Goal: Task Accomplishment & Management: Manage account settings

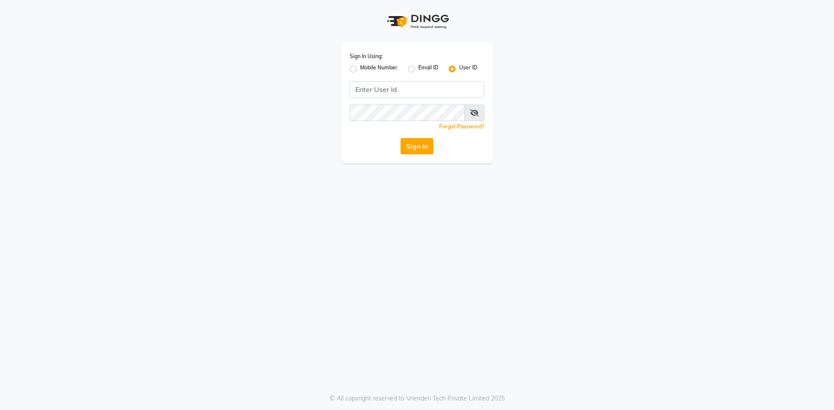
click at [360, 69] on label "Mobile Number" at bounding box center [378, 69] width 37 height 10
click at [360, 69] on input "Mobile Number" at bounding box center [363, 67] width 6 height 6
radio input "true"
radio input "false"
click at [426, 86] on input "Username" at bounding box center [432, 89] width 106 height 16
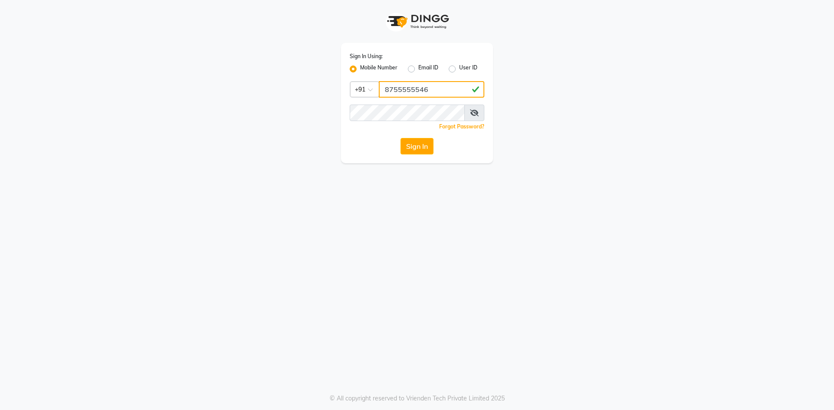
type input "8755555546"
click at [476, 111] on icon at bounding box center [474, 112] width 9 height 7
click at [421, 147] on button "Sign In" at bounding box center [416, 146] width 33 height 16
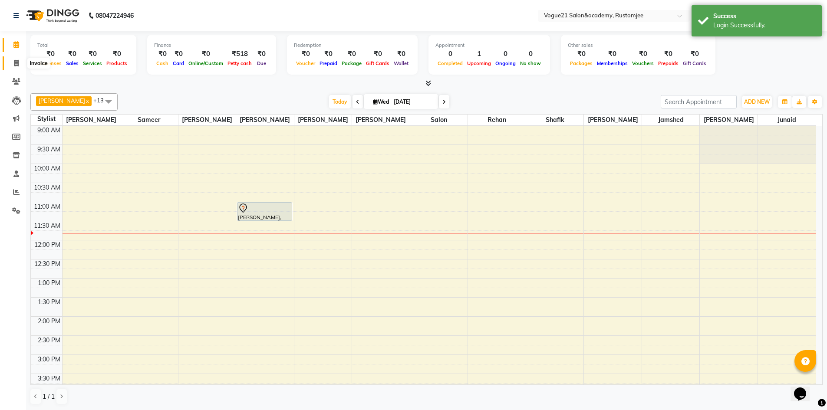
click at [13, 63] on span at bounding box center [16, 64] width 15 height 10
select select "service"
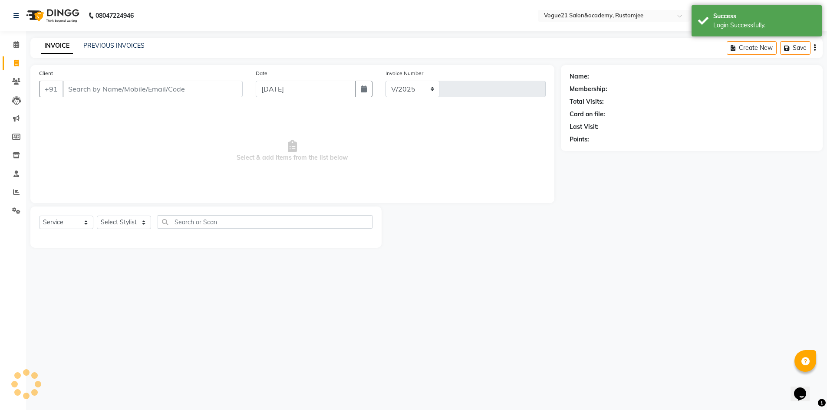
select select "8171"
type input "2691"
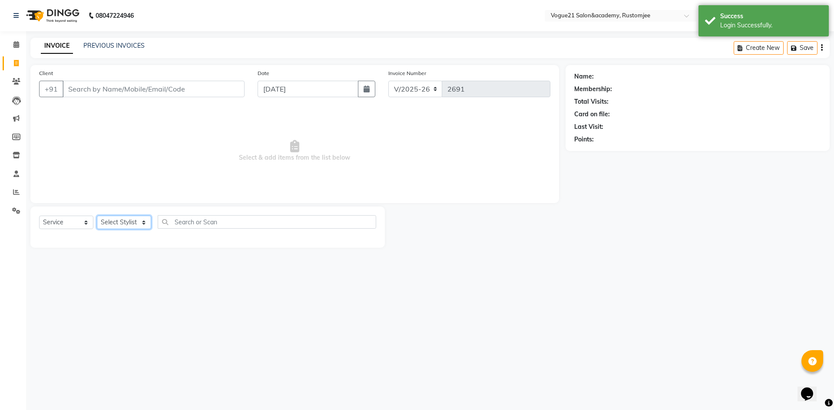
click at [136, 225] on select "Select Stylist aahil alicia anju soni Jamshed junaid Pooja yadav priya jadhav r…" at bounding box center [124, 222] width 54 height 13
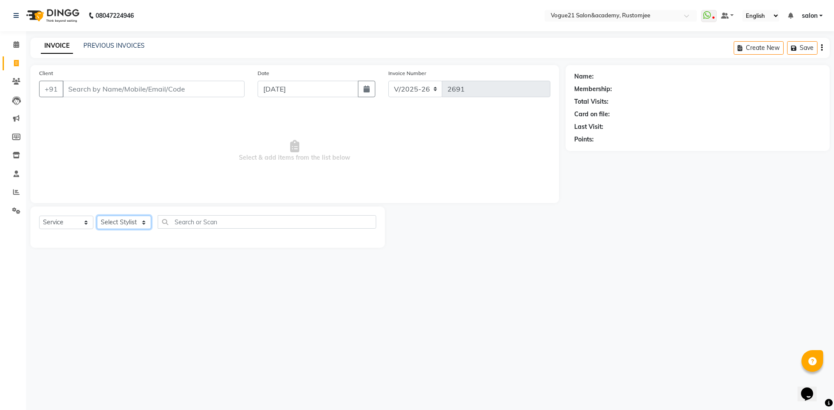
select select "77666"
click at [97, 216] on select "Select Stylist aahil alicia anju soni Jamshed junaid Pooja yadav priya jadhav r…" at bounding box center [124, 222] width 54 height 13
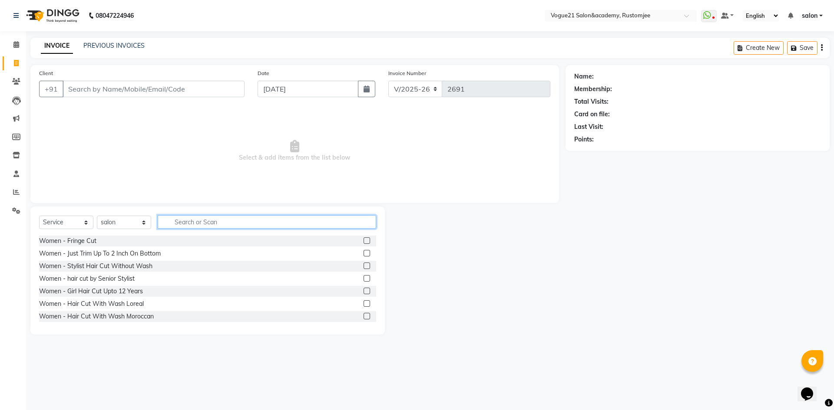
click at [188, 223] on input "text" at bounding box center [267, 221] width 218 height 13
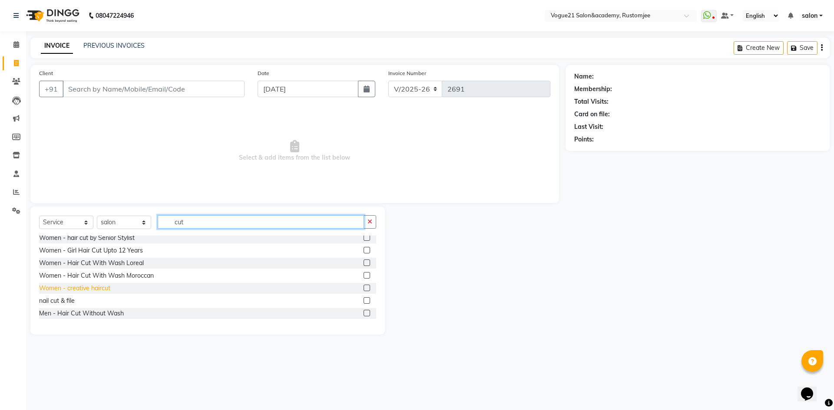
scroll to position [43, 0]
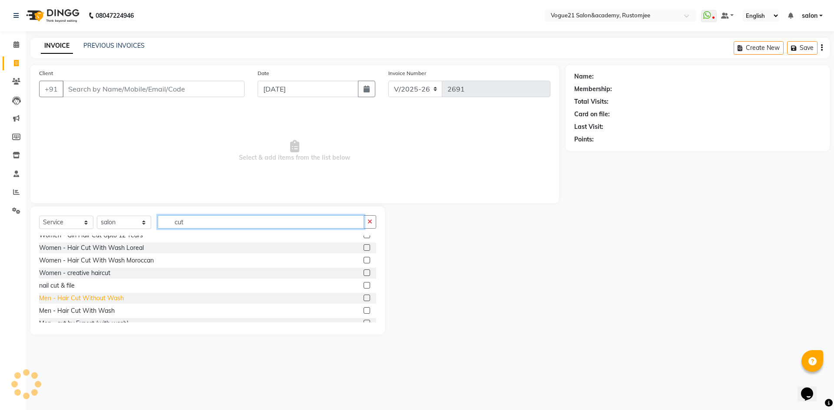
type input "cut"
click at [109, 296] on div "Men - Hair Cut Without Wash" at bounding box center [81, 298] width 85 height 9
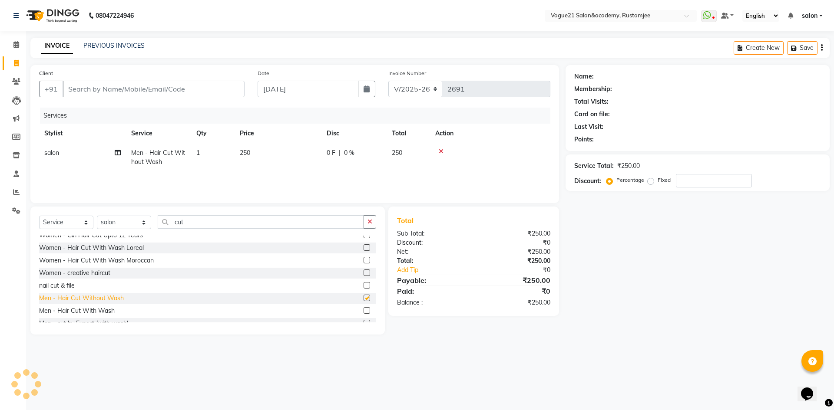
checkbox input "false"
click at [204, 218] on input "cut" at bounding box center [261, 221] width 206 height 13
type input "c"
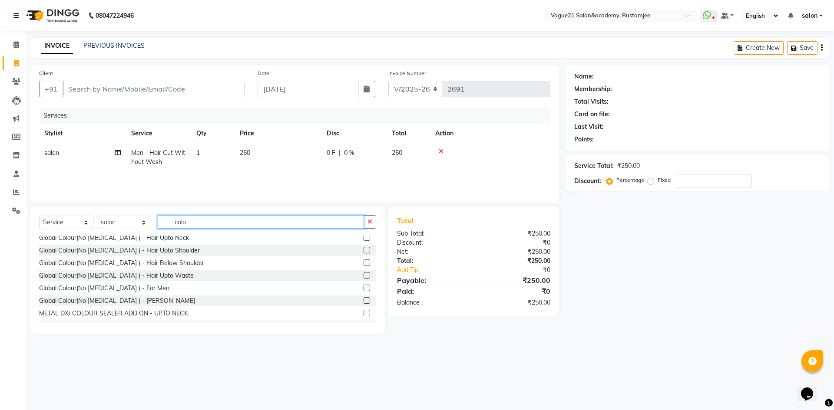
scroll to position [174, 0]
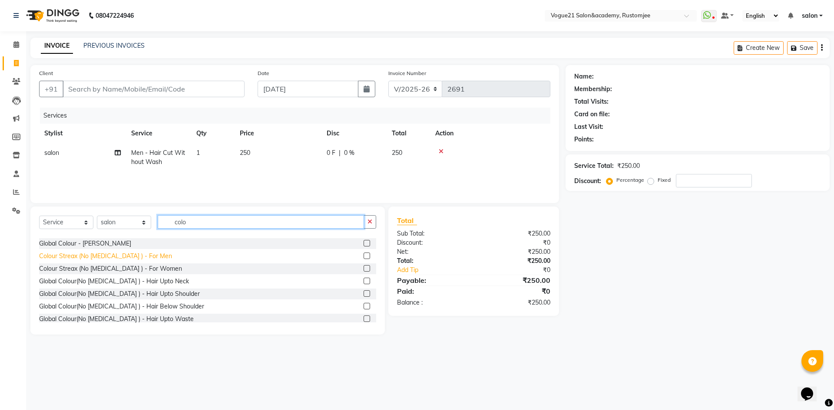
type input "colo"
click at [127, 256] on div "Colour Streax (No Ammonia ) - For Men" at bounding box center [105, 256] width 133 height 9
checkbox input "false"
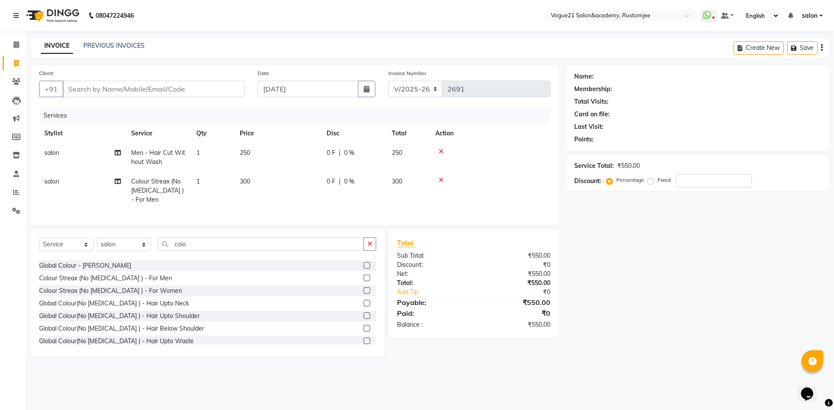
click at [440, 177] on icon at bounding box center [441, 180] width 5 height 6
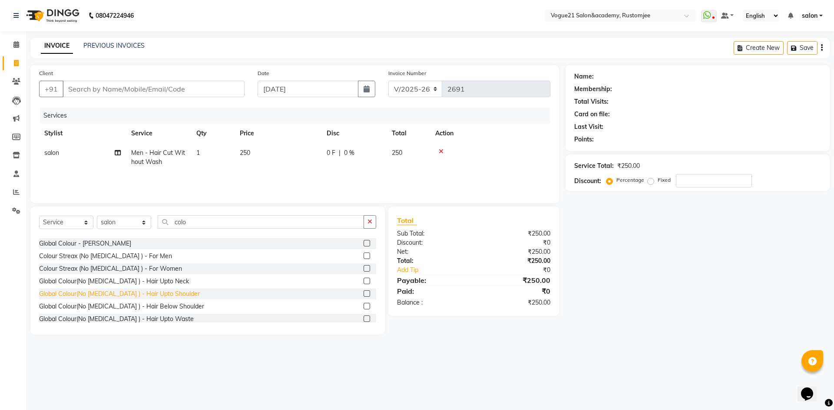
scroll to position [217, 0]
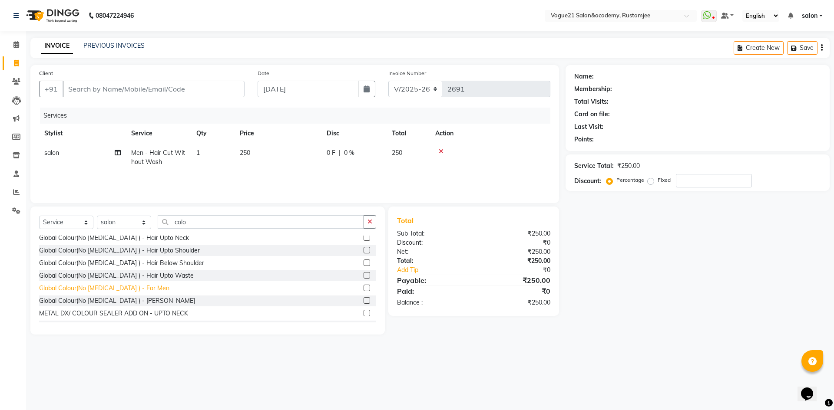
click at [129, 288] on div "Global Colour(No Ammonia ) - For Men" at bounding box center [104, 288] width 130 height 9
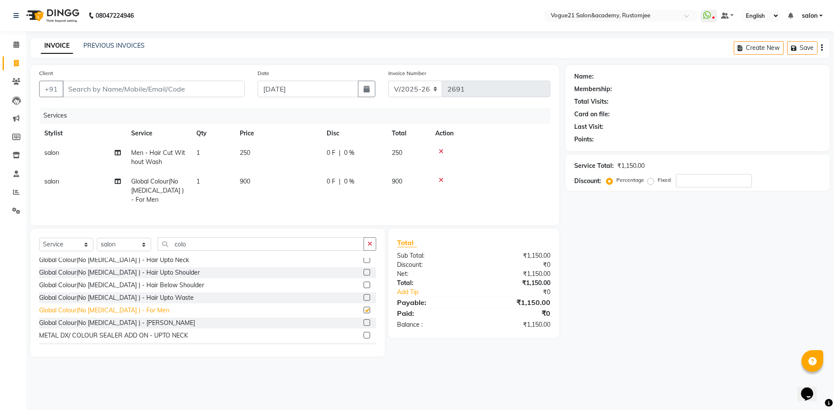
checkbox input "false"
click at [152, 89] on input "Client" at bounding box center [154, 89] width 182 height 16
type input "s"
type input "0"
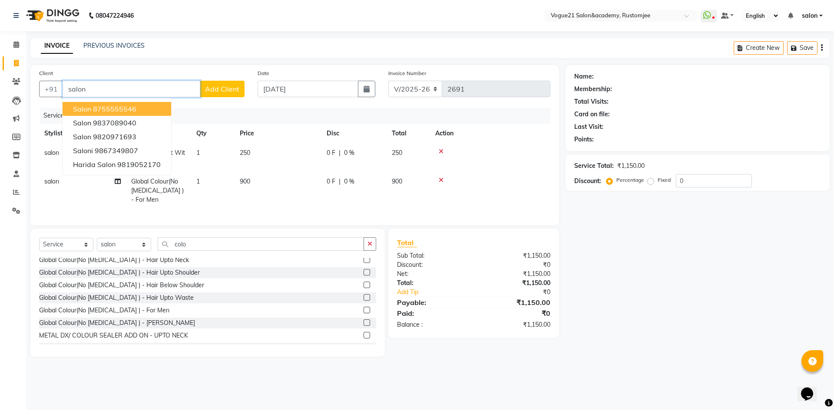
click at [125, 109] on ngb-highlight "8755555546" at bounding box center [114, 109] width 43 height 9
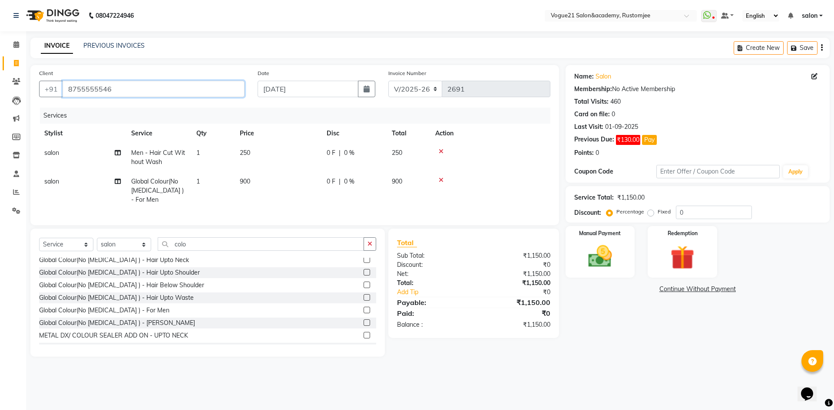
click at [130, 93] on input "8755555546" at bounding box center [154, 89] width 182 height 16
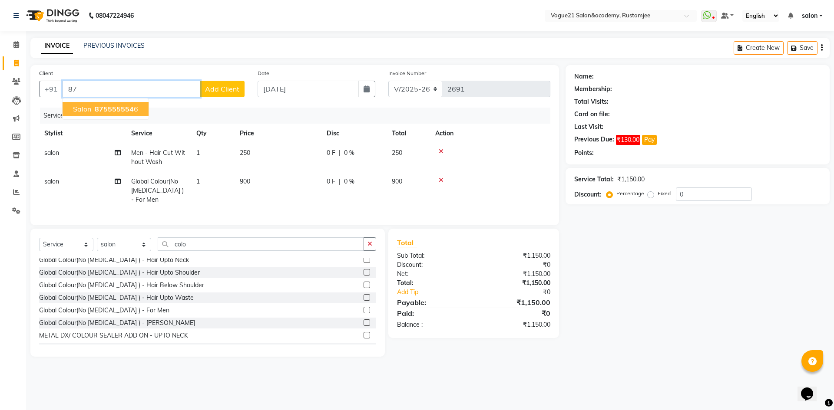
type input "8"
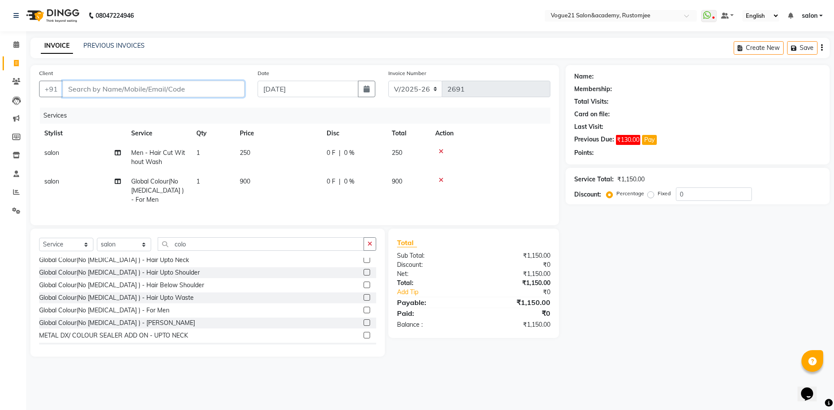
paste input "9930817581"
type input "9930817581"
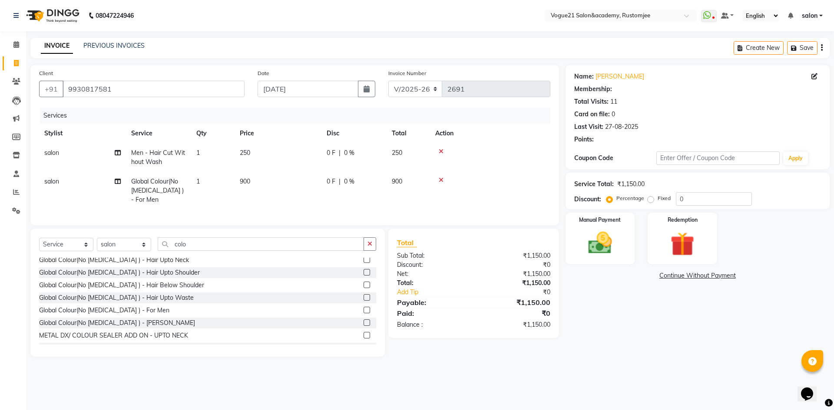
select select "1: Object"
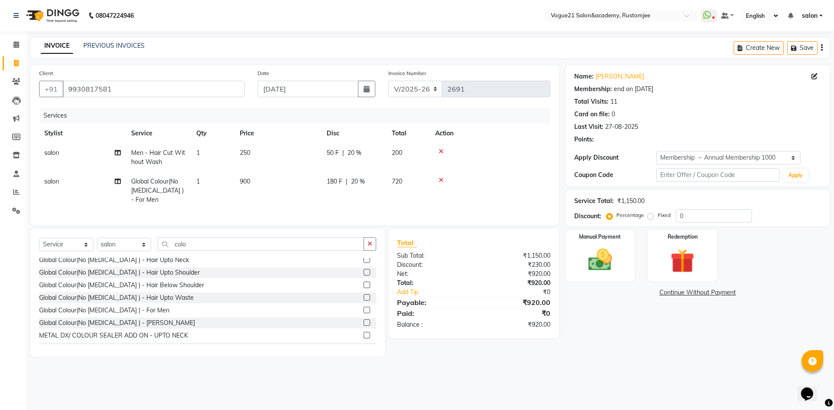
type input "20"
click at [610, 263] on img at bounding box center [600, 260] width 40 height 29
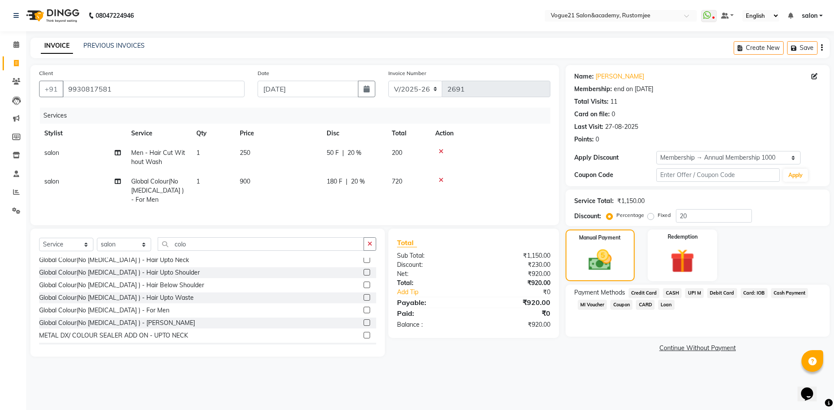
click at [689, 294] on span "UPI M" at bounding box center [694, 293] width 19 height 10
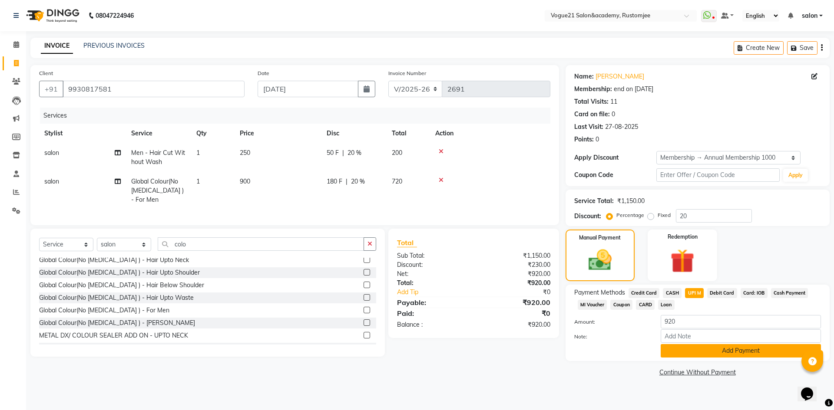
click at [692, 354] on button "Add Payment" at bounding box center [740, 350] width 160 height 13
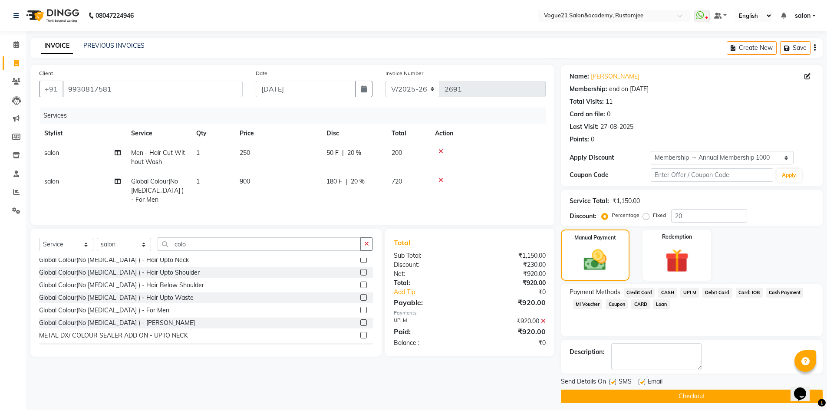
click at [643, 380] on label at bounding box center [642, 382] width 7 height 7
click at [643, 380] on input "checkbox" at bounding box center [642, 383] width 6 height 6
checkbox input "false"
click at [613, 382] on label at bounding box center [613, 382] width 7 height 7
click at [613, 382] on input "checkbox" at bounding box center [613, 383] width 6 height 6
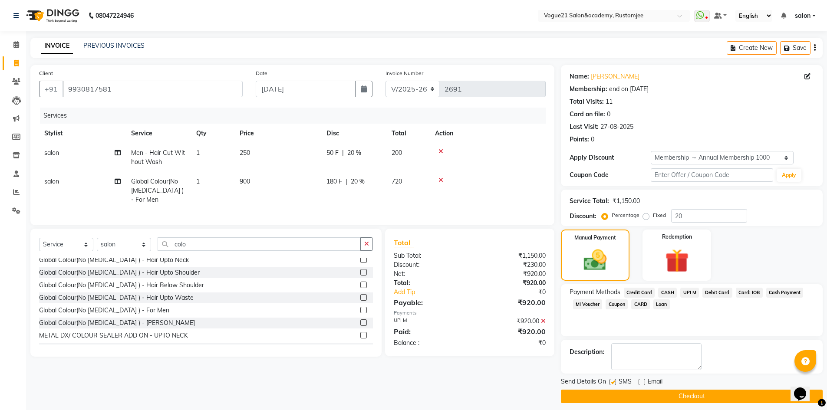
checkbox input "false"
click at [53, 152] on span "salon" at bounding box center [51, 153] width 15 height 8
select select "77666"
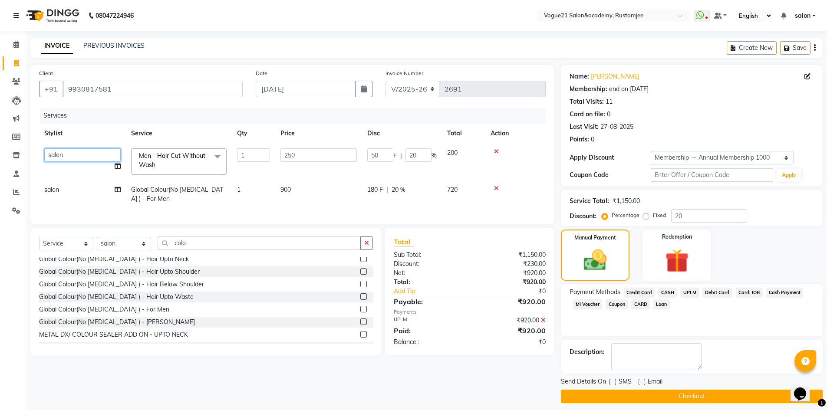
click at [72, 151] on select "aahil alicia anju soni Jamshed junaid Pooja yadav priya jadhav rehan salon same…" at bounding box center [82, 154] width 76 height 13
select select "77867"
click at [77, 196] on td "salon" at bounding box center [82, 194] width 87 height 29
select select "77666"
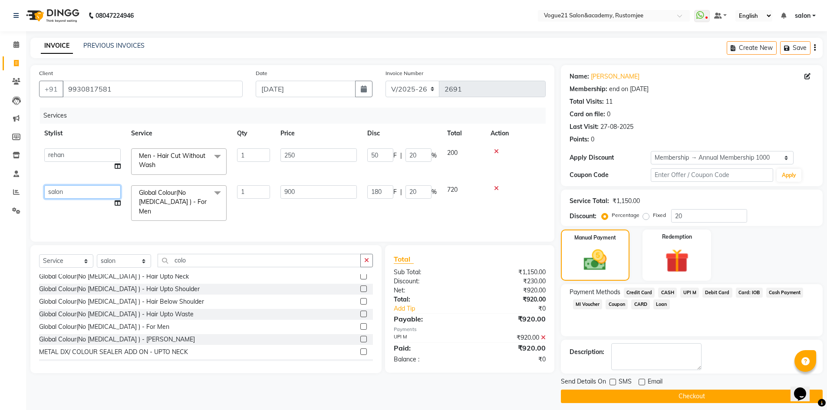
click at [79, 188] on select "aahil alicia anju soni Jamshed junaid Pooja yadav priya jadhav rehan salon same…" at bounding box center [82, 191] width 76 height 13
select select "77867"
click at [617, 396] on button "Checkout" at bounding box center [692, 396] width 262 height 13
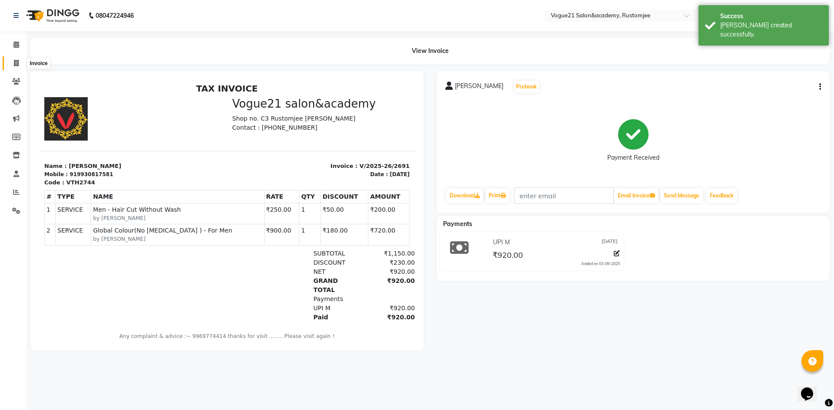
click at [16, 66] on icon at bounding box center [16, 63] width 5 height 7
select select "service"
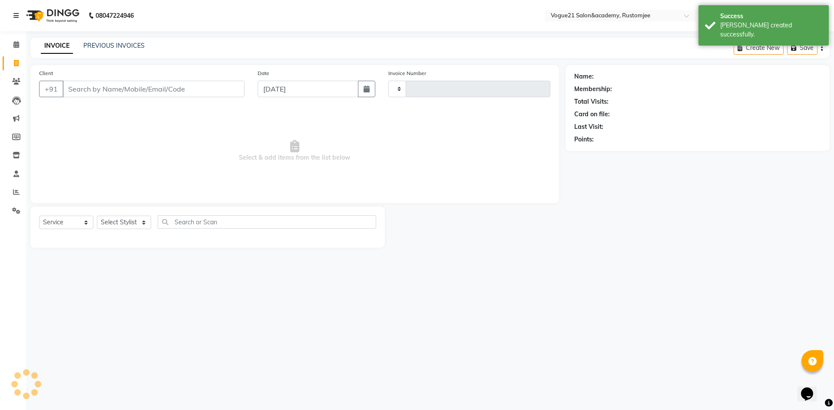
type input "2692"
select select "8171"
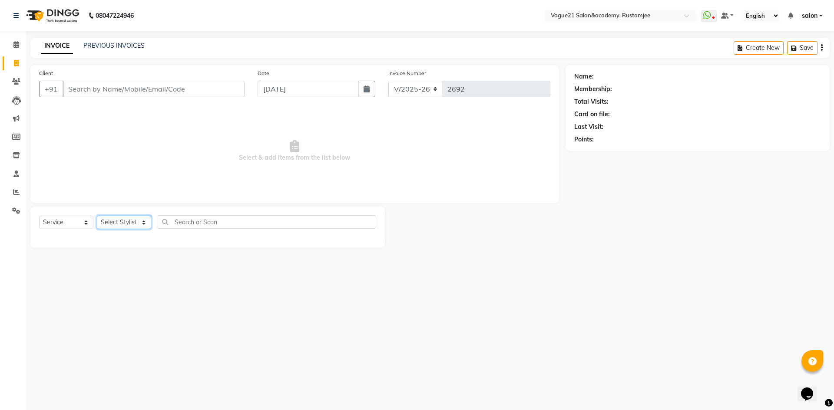
click at [133, 220] on select "Select Stylist [PERSON_NAME] [PERSON_NAME] [PERSON_NAME] [PERSON_NAME] [PERSON_…" at bounding box center [124, 222] width 54 height 13
select select "76929"
click at [97, 216] on select "Select Stylist [PERSON_NAME] [PERSON_NAME] [PERSON_NAME] [PERSON_NAME] [PERSON_…" at bounding box center [124, 222] width 54 height 13
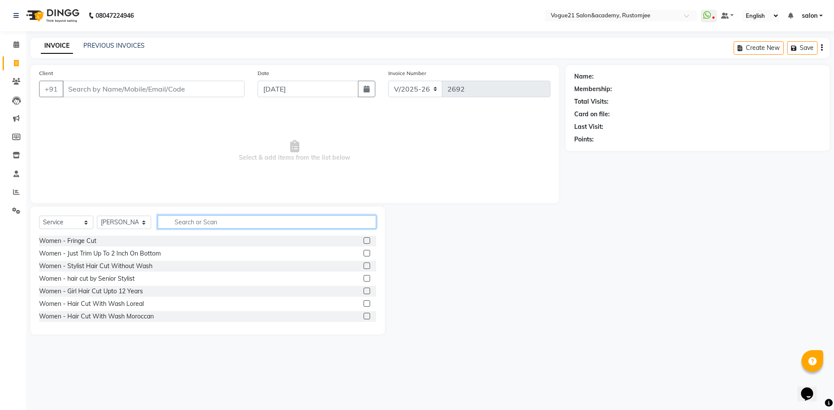
click at [186, 218] on input "text" at bounding box center [267, 221] width 218 height 13
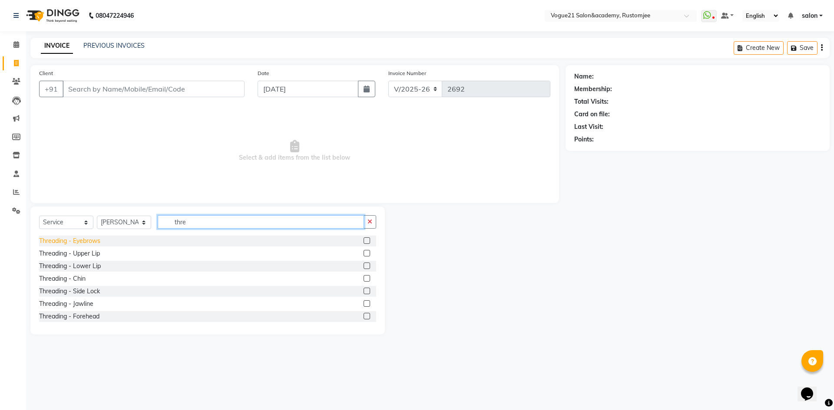
type input "thre"
click at [92, 243] on div "Threading - Eyebrows" at bounding box center [69, 241] width 61 height 9
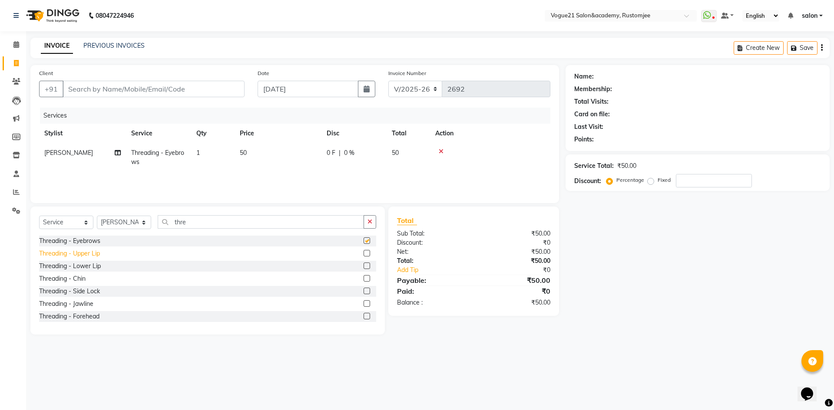
checkbox input "false"
click at [96, 253] on div "Threading - Upper Lip" at bounding box center [69, 253] width 61 height 9
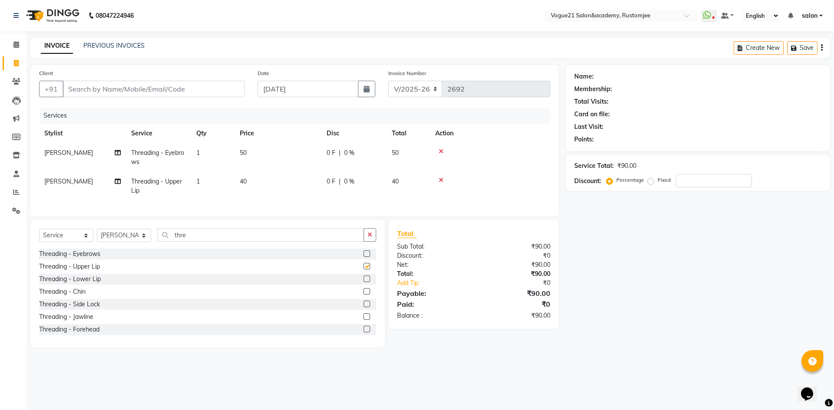
checkbox input "false"
click at [193, 86] on input "Client" at bounding box center [154, 89] width 182 height 16
type input "s"
type input "0"
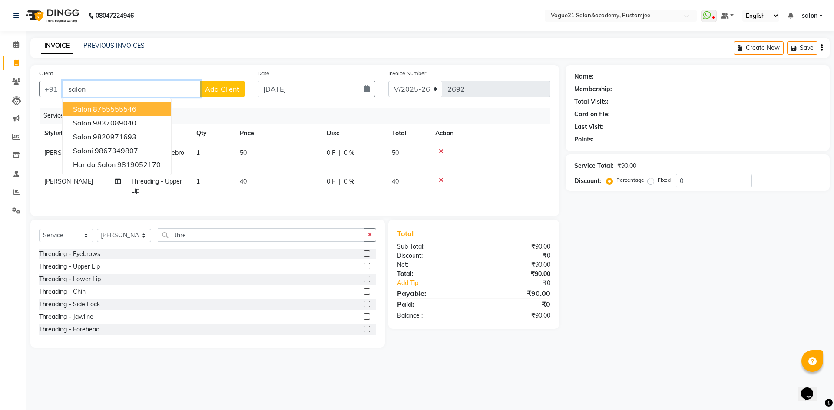
click at [145, 109] on button "Salon 8755555546" at bounding box center [117, 109] width 109 height 14
type input "8755555546"
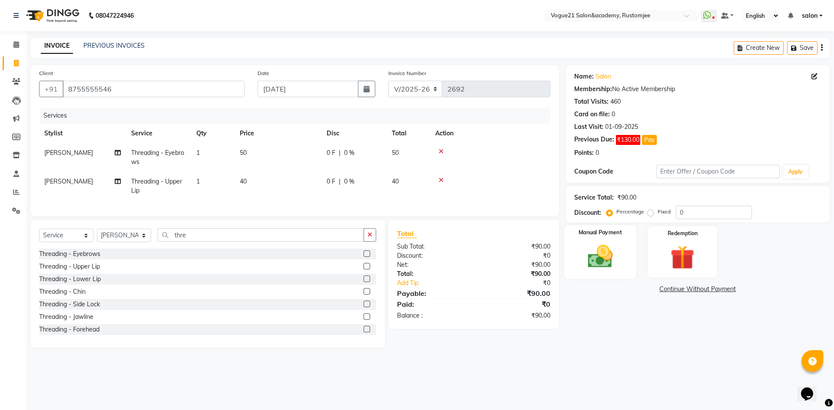
click at [610, 255] on img at bounding box center [600, 256] width 40 height 29
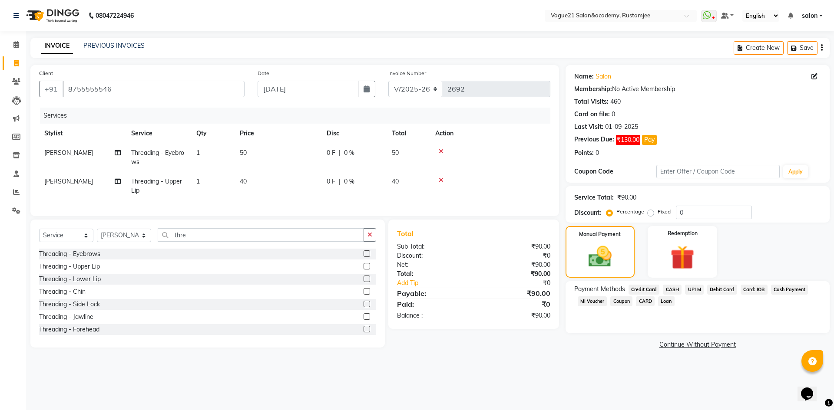
click at [670, 287] on span "CASH" at bounding box center [672, 290] width 19 height 10
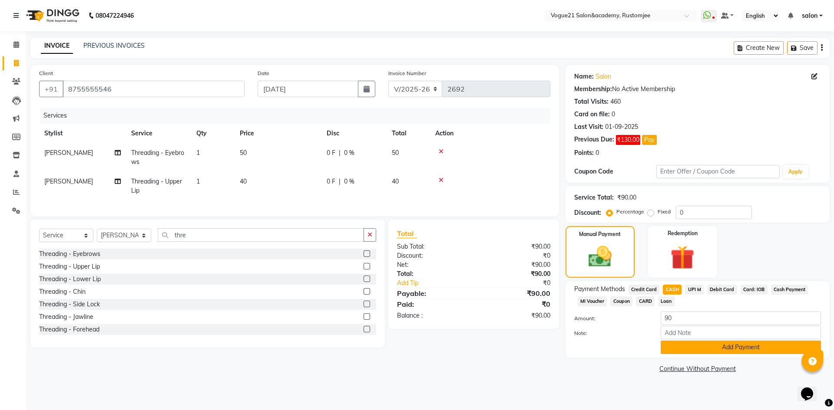
click at [679, 353] on button "Add Payment" at bounding box center [740, 347] width 160 height 13
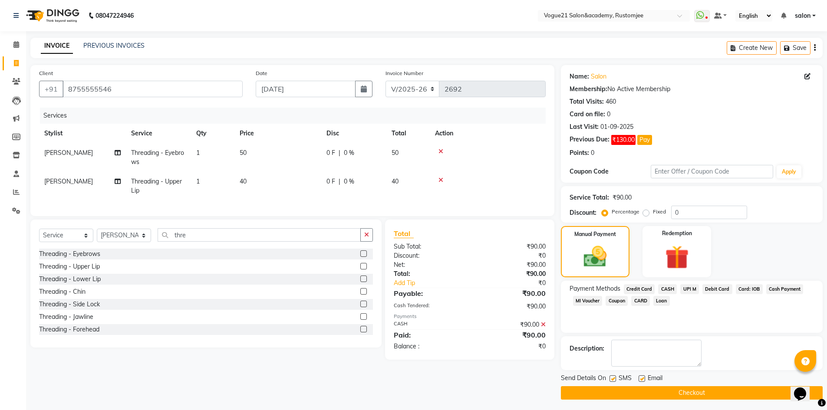
click at [635, 392] on button "Checkout" at bounding box center [692, 392] width 262 height 13
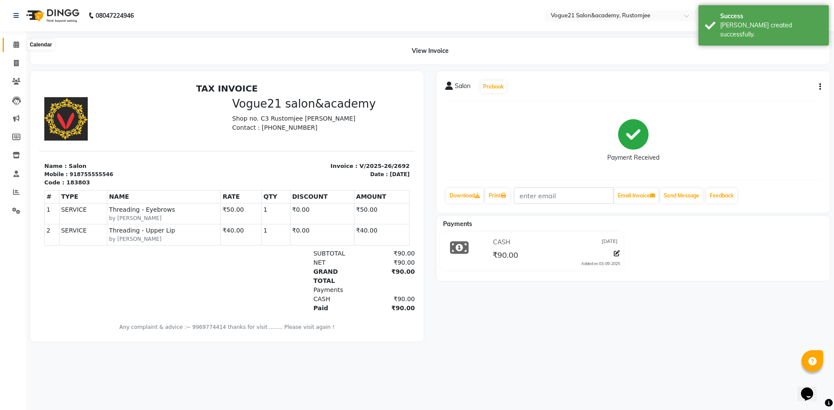
click at [19, 49] on span at bounding box center [16, 45] width 15 height 10
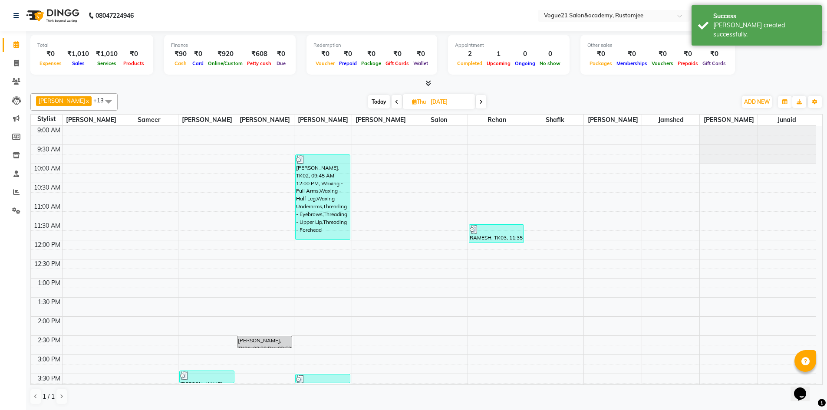
click at [476, 102] on span at bounding box center [481, 101] width 10 height 13
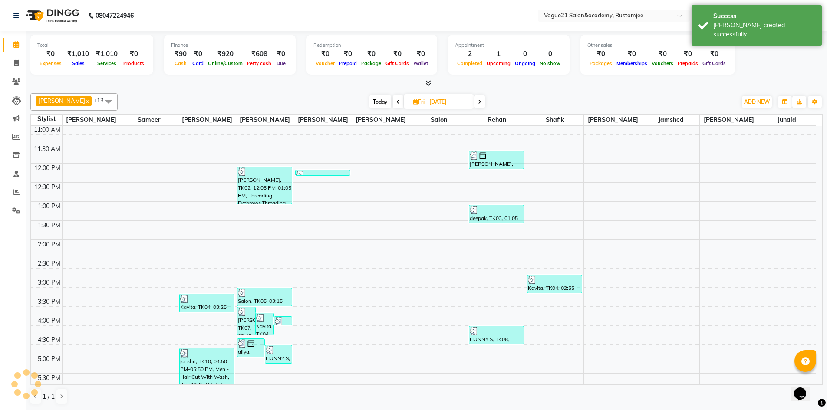
click at [475, 102] on span at bounding box center [480, 101] width 10 height 13
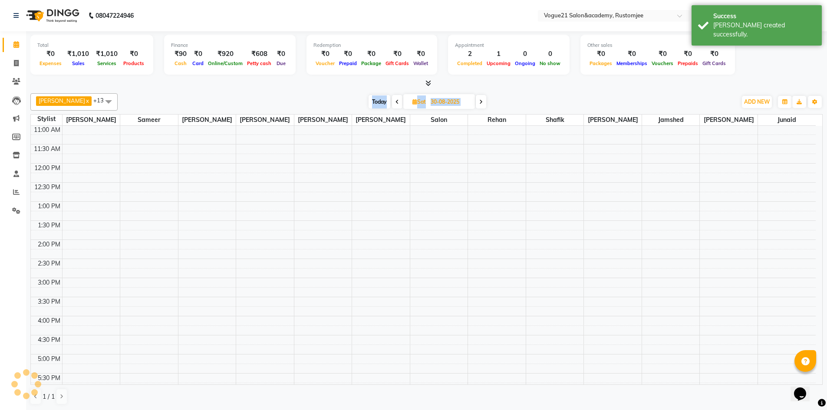
scroll to position [77, 0]
click at [476, 102] on span at bounding box center [481, 101] width 10 height 13
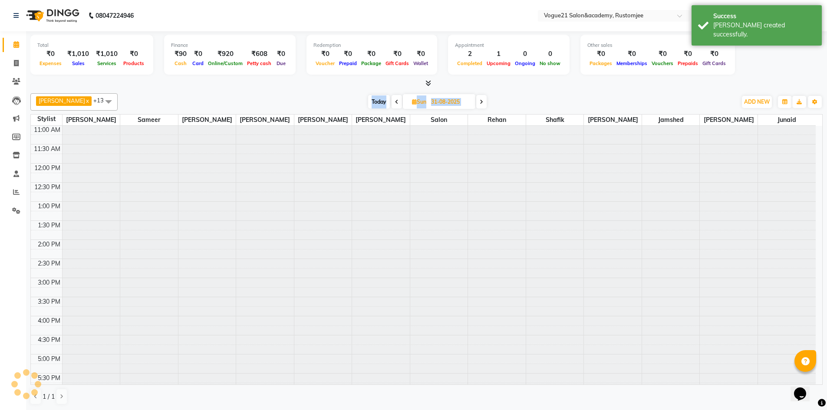
click at [476, 102] on span at bounding box center [481, 101] width 10 height 13
click at [477, 102] on span at bounding box center [482, 101] width 10 height 13
click at [476, 102] on span at bounding box center [481, 101] width 10 height 13
type input "[DATE]"
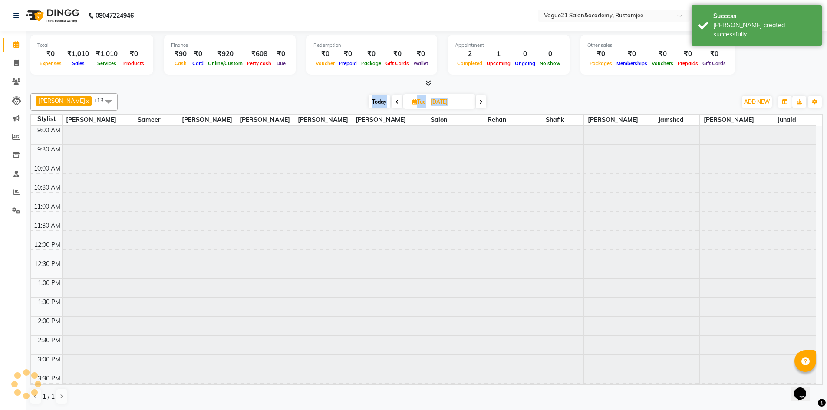
click at [473, 102] on div "Today Tue 03-09-2025" at bounding box center [427, 102] width 610 height 13
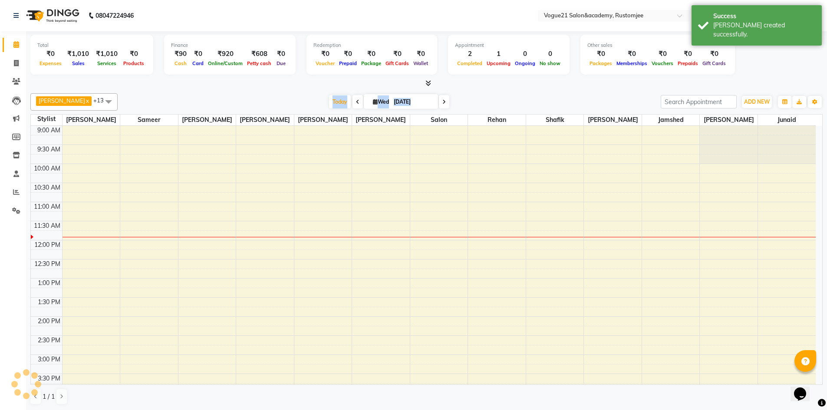
scroll to position [77, 0]
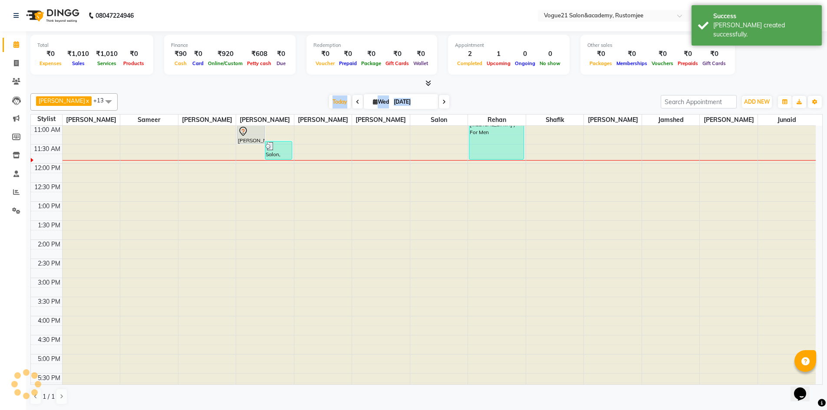
click at [487, 96] on div "Today Wed 03-09-2025" at bounding box center [389, 102] width 534 height 13
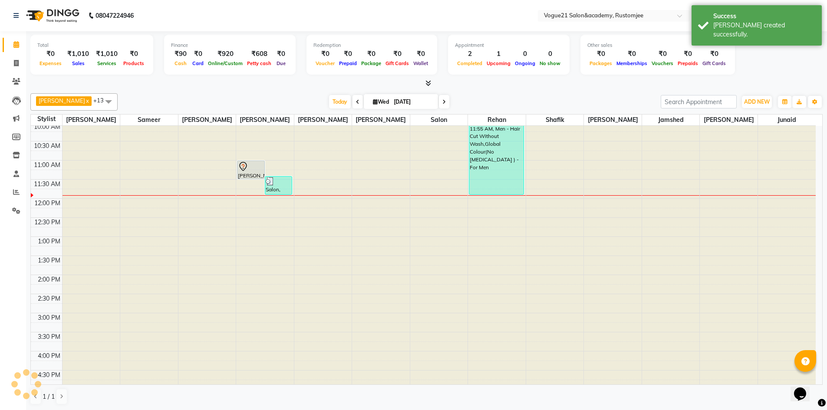
scroll to position [0, 0]
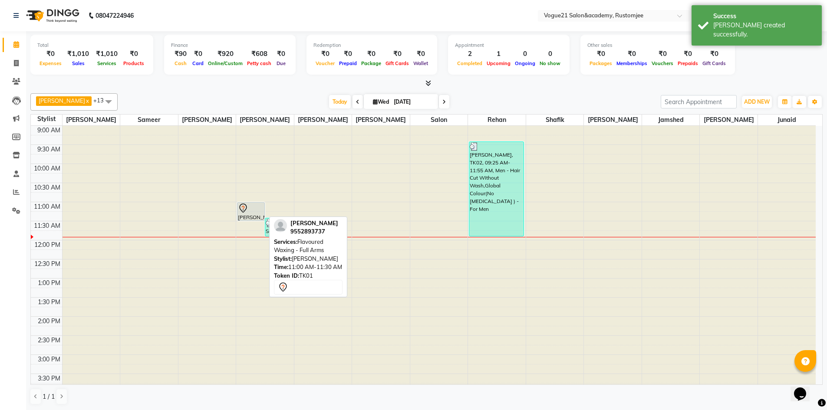
click at [251, 211] on div at bounding box center [251, 208] width 26 height 10
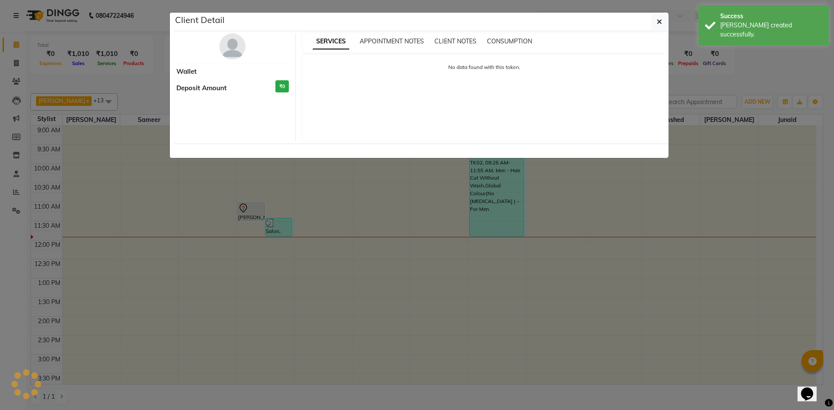
select select "7"
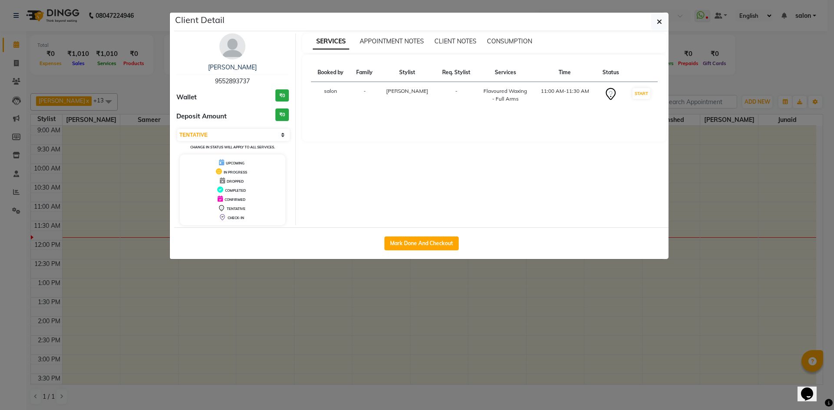
click at [792, 59] on ngb-modal-window "Client Detail dr rani patil 9552893737 Wallet ₹0 Deposit Amount ₹0 Select IN SE…" at bounding box center [417, 205] width 834 height 410
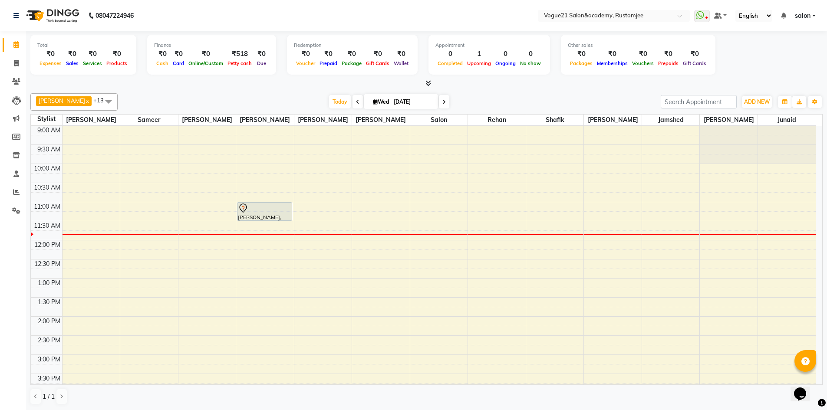
click at [356, 100] on icon at bounding box center [357, 101] width 3 height 5
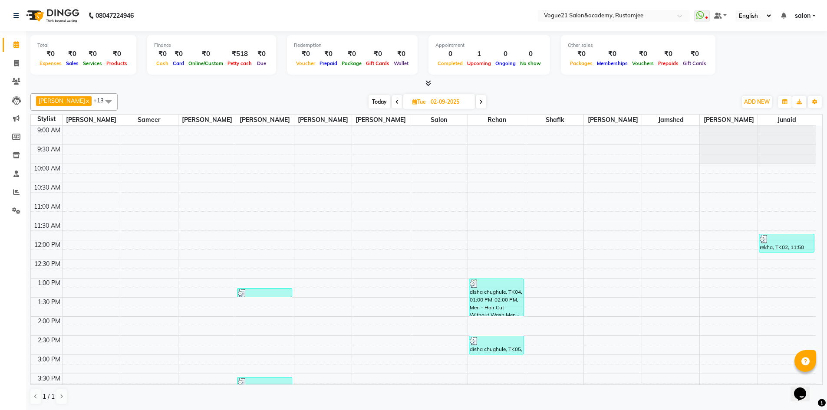
click at [396, 103] on icon at bounding box center [397, 101] width 3 height 5
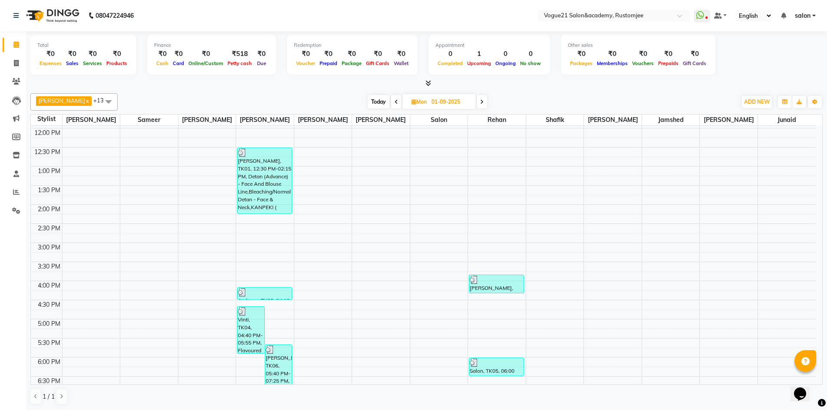
scroll to position [174, 0]
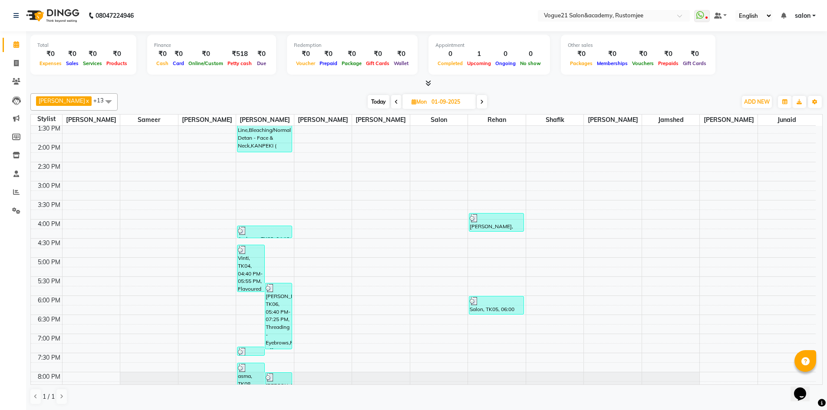
click at [395, 102] on icon at bounding box center [396, 101] width 3 height 5
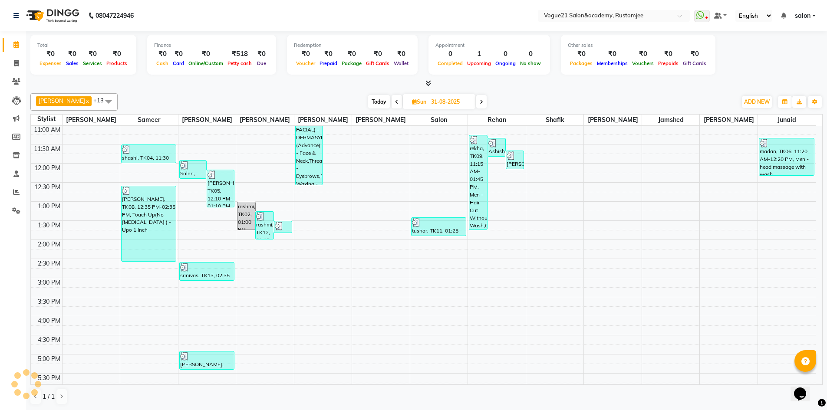
scroll to position [0, 0]
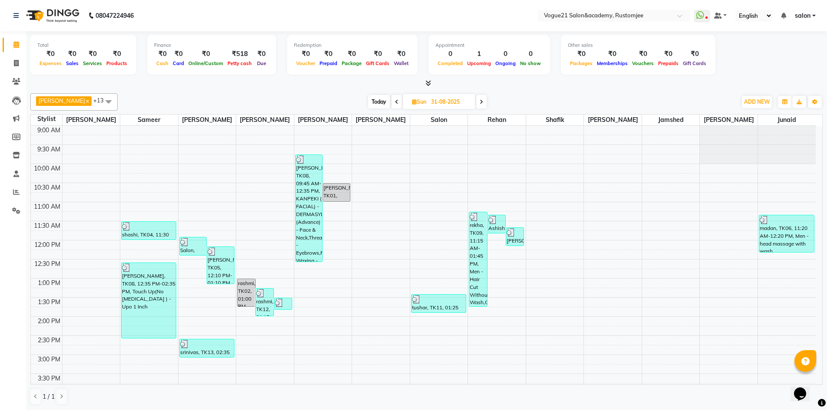
click at [395, 103] on icon at bounding box center [396, 101] width 3 height 5
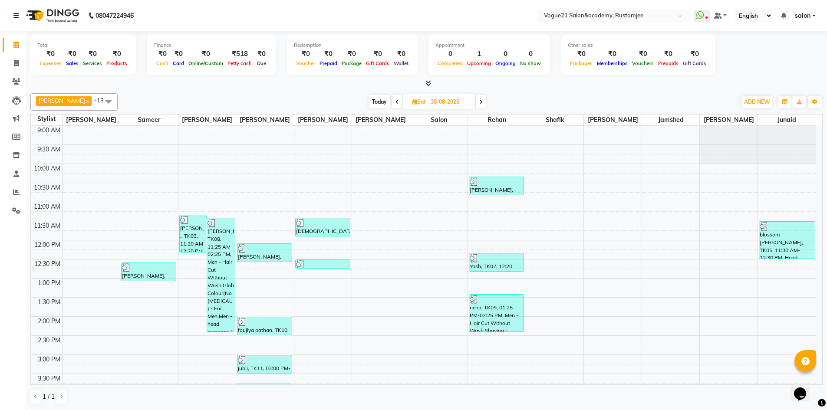
click at [396, 102] on icon at bounding box center [397, 101] width 3 height 5
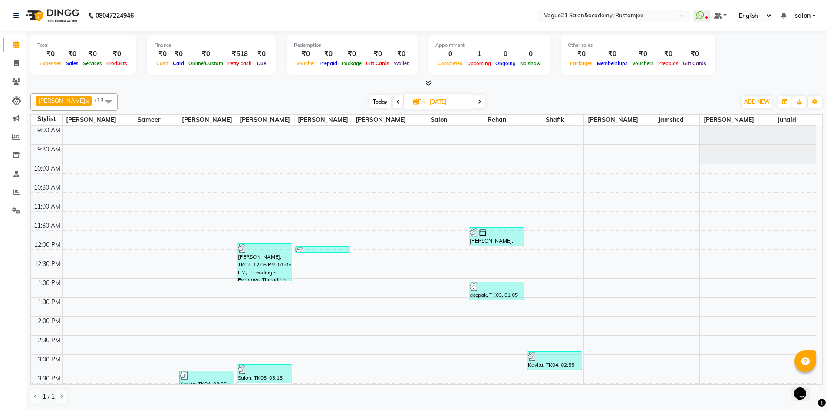
click at [393, 104] on span at bounding box center [398, 101] width 10 height 13
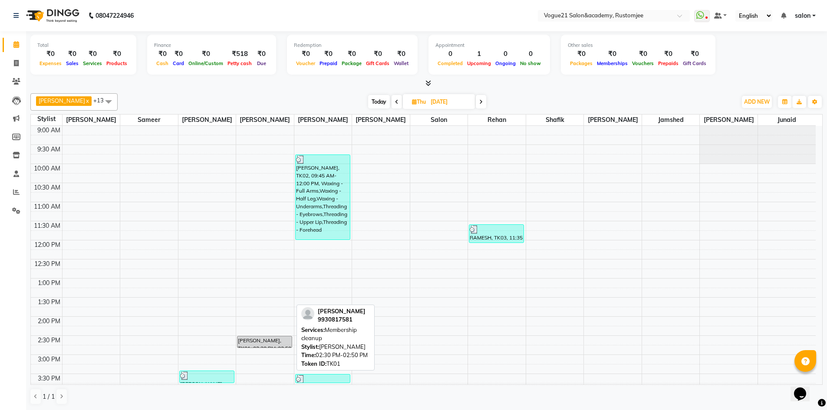
click at [271, 345] on div "nilam, TK01, 02:30 PM-02:50 PM, Membership cleanup" at bounding box center [264, 341] width 54 height 11
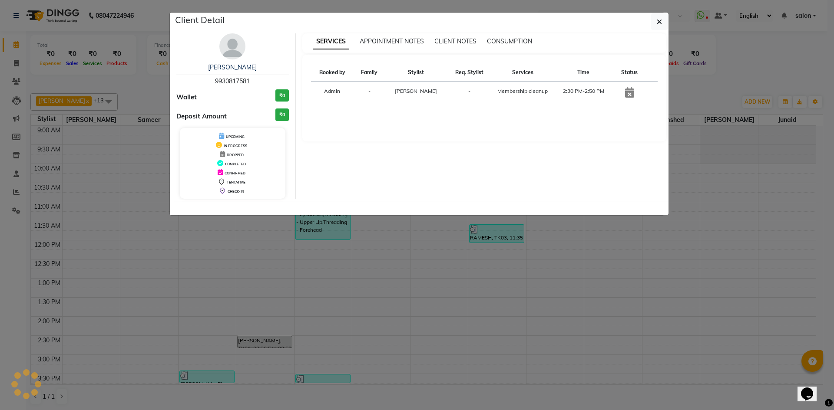
click at [380, 318] on ngb-modal-window "Client Detail nilam 9930817581 Wallet ₹0 Deposit Amount ₹0 UPCOMING IN PROGRESS…" at bounding box center [417, 205] width 834 height 410
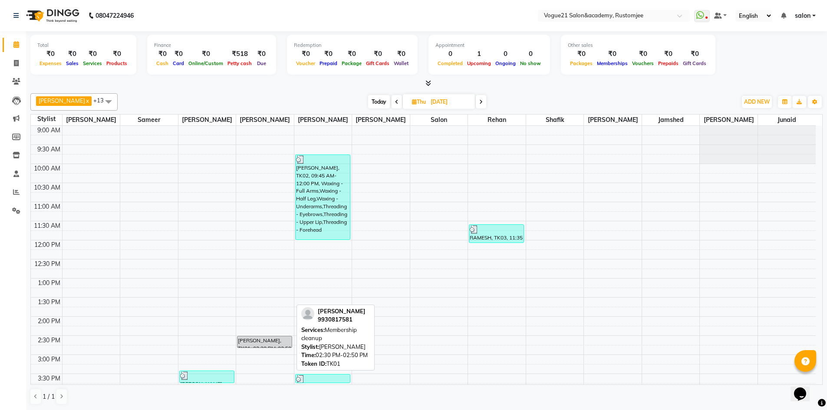
click at [277, 342] on div "nilam, TK01, 02:30 PM-02:50 PM, Membership cleanup" at bounding box center [264, 341] width 54 height 11
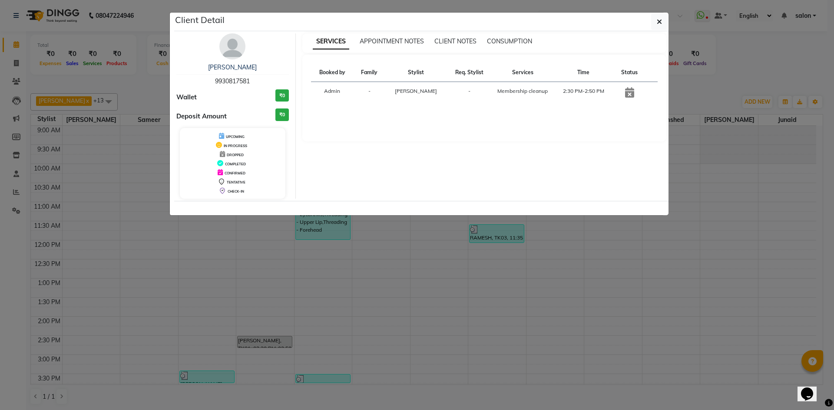
drag, startPoint x: 214, startPoint y: 81, endPoint x: 252, endPoint y: 82, distance: 38.7
click at [252, 82] on div "nilam 9930817581" at bounding box center [232, 74] width 112 height 23
copy span "9930817581"
click at [758, 58] on ngb-modal-window "Client Detail nilam 9930817581 Wallet ₹0 Deposit Amount ₹0 UPCOMING IN PROGRESS…" at bounding box center [417, 205] width 834 height 410
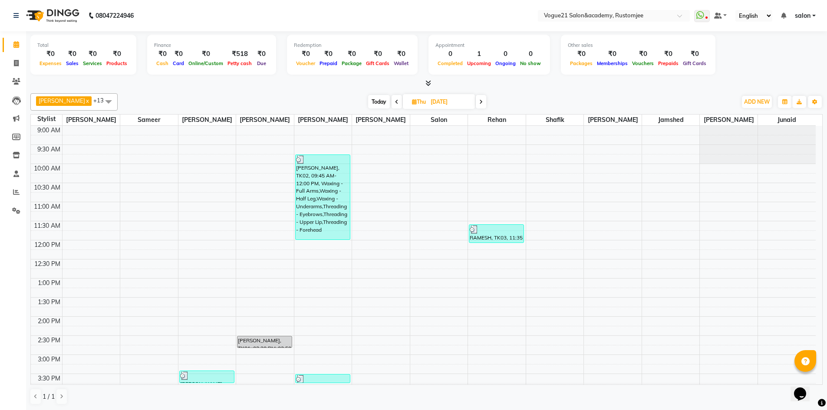
click at [479, 100] on icon at bounding box center [480, 101] width 3 height 5
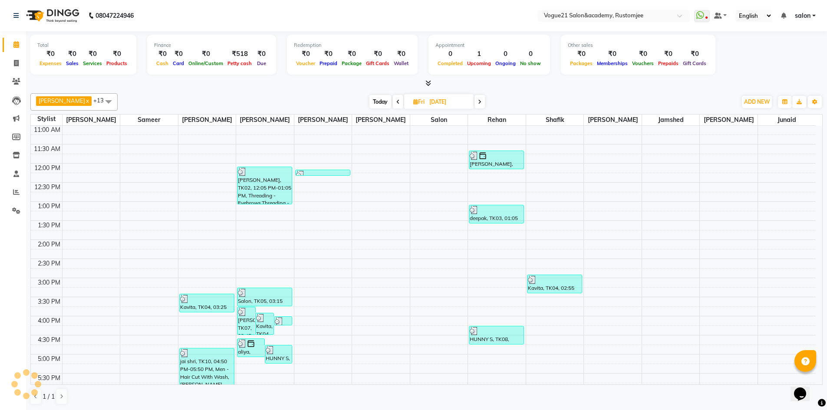
click at [475, 100] on span at bounding box center [480, 101] width 10 height 13
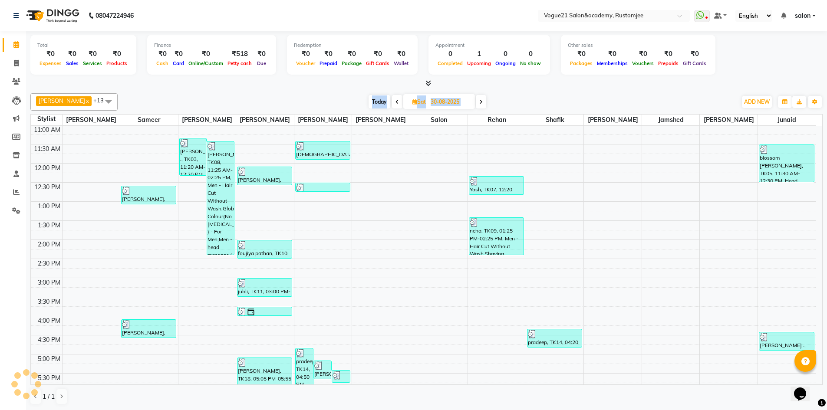
click at [479, 100] on icon at bounding box center [480, 101] width 3 height 5
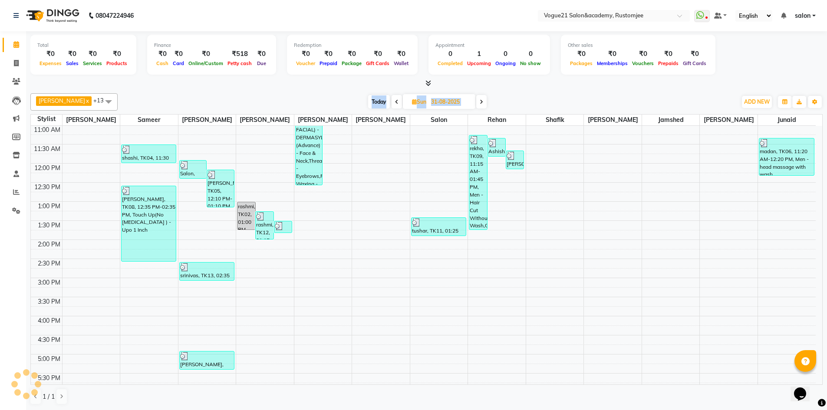
click at [480, 100] on icon at bounding box center [481, 101] width 3 height 5
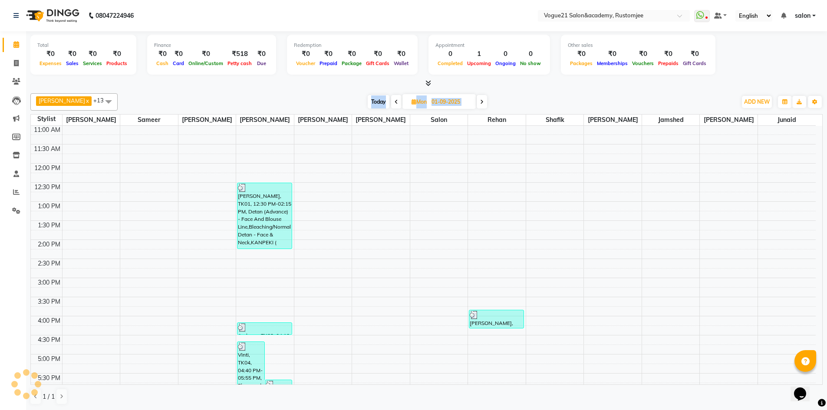
click at [480, 100] on icon at bounding box center [481, 101] width 3 height 5
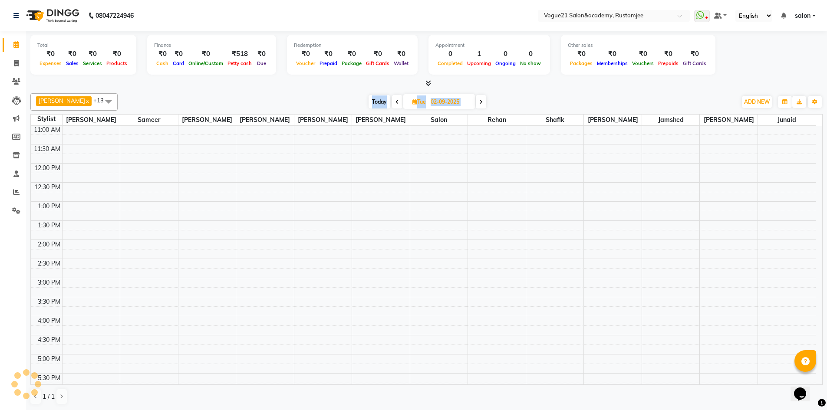
scroll to position [77, 0]
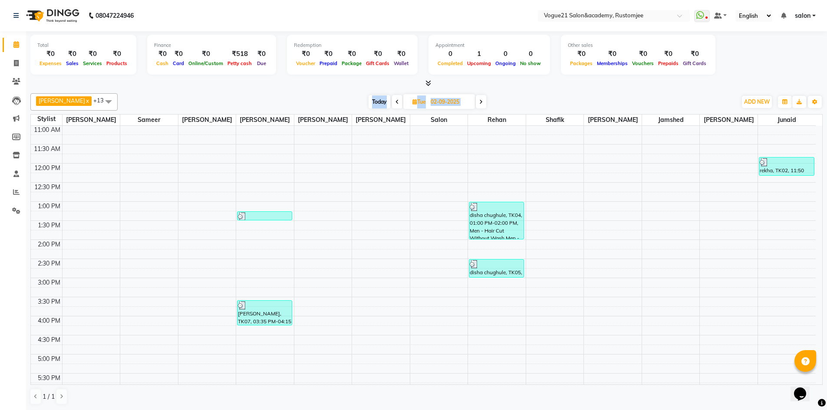
click at [510, 90] on div "aahil x anju soni x Jamshed x Pooja yadav x priya jadhav x rehan x salon x same…" at bounding box center [426, 249] width 792 height 319
click at [464, 101] on span "Tue 02-09-2025" at bounding box center [439, 101] width 72 height 15
click at [479, 102] on icon at bounding box center [480, 101] width 3 height 5
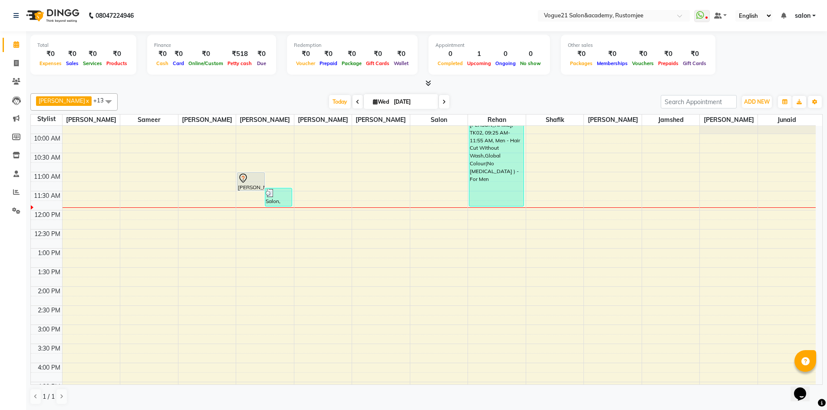
scroll to position [0, 0]
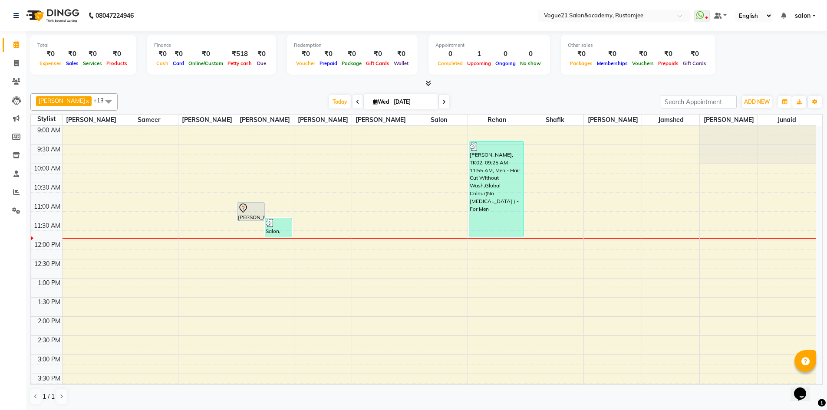
click at [439, 101] on span at bounding box center [444, 101] width 10 height 13
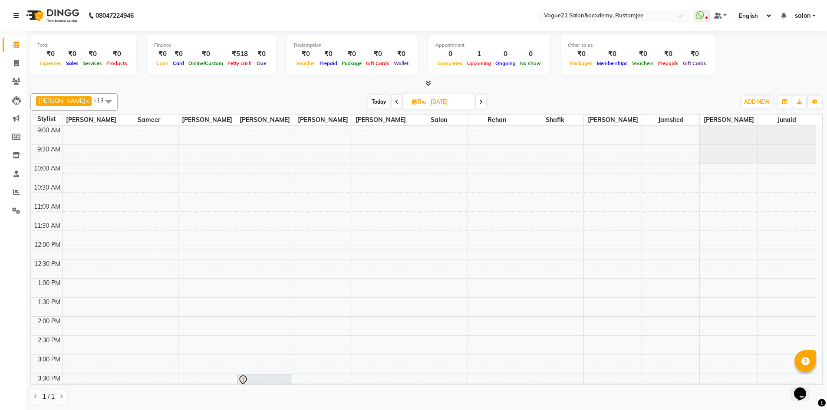
scroll to position [217, 0]
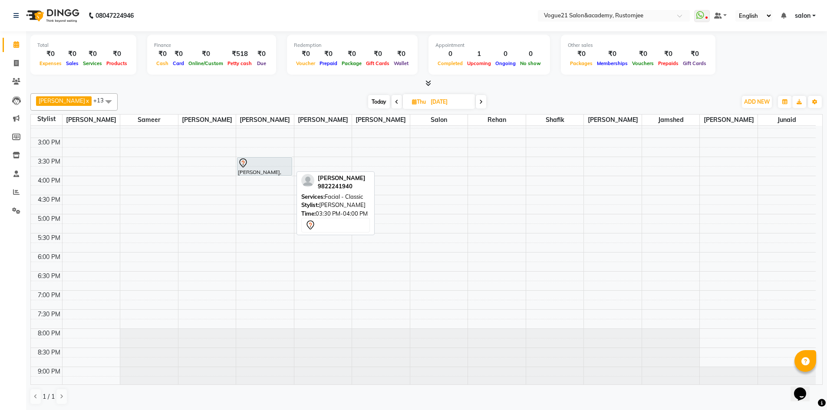
click at [277, 162] on div at bounding box center [264, 163] width 53 height 10
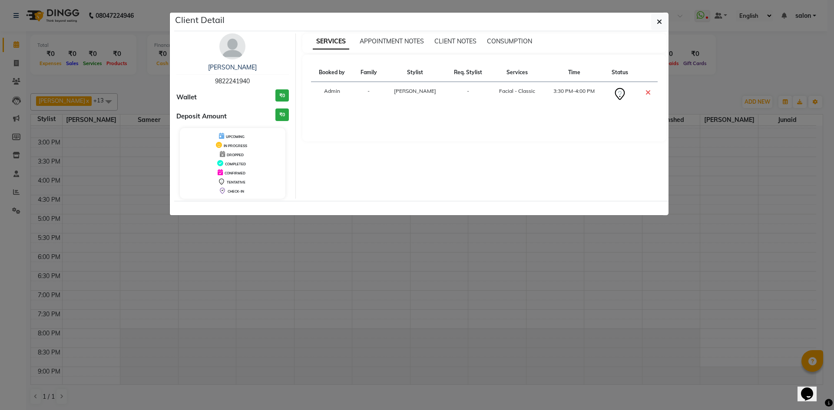
click at [735, 63] on ngb-modal-window "Client Detail krishna parikh 9822241940 Wallet ₹0 Deposit Amount ₹0 UPCOMING IN…" at bounding box center [417, 205] width 834 height 410
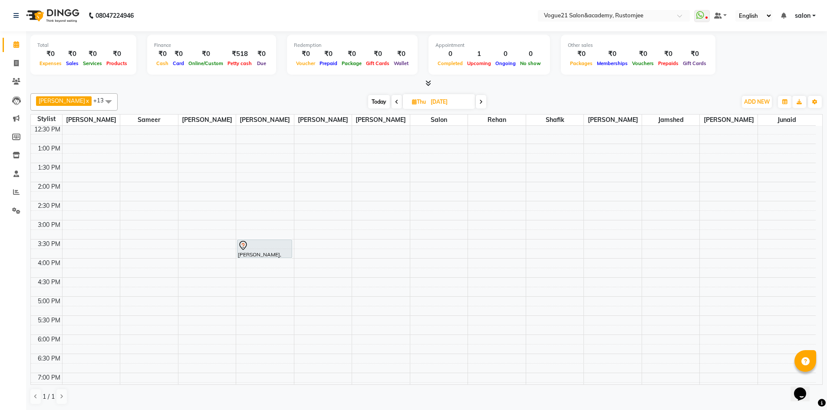
scroll to position [0, 0]
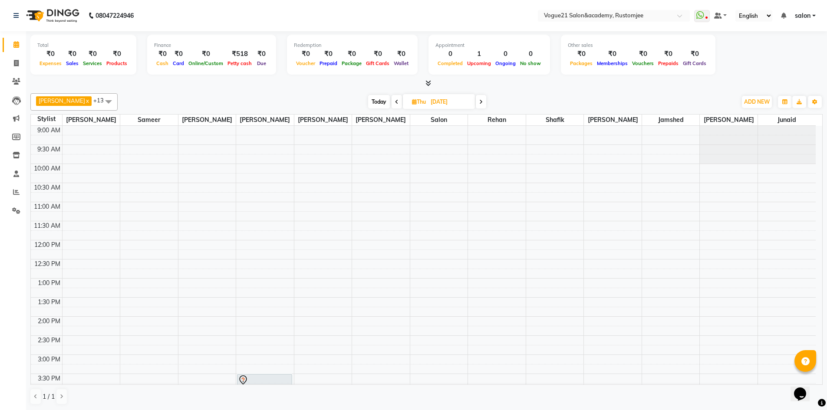
click at [392, 103] on span at bounding box center [397, 101] width 10 height 13
type input "03-09-2025"
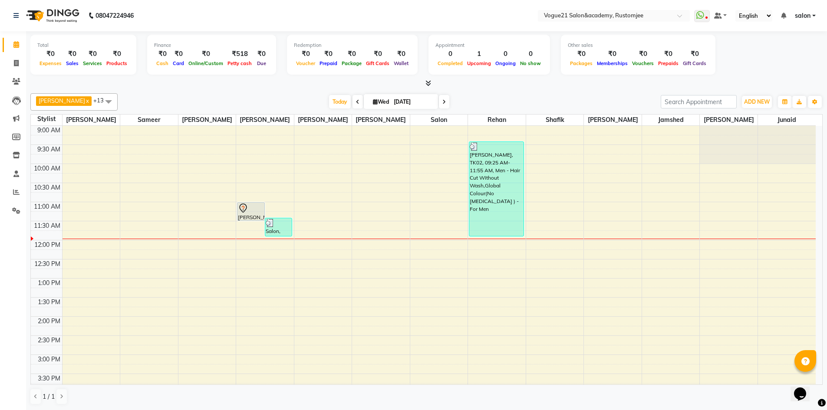
click at [554, 89] on div "Total ₹0 Expenses ₹0 Sales ₹0 Services ₹0 Products Finance ₹0 Cash ₹0 Card ₹0 O…" at bounding box center [426, 220] width 801 height 379
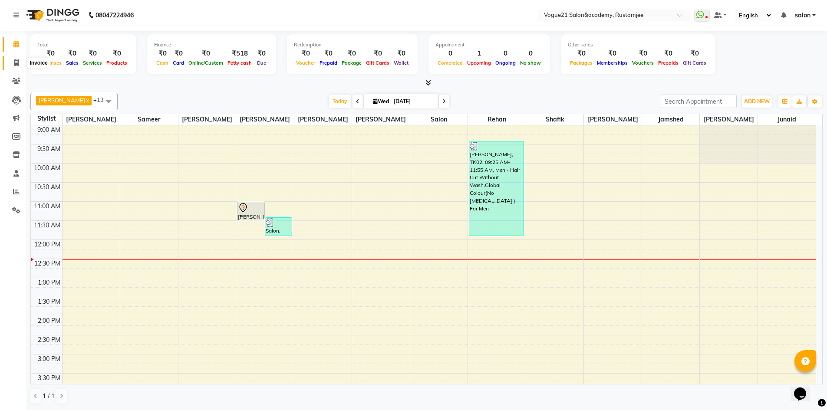
click at [14, 62] on icon at bounding box center [16, 62] width 5 height 7
select select "8171"
select select "service"
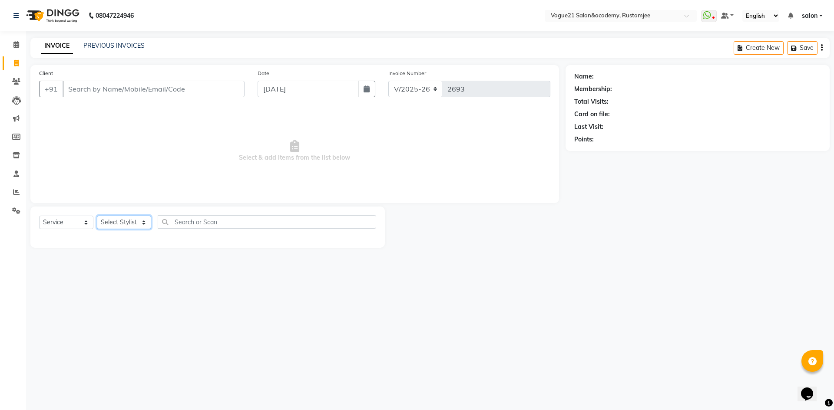
click at [140, 226] on select "Select Stylist aahil alicia anju soni Jamshed junaid Pooja yadav priya jadhav r…" at bounding box center [124, 222] width 54 height 13
select select "76928"
click at [97, 216] on select "Select Stylist aahil alicia anju soni Jamshed junaid Pooja yadav priya jadhav r…" at bounding box center [124, 222] width 54 height 13
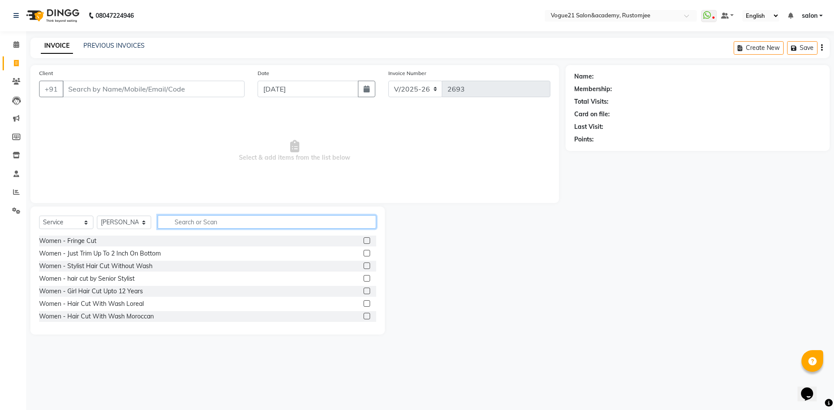
click at [179, 221] on input "text" at bounding box center [267, 221] width 218 height 13
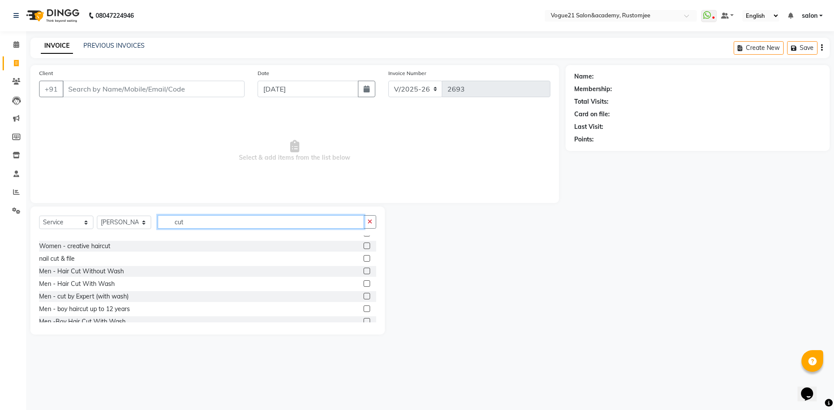
scroll to position [87, 0]
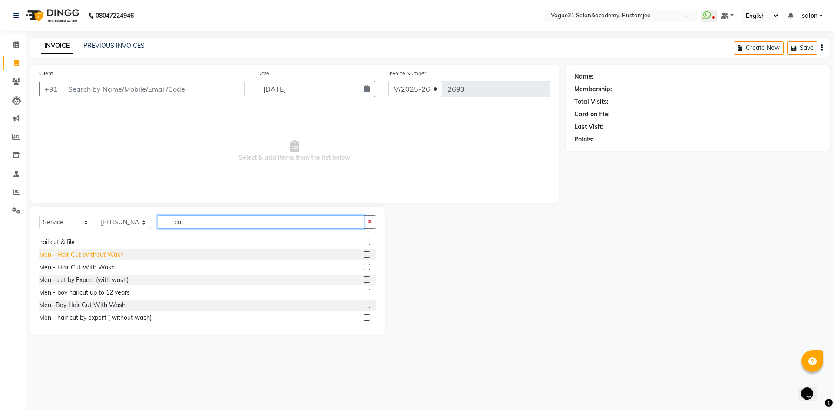
type input "cut"
click at [46, 254] on div "Men - Hair Cut Without Wash" at bounding box center [81, 255] width 85 height 9
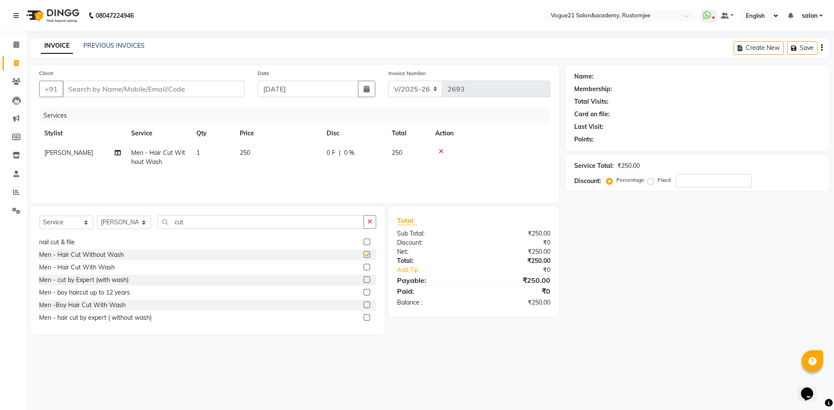
checkbox input "false"
click at [188, 220] on input "cut" at bounding box center [261, 221] width 206 height 13
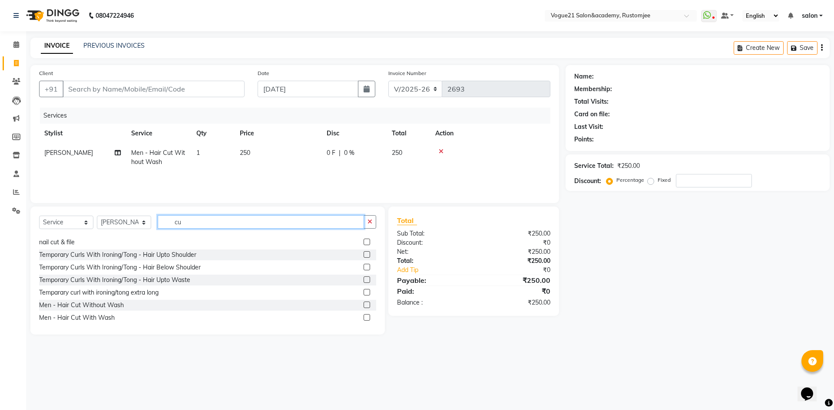
type input "c"
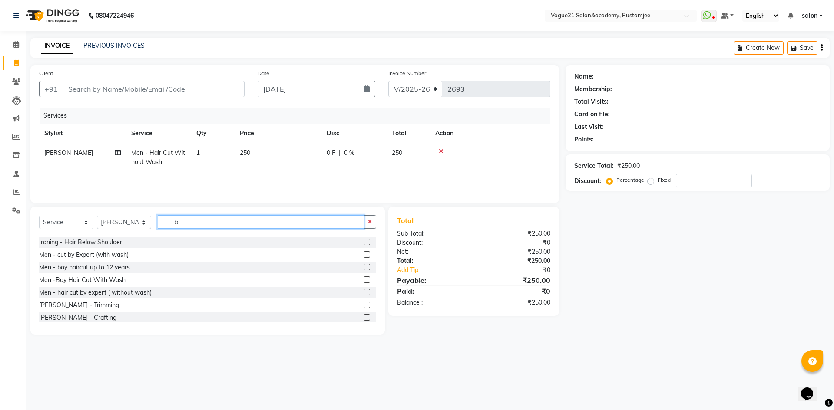
scroll to position [0, 0]
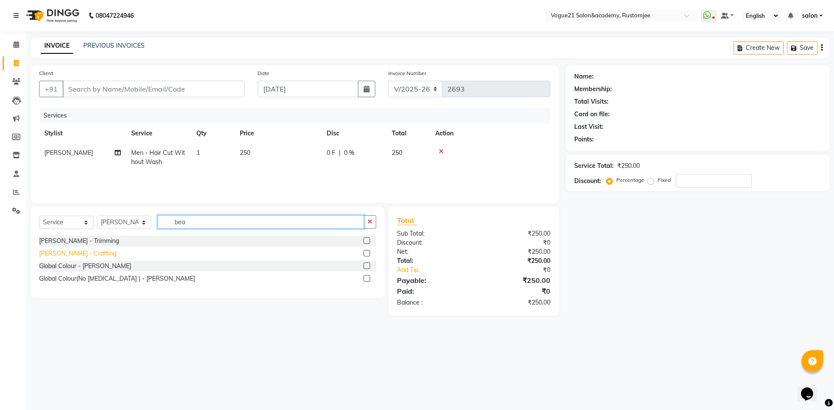
type input "bea"
drag, startPoint x: 65, startPoint y: 251, endPoint x: 69, endPoint y: 248, distance: 4.6
click at [69, 248] on div "[PERSON_NAME] - Crafting" at bounding box center [207, 253] width 337 height 11
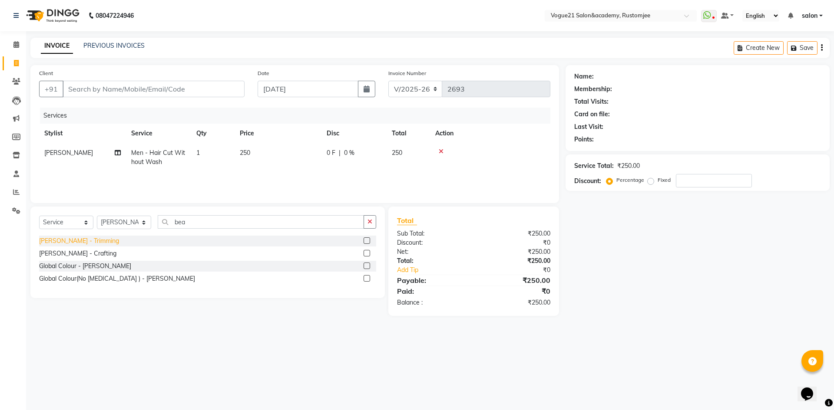
click at [72, 254] on div "[PERSON_NAME] - Crafting" at bounding box center [77, 253] width 77 height 9
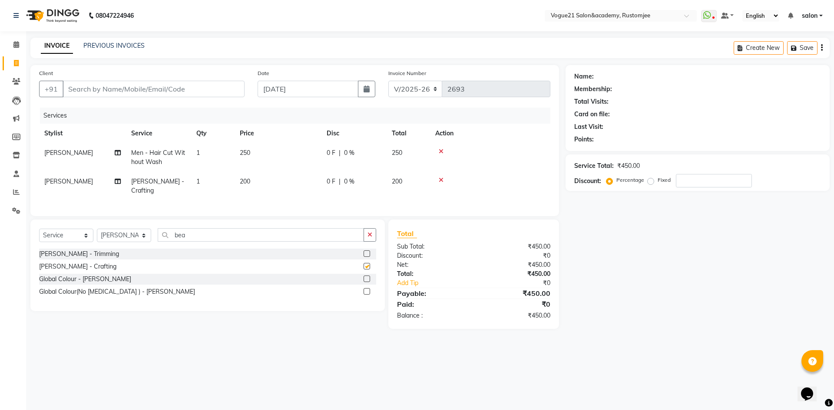
checkbox input "false"
click at [106, 92] on input "Client" at bounding box center [154, 89] width 182 height 16
type input "7"
type input "0"
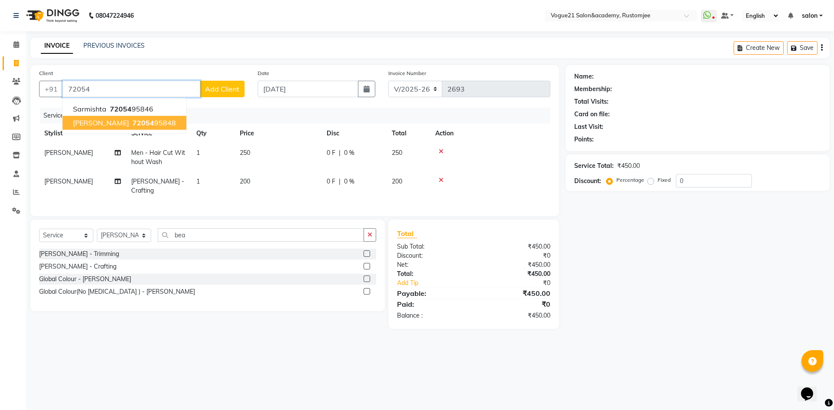
click at [118, 122] on span "sharmistha das" at bounding box center [101, 123] width 56 height 9
type input "7205495848"
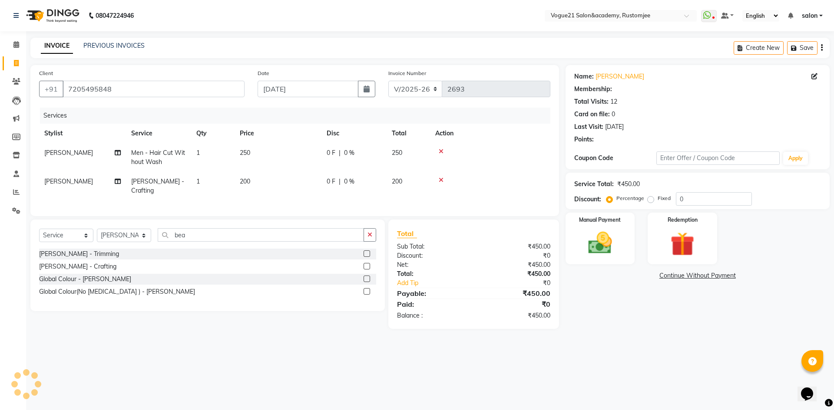
select select "1: Object"
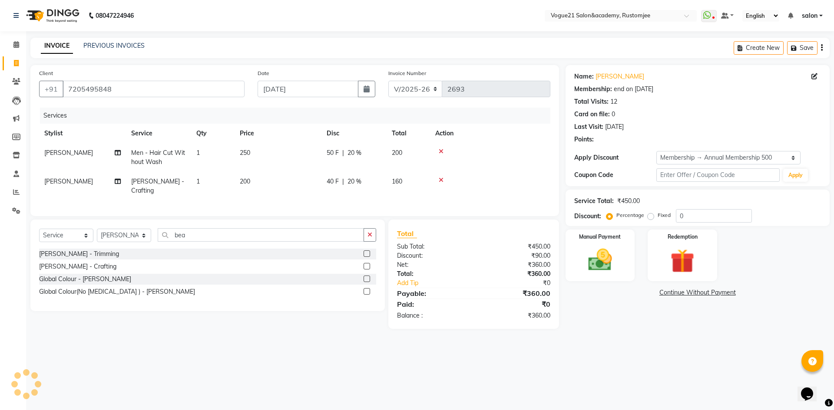
type input "20"
click at [613, 254] on img at bounding box center [600, 260] width 40 height 29
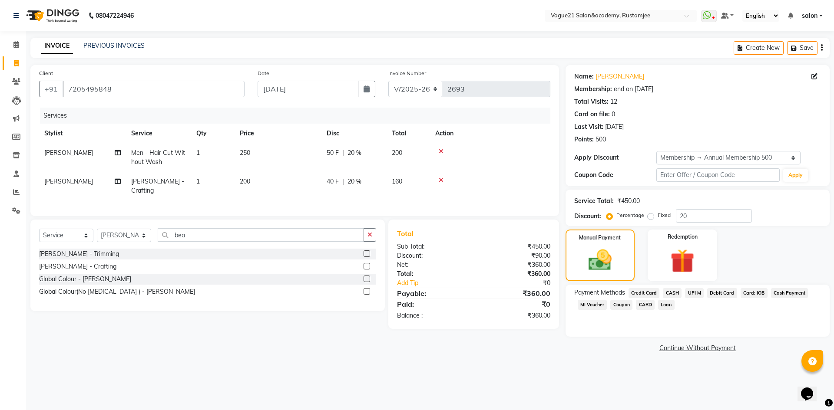
click at [692, 296] on span "UPI M" at bounding box center [694, 293] width 19 height 10
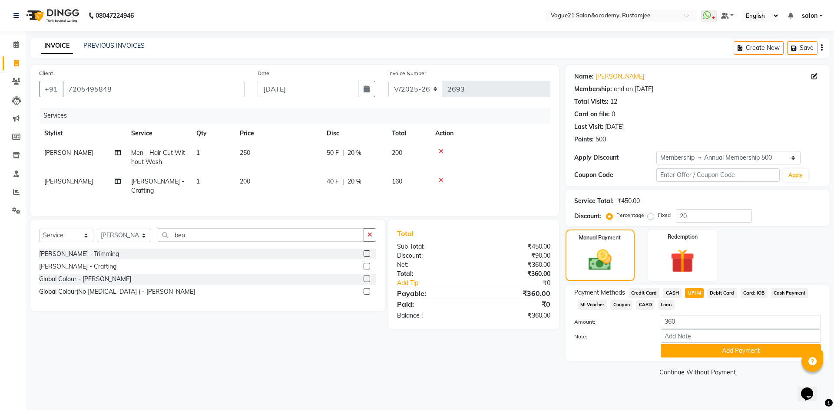
click at [700, 359] on div "Payment Methods Credit Card CASH UPI M Debit Card Card: IOB Cash Payment MI Vou…" at bounding box center [697, 323] width 264 height 76
click at [703, 353] on button "Add Payment" at bounding box center [740, 350] width 160 height 13
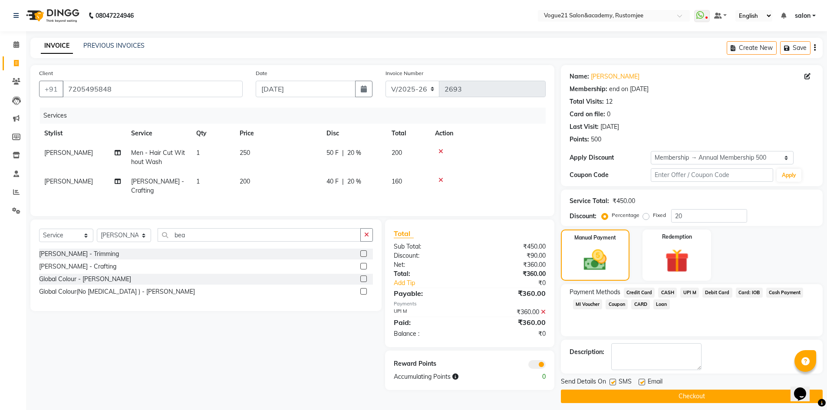
click at [716, 400] on button "Checkout" at bounding box center [692, 396] width 262 height 13
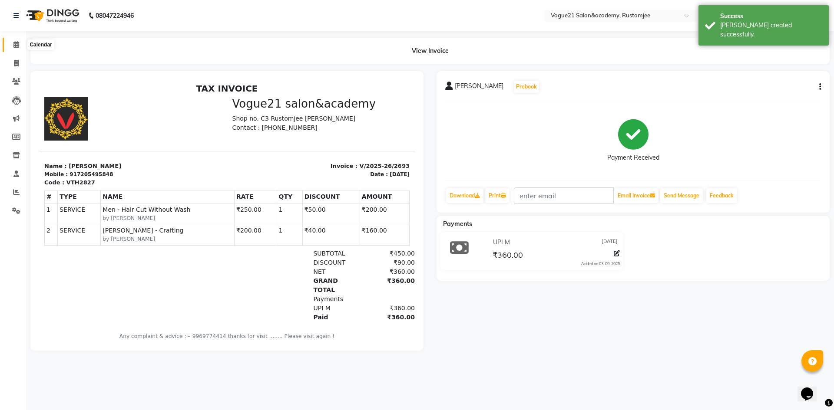
click at [15, 44] on icon at bounding box center [16, 44] width 6 height 7
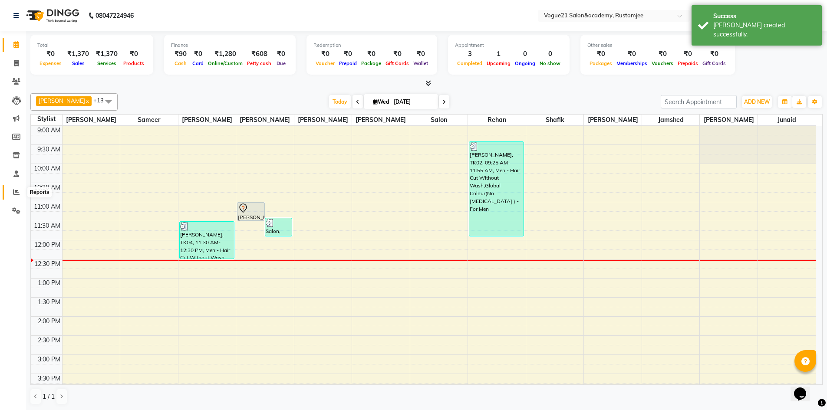
click at [15, 190] on icon at bounding box center [16, 192] width 7 height 7
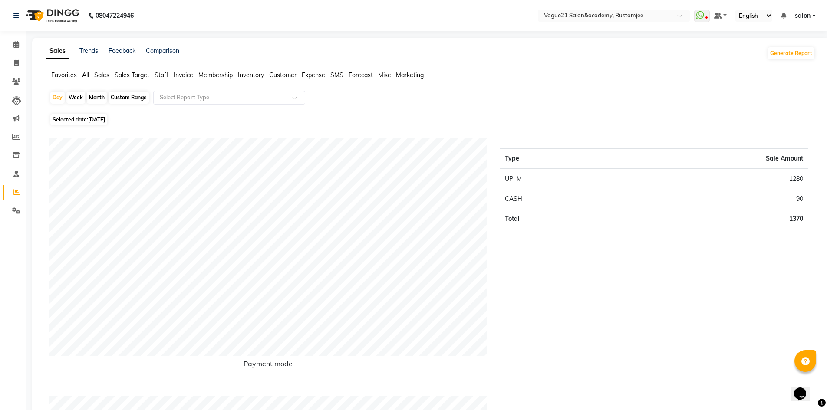
click at [167, 76] on span "Staff" at bounding box center [162, 75] width 14 height 8
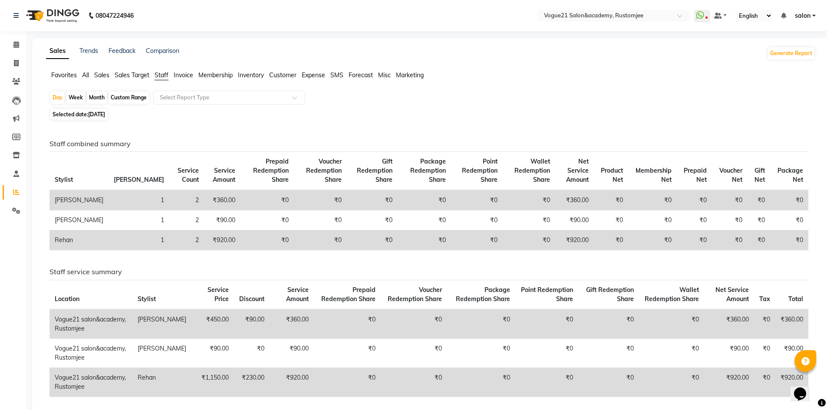
click at [99, 96] on div "Month" at bounding box center [97, 98] width 20 height 12
select select "9"
select select "2025"
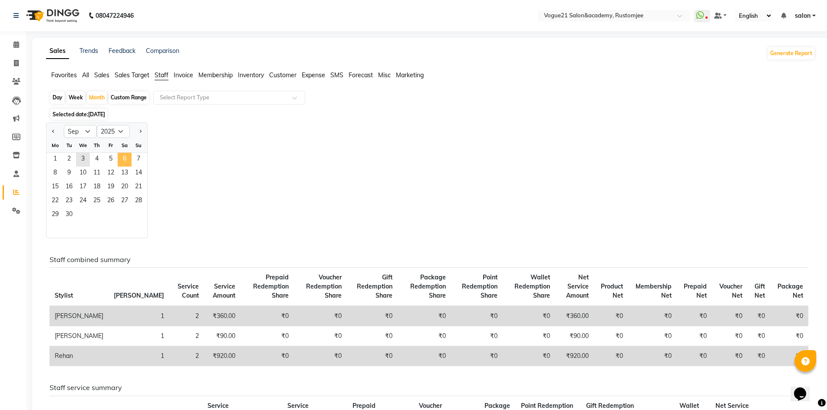
click at [124, 155] on span "6" at bounding box center [125, 160] width 14 height 14
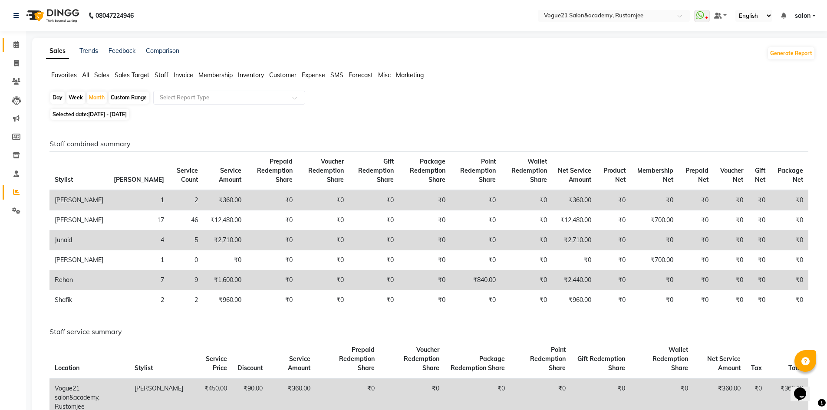
click at [16, 43] on icon at bounding box center [16, 44] width 6 height 7
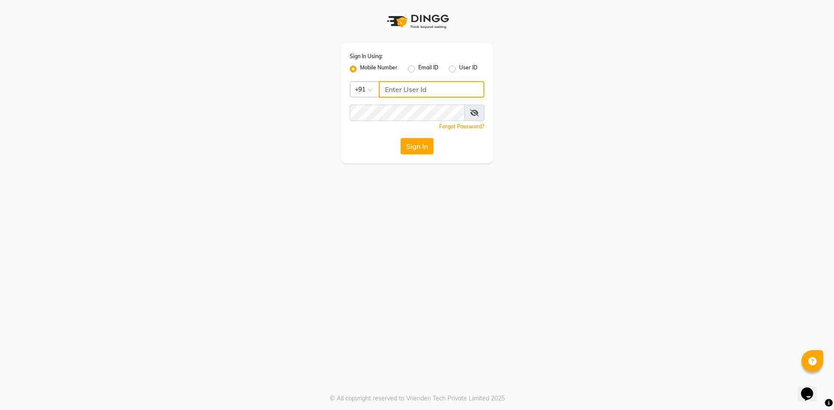
click at [406, 89] on input "Username" at bounding box center [432, 89] width 106 height 16
type input "8"
type input "8755555546"
click at [478, 115] on icon at bounding box center [474, 112] width 9 height 7
click at [419, 148] on button "Sign In" at bounding box center [416, 146] width 33 height 16
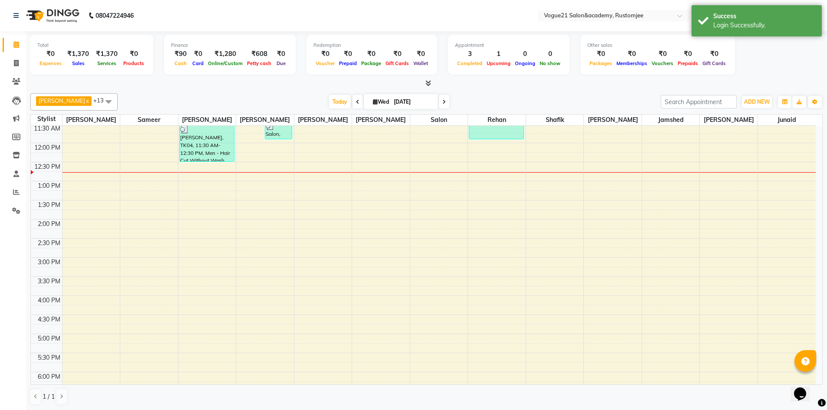
scroll to position [43, 0]
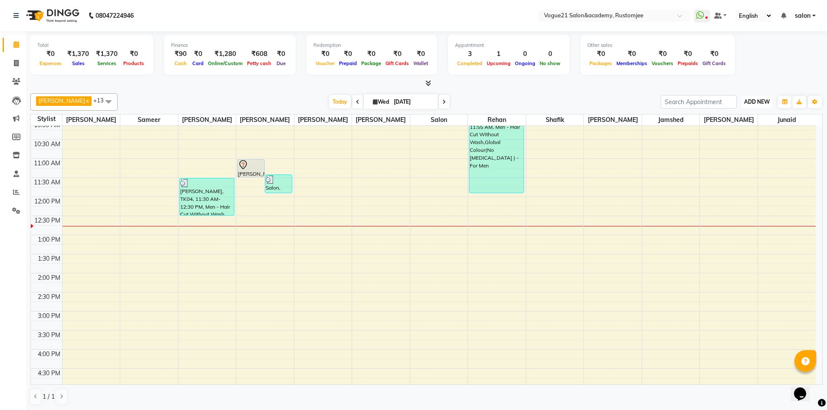
click at [749, 102] on span "ADD NEW" at bounding box center [757, 102] width 26 height 7
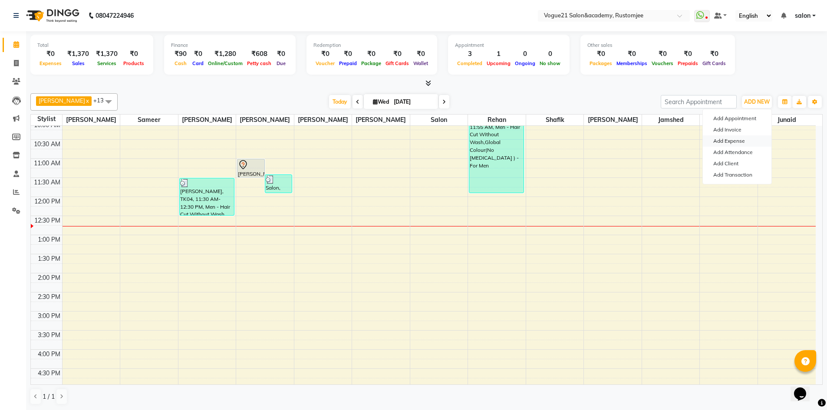
click at [761, 136] on link "Add Expense" at bounding box center [737, 140] width 69 height 11
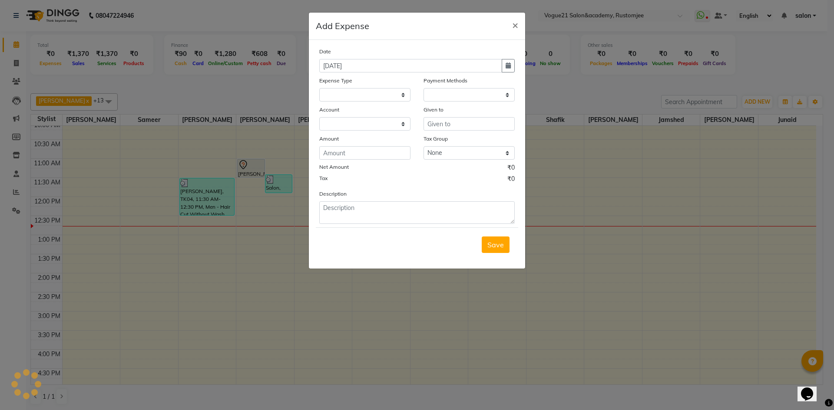
select select "1"
select select "7299"
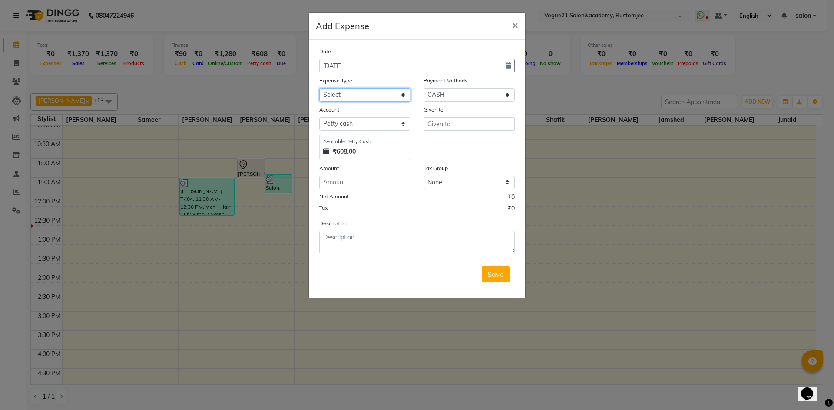
click at [375, 96] on select "Select Advance Salary Bank charges Cash transfer to bank Client Snacks Equipmen…" at bounding box center [364, 94] width 91 height 13
select select "23417"
click at [319, 88] on select "Select Advance Salary Bank charges Cash transfer to bank Client Snacks Equipmen…" at bounding box center [364, 94] width 91 height 13
click at [446, 129] on input "text" at bounding box center [468, 123] width 91 height 13
type input "aalam"
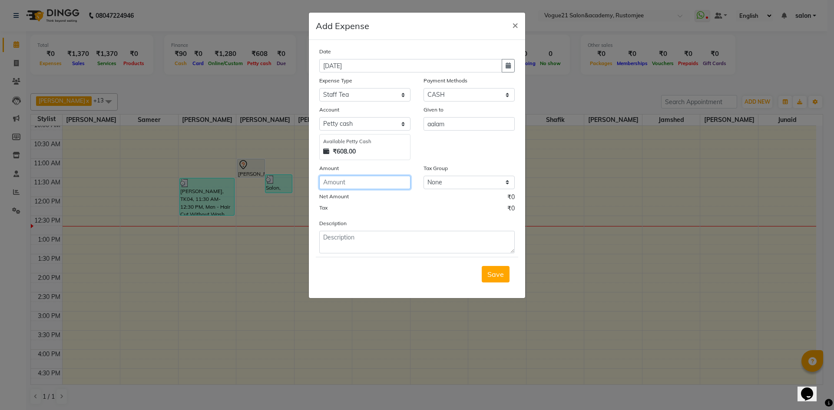
click at [356, 177] on input "number" at bounding box center [364, 182] width 91 height 13
type input "20"
click at [340, 241] on textarea at bounding box center [416, 242] width 195 height 23
type textarea "tea staff"
click at [495, 271] on span "Save" at bounding box center [495, 274] width 16 height 9
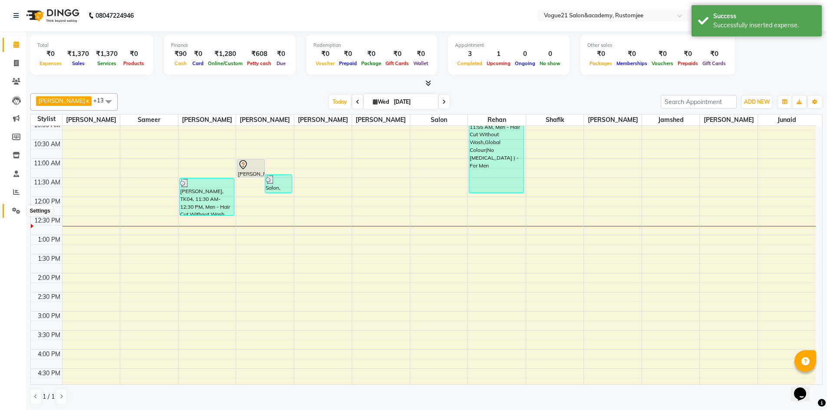
click at [12, 209] on span at bounding box center [16, 211] width 15 height 10
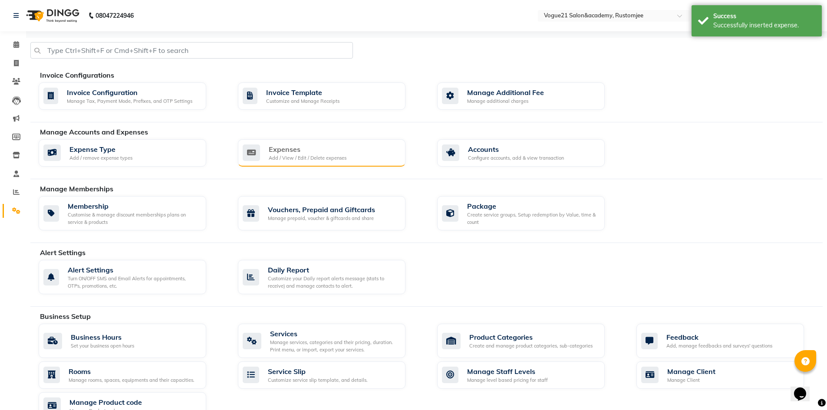
click at [346, 145] on div "Expenses Add / View / Edit / Delete expenses" at bounding box center [321, 153] width 156 height 18
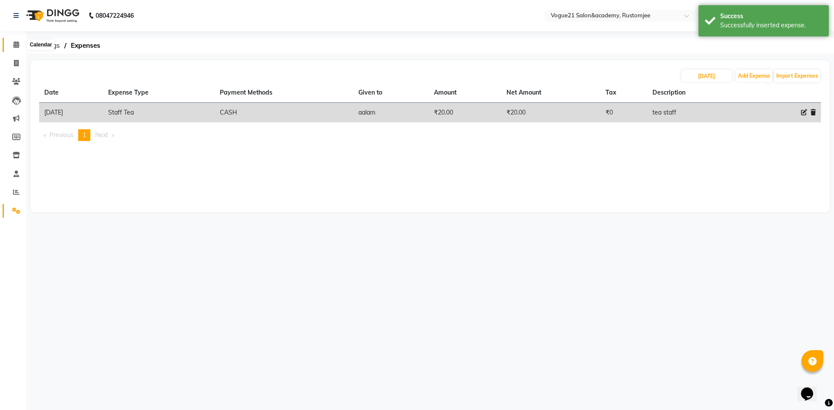
click at [13, 45] on icon at bounding box center [16, 44] width 6 height 7
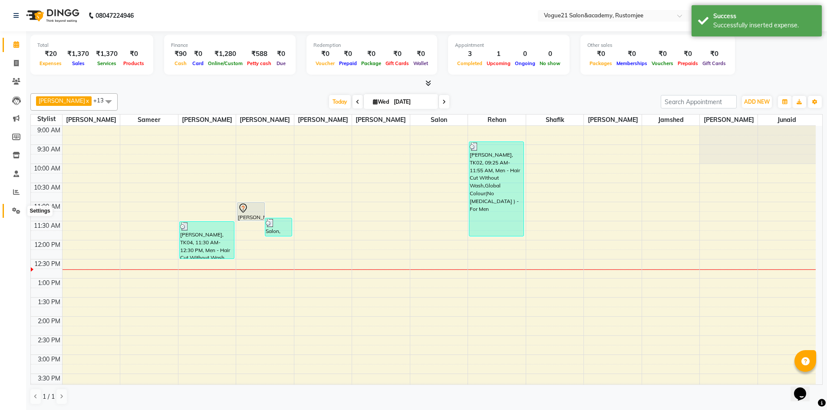
click at [18, 211] on icon at bounding box center [16, 211] width 8 height 7
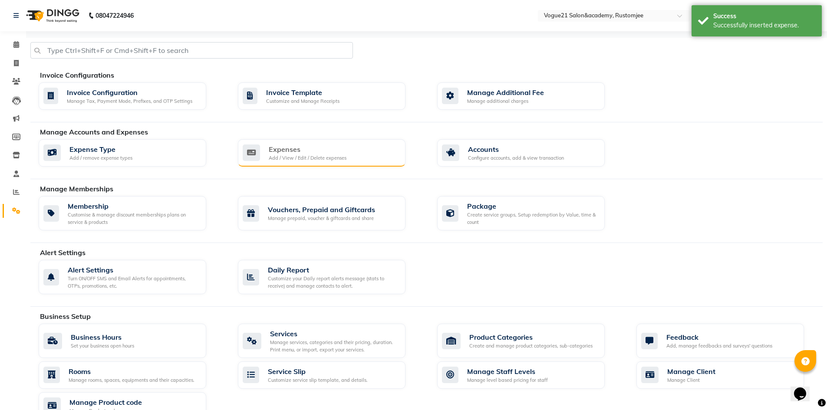
click at [292, 145] on div "Expenses" at bounding box center [308, 149] width 78 height 10
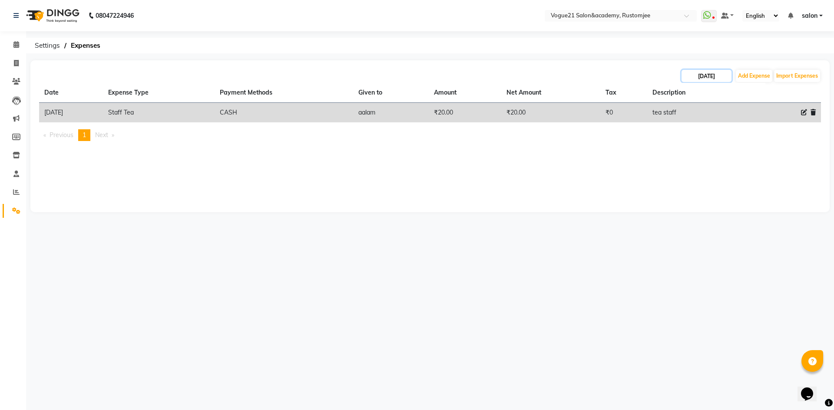
click at [713, 73] on input "[DATE]" at bounding box center [706, 76] width 50 height 12
select select "9"
select select "2025"
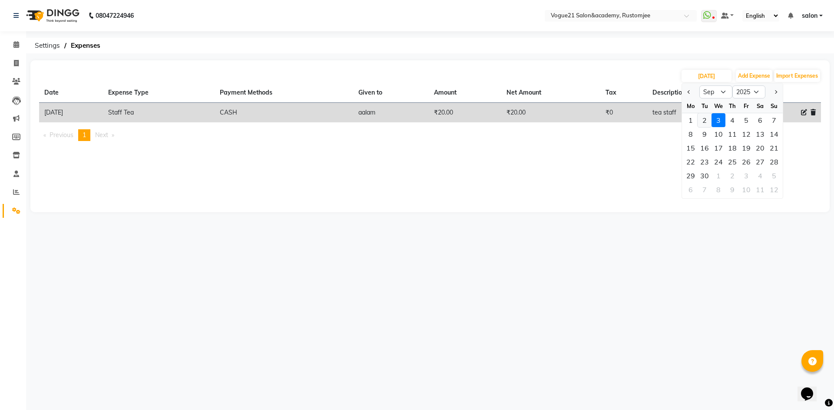
click at [707, 119] on div "2" at bounding box center [704, 120] width 14 height 14
type input "02-09-2025"
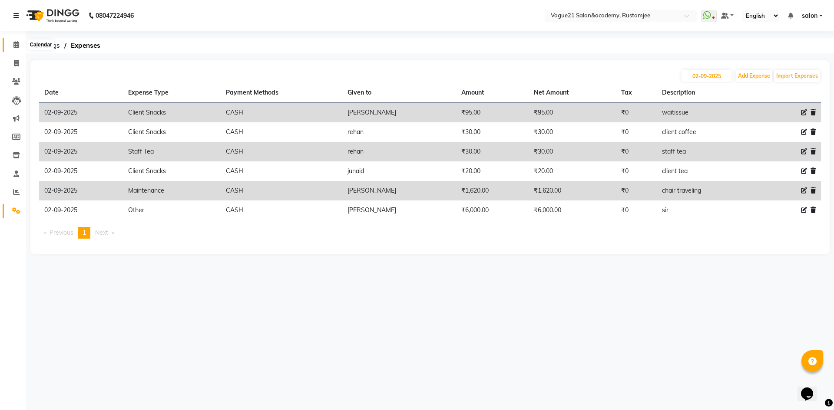
click at [11, 47] on span at bounding box center [16, 45] width 15 height 10
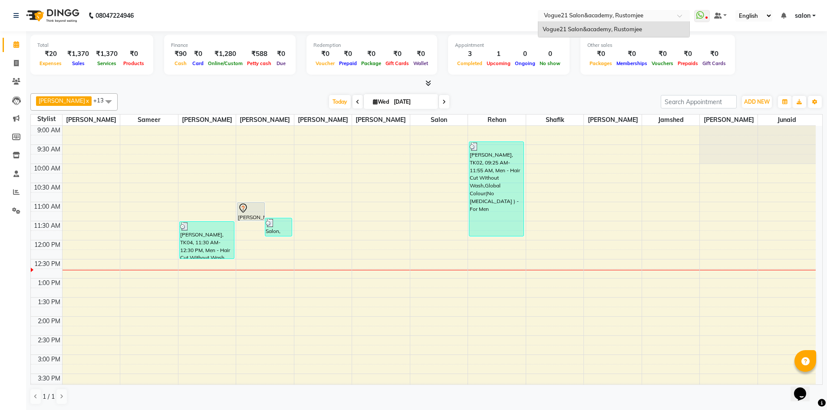
click at [641, 17] on input "text" at bounding box center [605, 16] width 126 height 9
click at [484, 23] on nav "08047224946 Select Location × Vogue21 Salon&academy, Rustomjee Vogue21 Salon&ac…" at bounding box center [413, 15] width 827 height 31
drag, startPoint x: 16, startPoint y: 64, endPoint x: 598, endPoint y: 387, distance: 665.8
click at [16, 63] on icon at bounding box center [16, 62] width 5 height 7
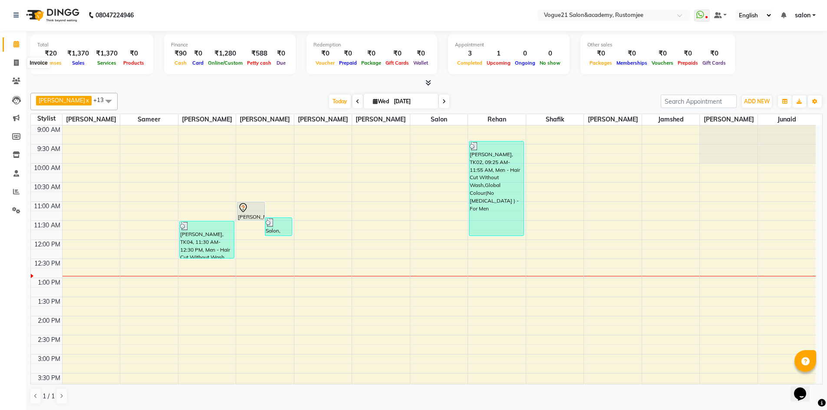
select select "service"
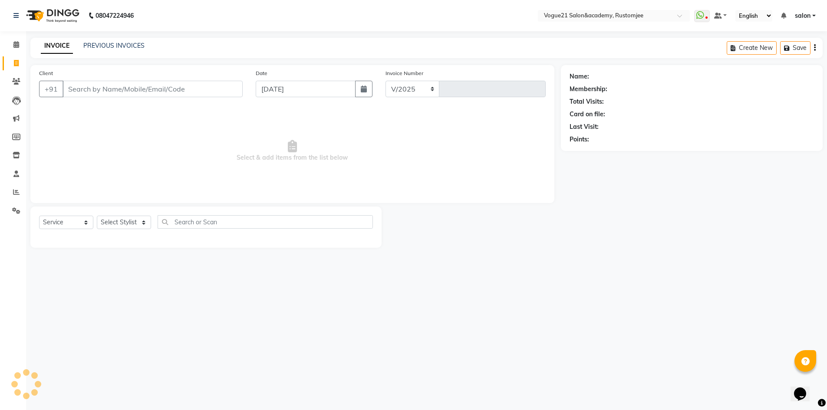
select select "8171"
type input "2694"
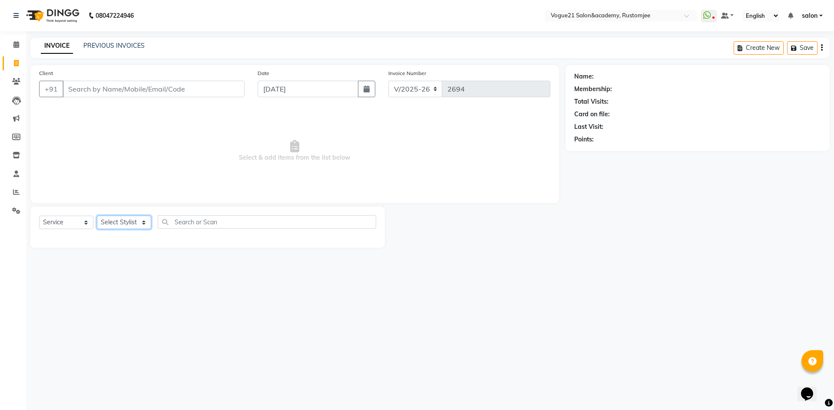
click at [142, 217] on select "Select Stylist aahil alicia anju soni Jamshed junaid Pooja yadav priya jadhav r…" at bounding box center [124, 222] width 54 height 13
select select "76930"
click at [97, 216] on select "Select Stylist aahil alicia anju soni Jamshed junaid Pooja yadav priya jadhav r…" at bounding box center [124, 222] width 54 height 13
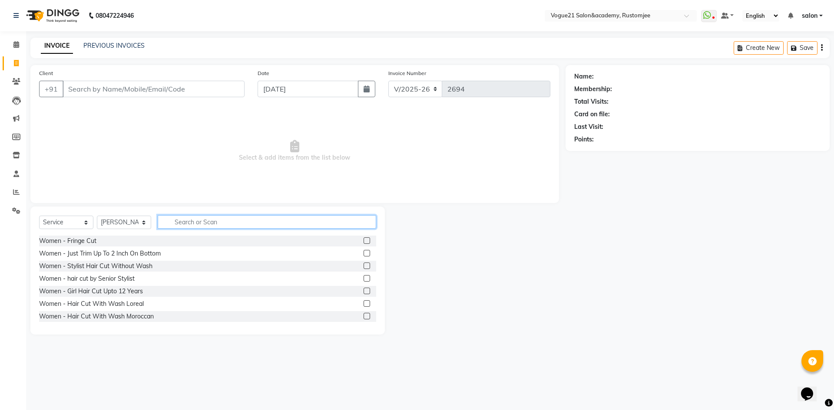
click at [246, 221] on input "text" at bounding box center [267, 221] width 218 height 13
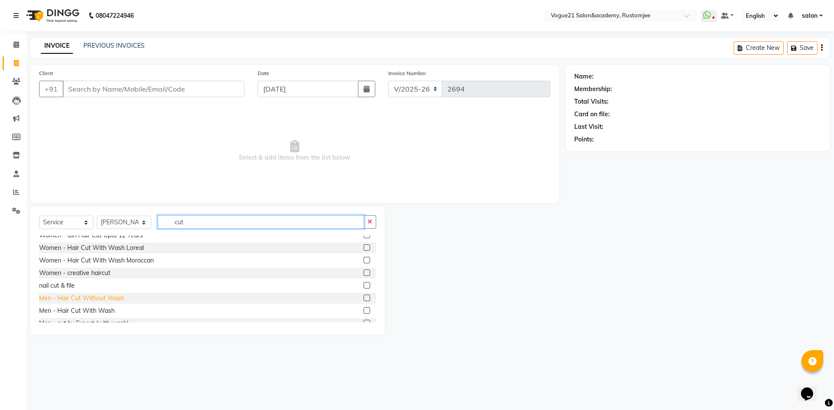
type input "cut"
click at [116, 297] on div "Men - Hair Cut Without Wash" at bounding box center [81, 298] width 85 height 9
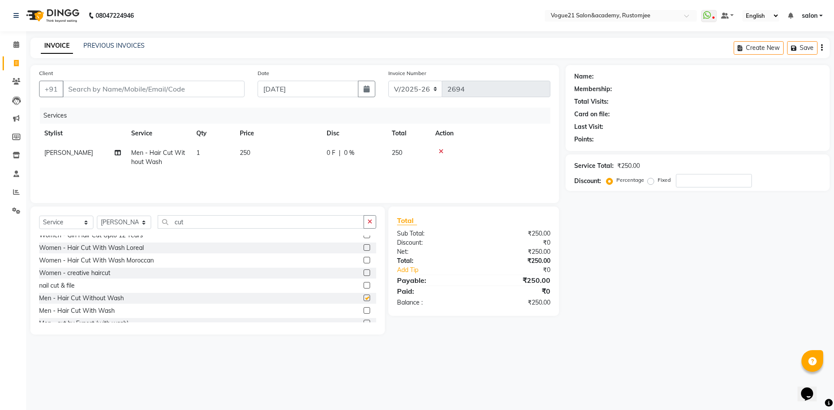
checkbox input "false"
click at [201, 224] on input "cut" at bounding box center [261, 221] width 206 height 13
type input "c"
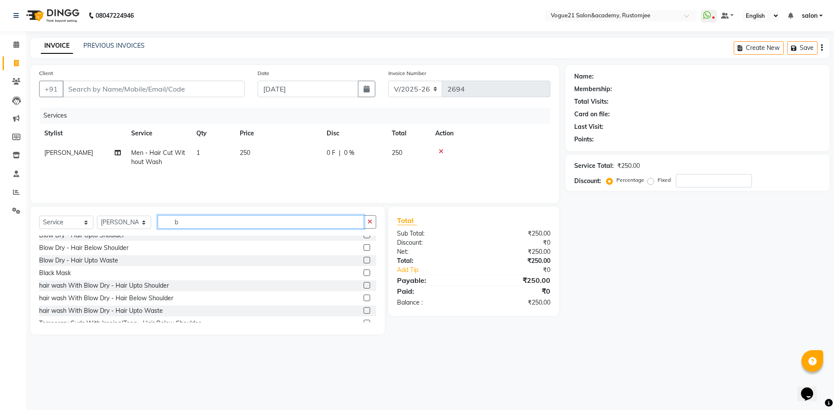
scroll to position [0, 0]
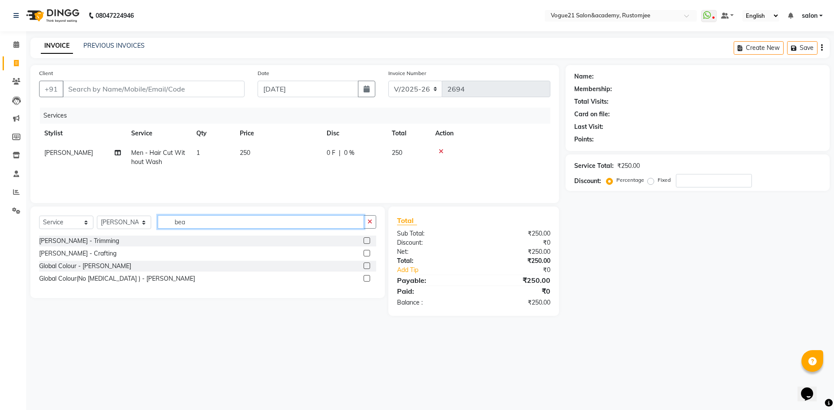
type input "bea"
click at [366, 254] on label at bounding box center [366, 253] width 7 height 7
click at [366, 254] on input "checkbox" at bounding box center [366, 254] width 6 height 6
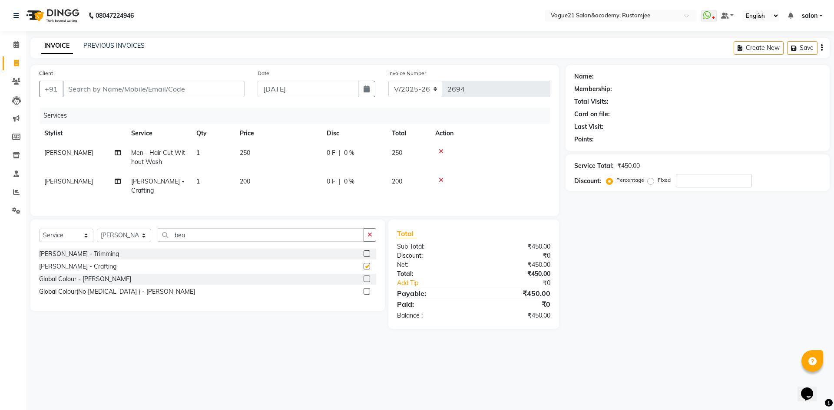
checkbox input "false"
click at [110, 90] on input "Client" at bounding box center [154, 89] width 182 height 16
type input "9"
type input "0"
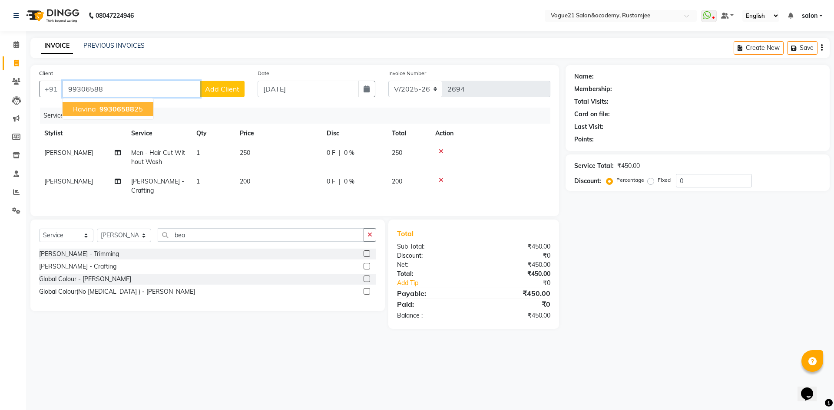
click at [98, 111] on ngb-highlight "99306588 25" at bounding box center [120, 109] width 45 height 9
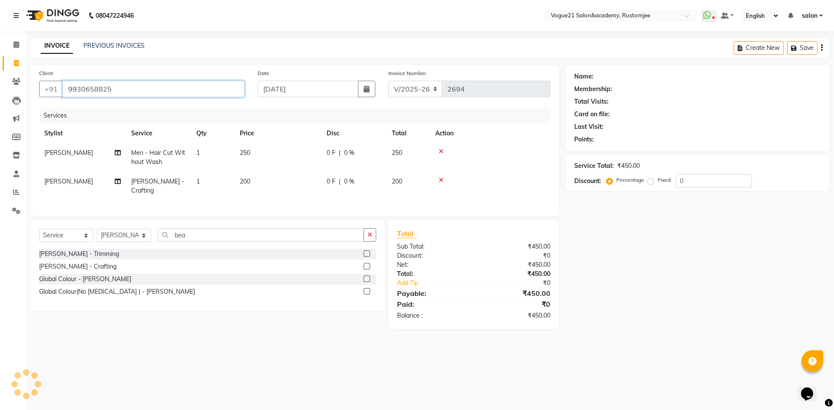
type input "9930658825"
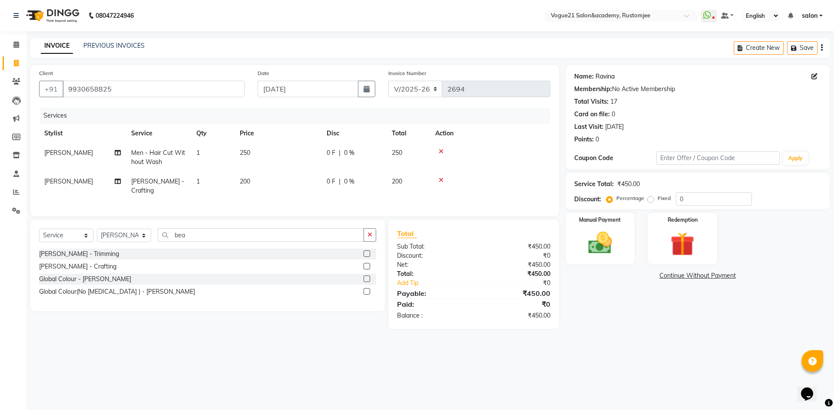
click at [604, 78] on link "Ravina" at bounding box center [604, 76] width 19 height 9
click at [687, 201] on input "0" at bounding box center [714, 198] width 76 height 13
type input "020"
click at [629, 255] on div "Manual Payment" at bounding box center [600, 238] width 72 height 53
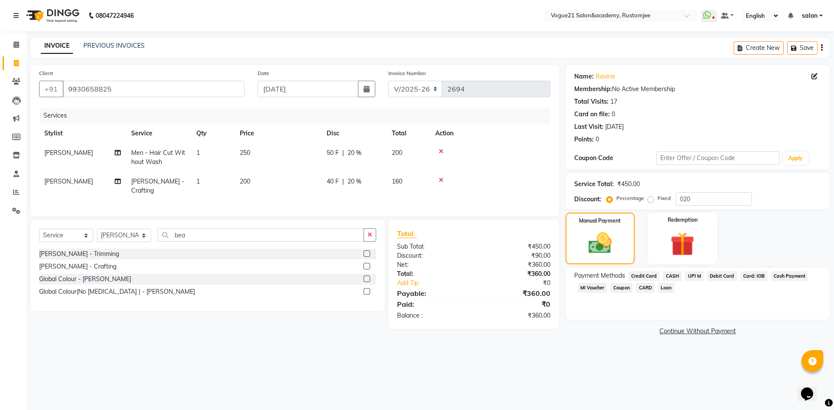
click at [671, 273] on span "CASH" at bounding box center [672, 276] width 19 height 10
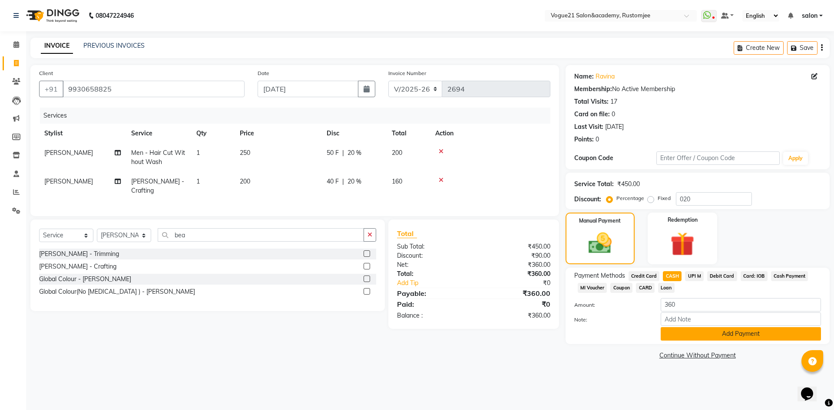
click at [696, 339] on button "Add Payment" at bounding box center [740, 333] width 160 height 13
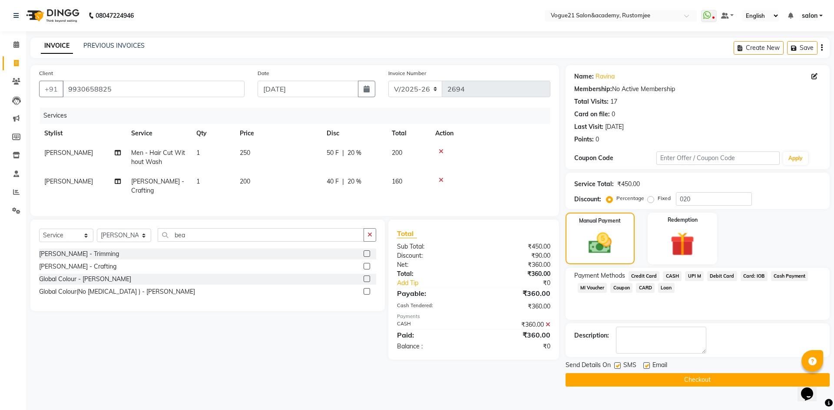
click at [693, 380] on button "Checkout" at bounding box center [697, 379] width 264 height 13
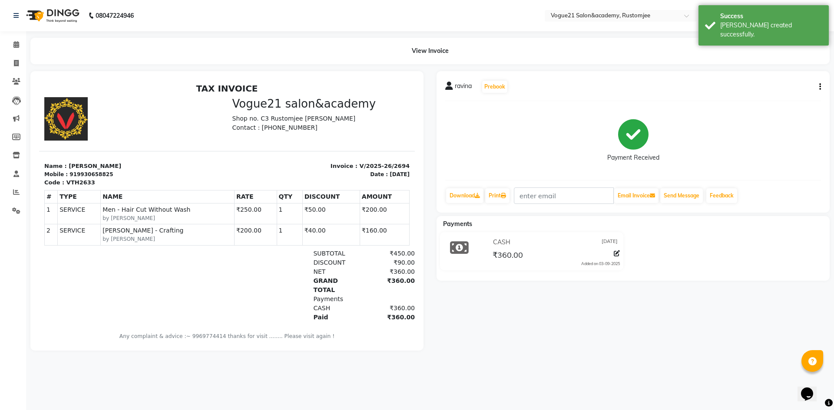
click at [819, 87] on icon "button" at bounding box center [820, 87] width 2 height 0
click at [792, 89] on div "Edit Item Staff" at bounding box center [776, 87] width 59 height 11
select select
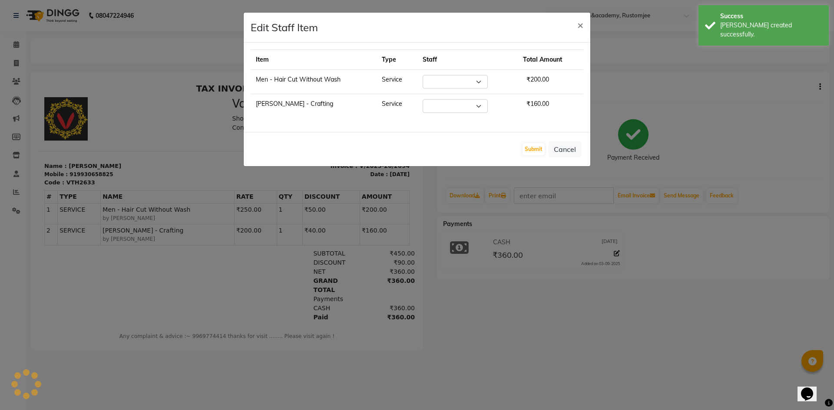
select select "76930"
click at [456, 79] on select "Select aahil alicia anju soni Jamshed junaid Pooja yadav priya jadhav rehan sal…" at bounding box center [454, 81] width 65 height 13
select select "77867"
click at [422, 75] on select "Select aahil alicia anju soni Jamshed junaid Pooja yadav priya jadhav rehan sal…" at bounding box center [454, 81] width 65 height 13
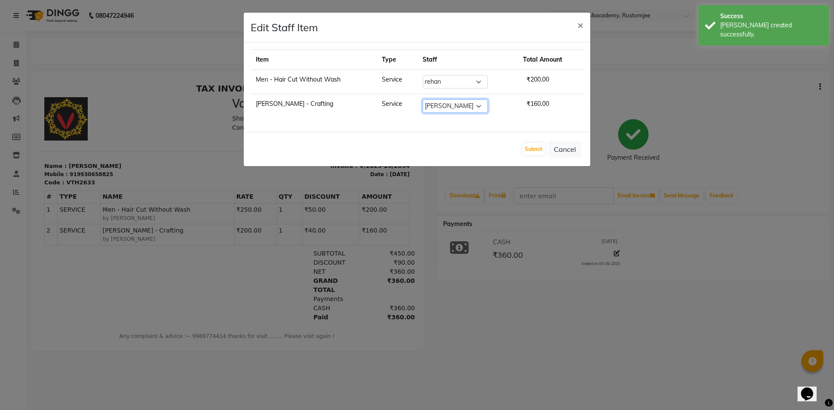
click at [481, 107] on select "Select aahil alicia anju soni Jamshed junaid Pooja yadav priya jadhav rehan sal…" at bounding box center [454, 105] width 65 height 13
select select "77867"
click at [422, 99] on select "Select aahil alicia anju soni Jamshed junaid Pooja yadav priya jadhav rehan sal…" at bounding box center [454, 105] width 65 height 13
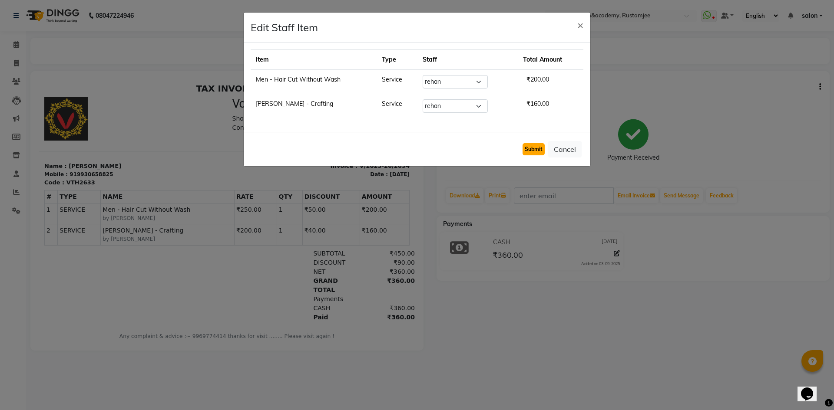
click at [533, 149] on button "Submit" at bounding box center [533, 149] width 22 height 12
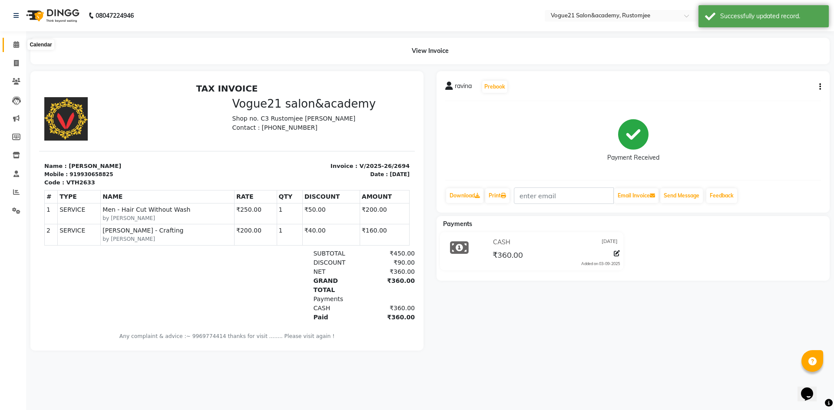
drag, startPoint x: 19, startPoint y: 46, endPoint x: 33, endPoint y: 52, distance: 15.6
click at [19, 46] on icon at bounding box center [16, 44] width 6 height 7
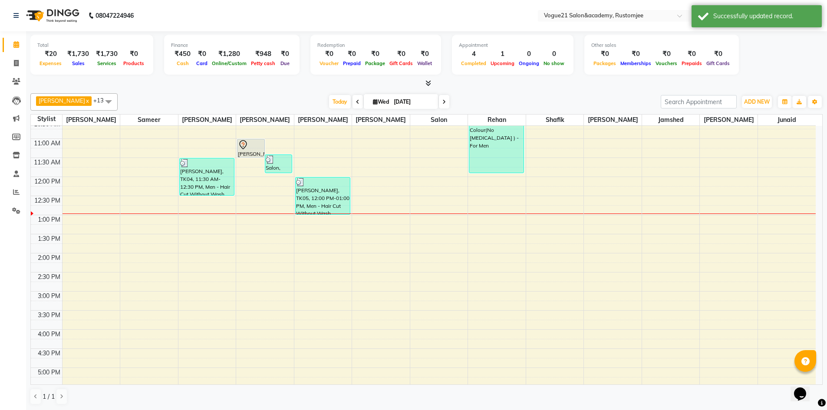
scroll to position [43, 0]
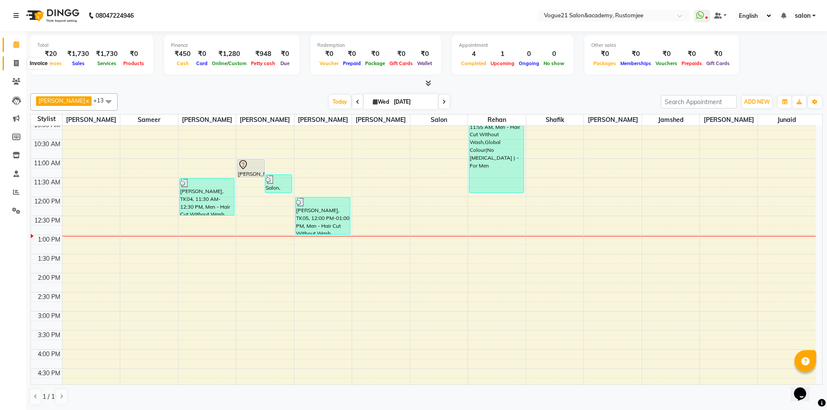
drag, startPoint x: 14, startPoint y: 65, endPoint x: 36, endPoint y: 56, distance: 23.0
click at [14, 65] on icon at bounding box center [16, 63] width 5 height 7
select select "8171"
select select "service"
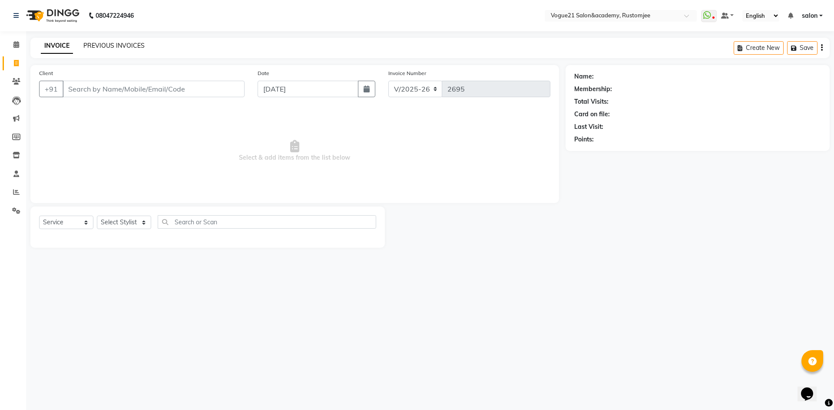
click at [104, 43] on link "PREVIOUS INVOICES" at bounding box center [113, 46] width 61 height 8
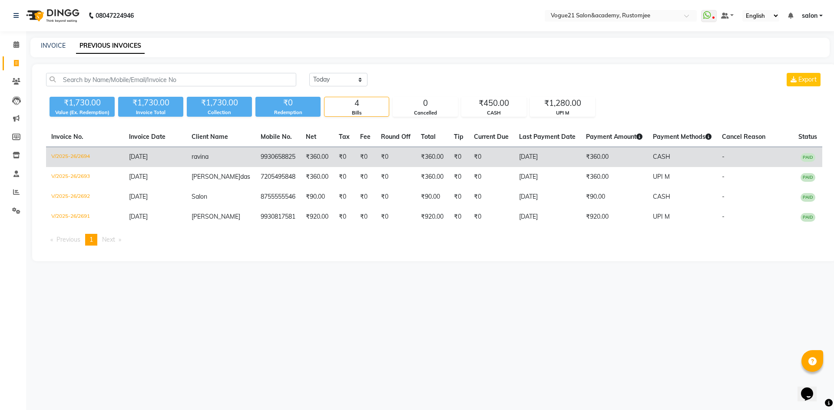
click at [148, 155] on span "03-09-2025" at bounding box center [138, 157] width 19 height 8
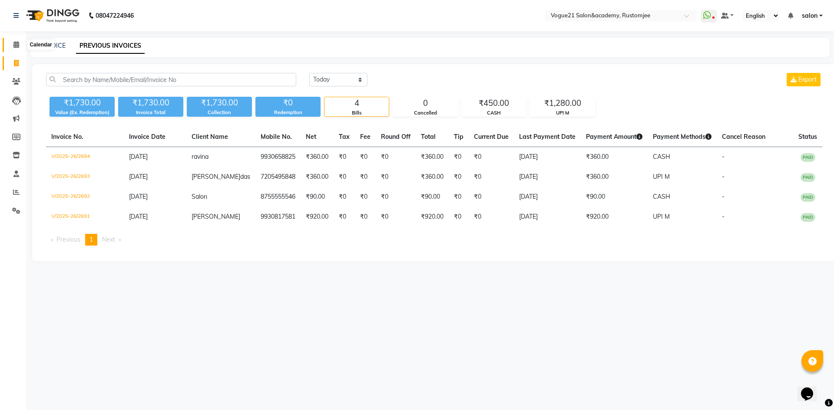
drag, startPoint x: 20, startPoint y: 45, endPoint x: 102, endPoint y: 8, distance: 90.6
click at [20, 45] on span at bounding box center [16, 45] width 15 height 10
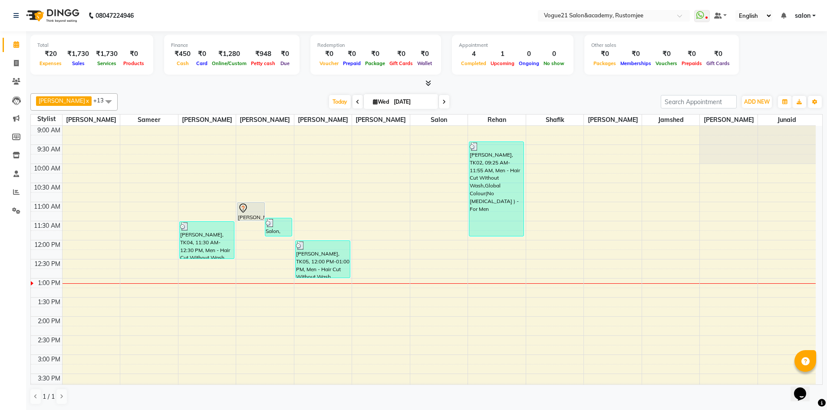
click at [442, 99] on icon at bounding box center [443, 101] width 3 height 5
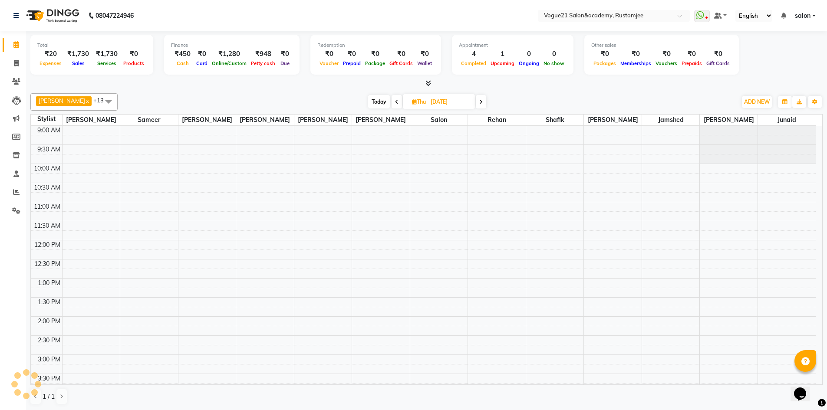
scroll to position [153, 0]
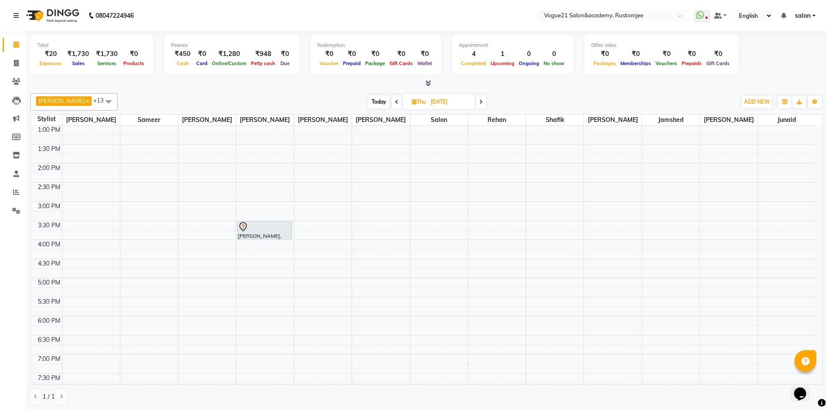
click at [479, 99] on icon at bounding box center [480, 101] width 3 height 5
click at [478, 102] on icon at bounding box center [479, 101] width 3 height 5
type input "06-09-2025"
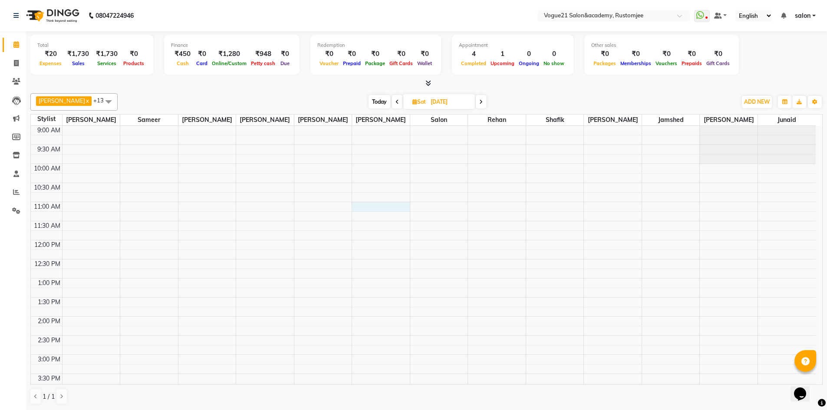
click at [386, 206] on div "9:00 AM 9:30 AM 10:00 AM 10:30 AM 11:00 AM 11:30 AM 12:00 PM 12:30 PM 1:00 PM 1…" at bounding box center [423, 374] width 785 height 496
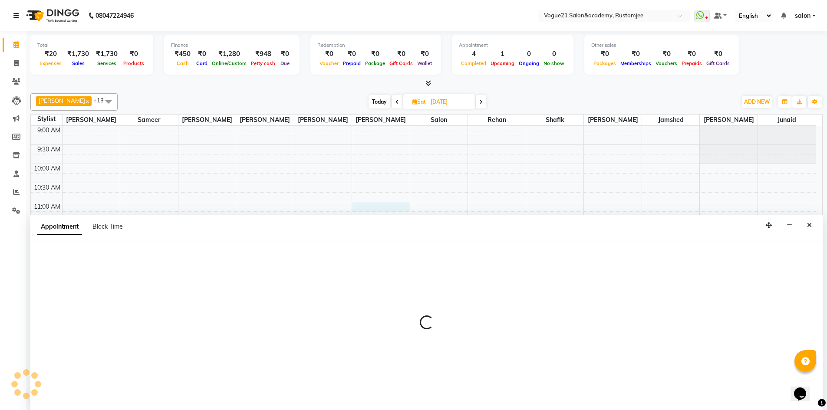
scroll to position [0, 0]
select select "77017"
select select "660"
select select "tentative"
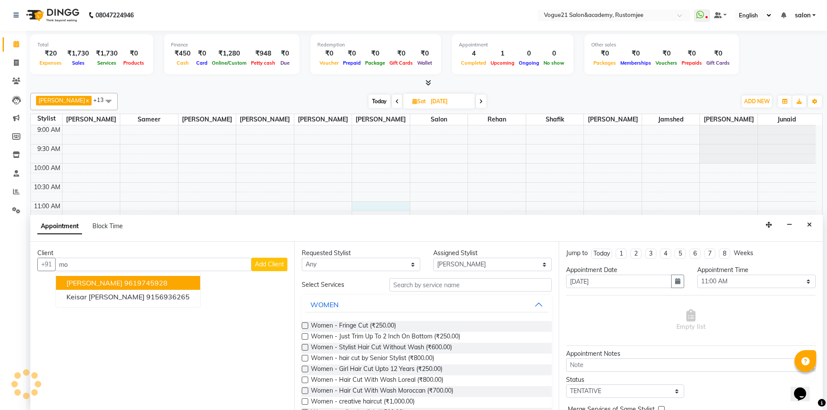
type input "m"
click at [130, 283] on ngb-highlight "989257 0579" at bounding box center [146, 283] width 45 height 9
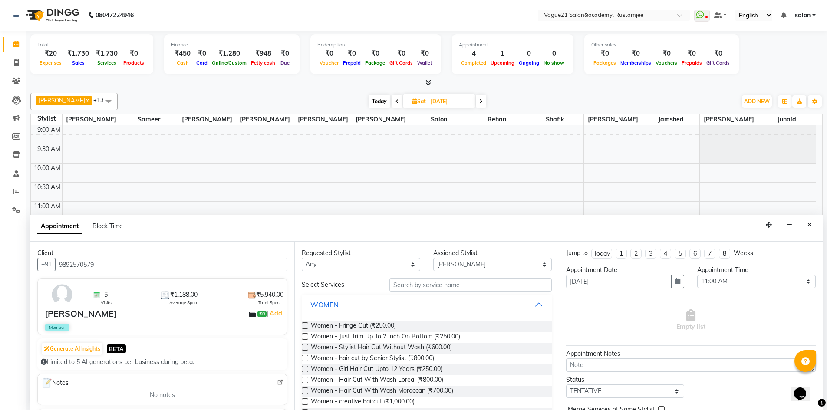
type input "9892570579"
click at [432, 288] on input "text" at bounding box center [470, 284] width 162 height 13
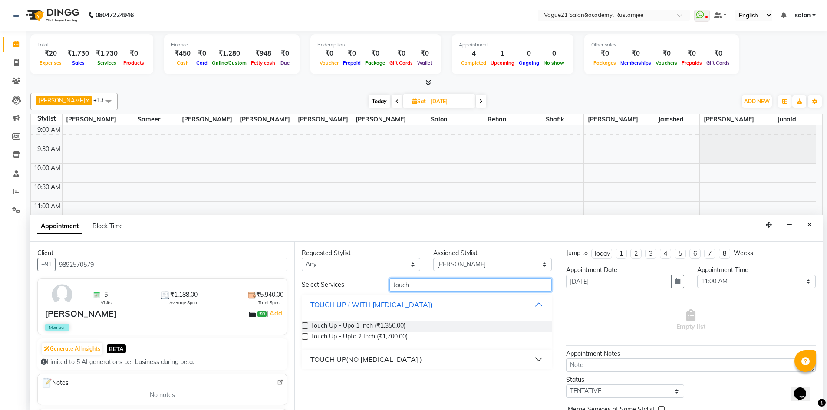
type input "touch"
click at [399, 358] on div "TOUCH UP(NO AMMONIA )" at bounding box center [366, 359] width 112 height 10
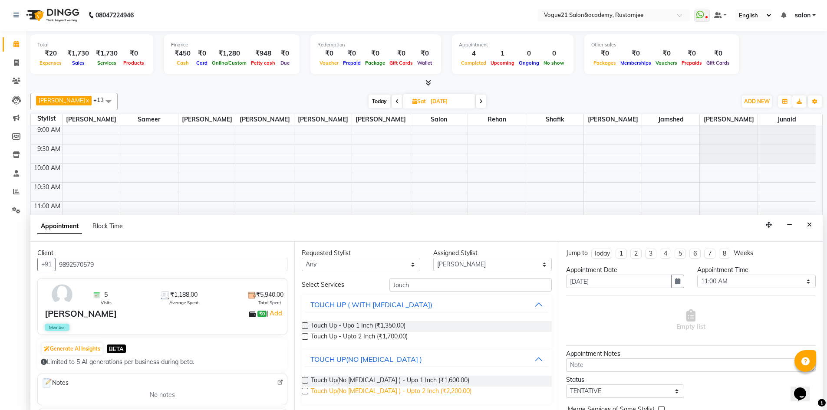
click at [415, 390] on span "Touch Up(No Ammonia ) - Upto 2 Inch (₹2,200.00)" at bounding box center [391, 392] width 161 height 11
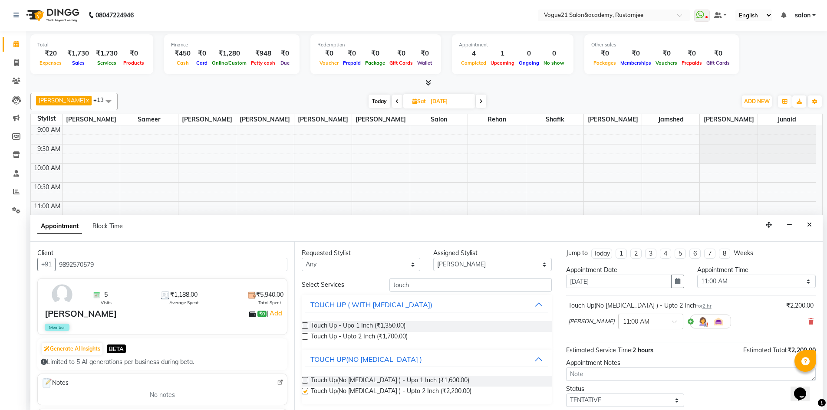
checkbox input "false"
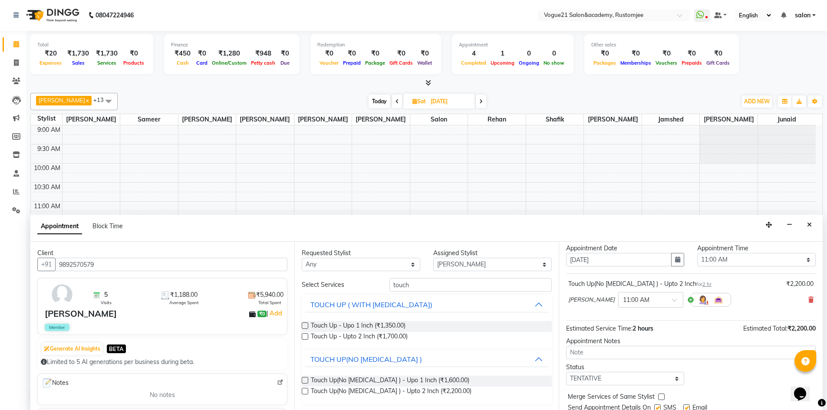
scroll to position [52, 0]
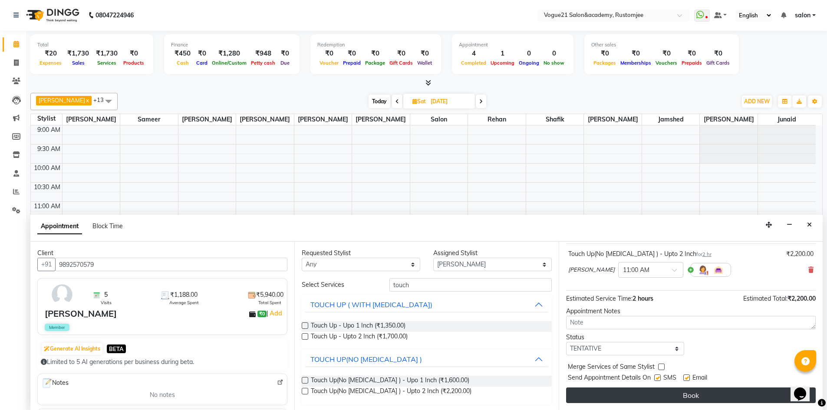
click at [699, 396] on button "Book" at bounding box center [691, 396] width 250 height 16
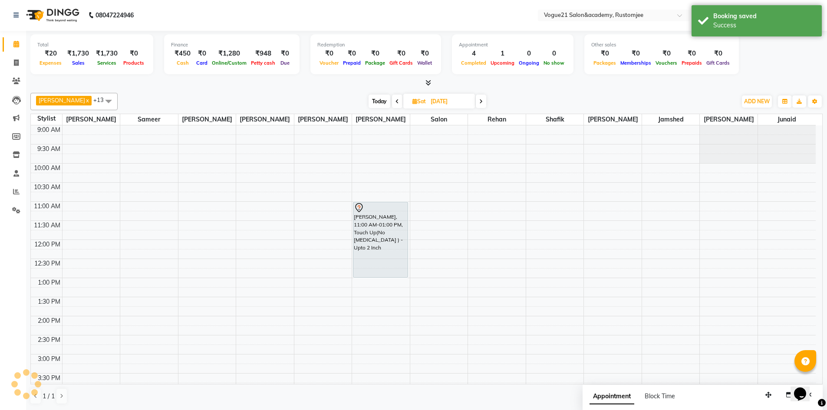
scroll to position [0, 0]
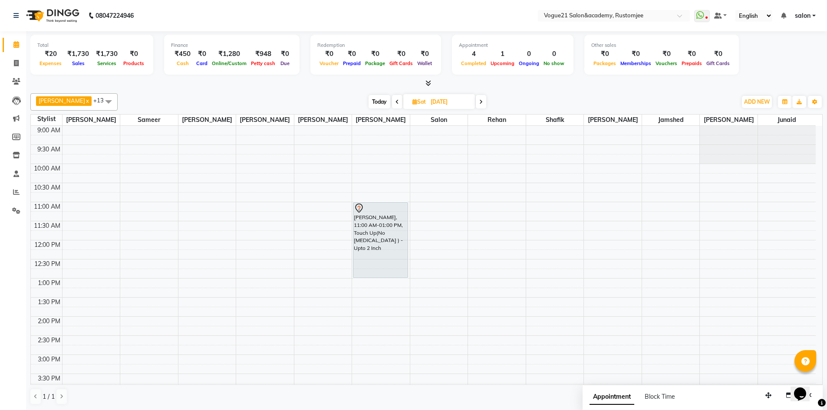
click at [476, 98] on span at bounding box center [481, 101] width 10 height 13
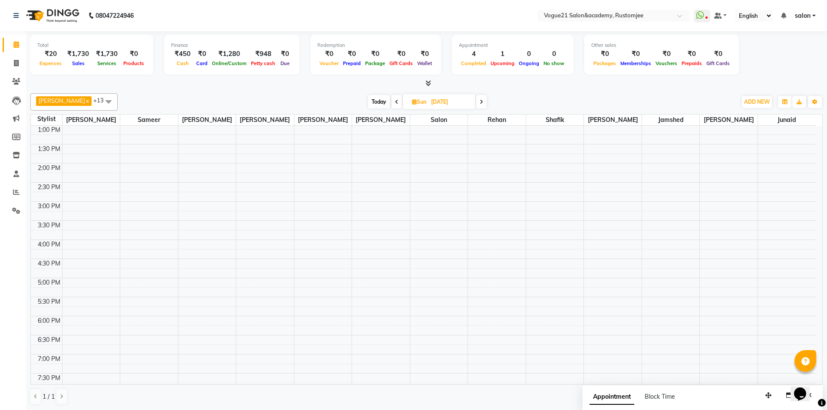
click at [476, 101] on span at bounding box center [481, 101] width 10 height 13
click at [477, 101] on span at bounding box center [482, 101] width 10 height 13
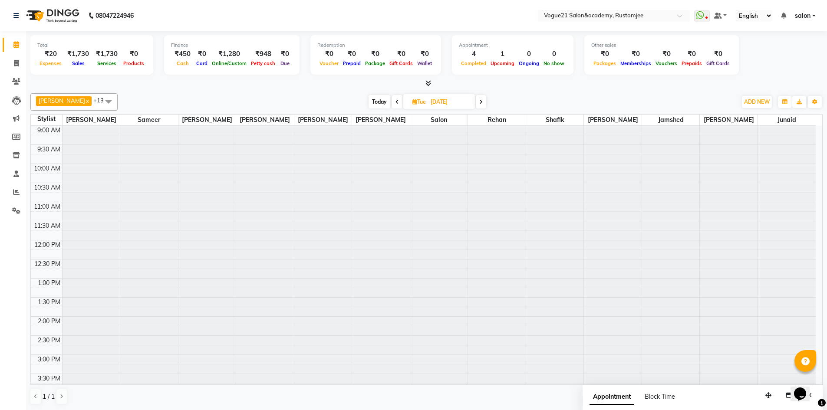
click at [476, 101] on span at bounding box center [481, 101] width 10 height 13
click at [477, 101] on span at bounding box center [482, 101] width 10 height 13
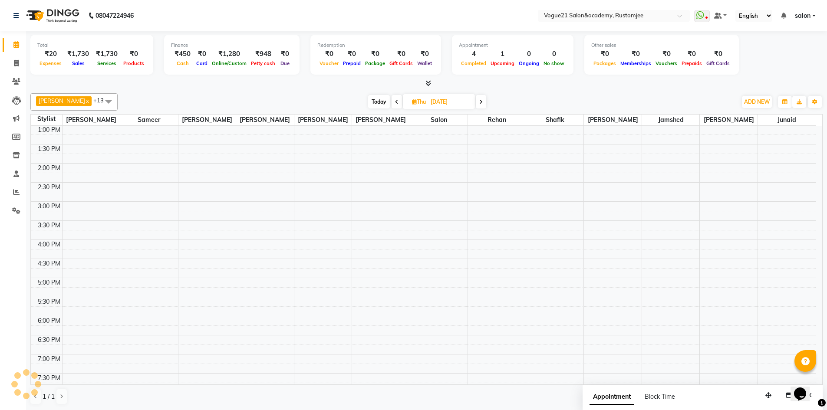
click at [476, 101] on span at bounding box center [481, 101] width 10 height 13
click at [475, 101] on div "Today Fri 12-09-2025" at bounding box center [427, 102] width 117 height 13
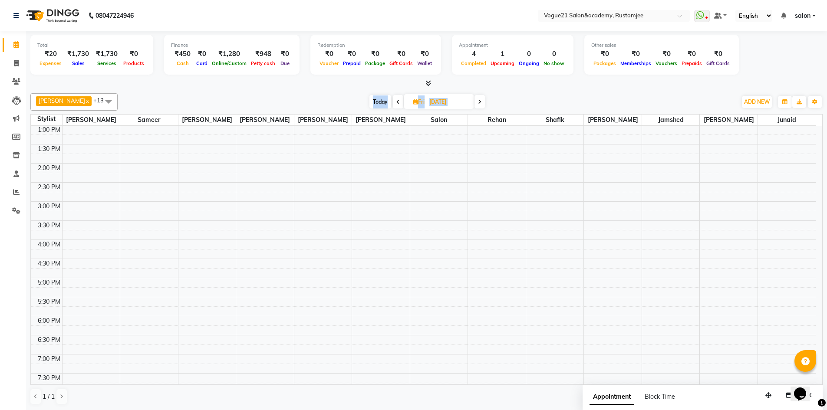
click at [528, 89] on div "Total ₹20 Expenses ₹1,730 Sales ₹1,730 Services ₹0 Products Finance ₹450 Cash ₹…" at bounding box center [426, 220] width 801 height 379
click at [478, 103] on icon at bounding box center [479, 101] width 3 height 5
click at [476, 103] on span at bounding box center [481, 101] width 10 height 13
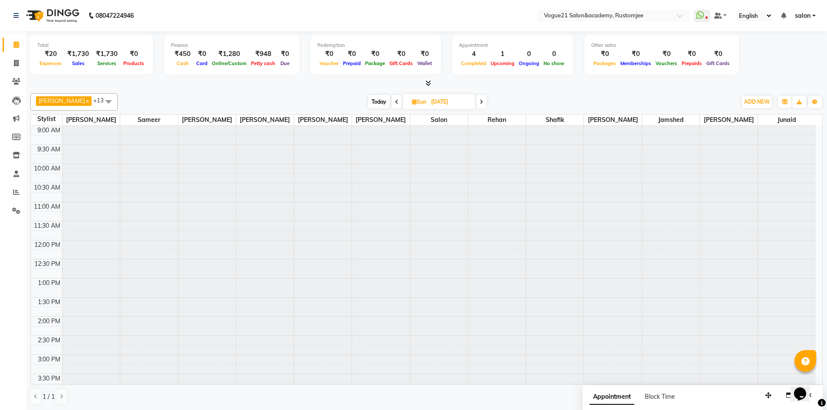
click at [476, 103] on span at bounding box center [481, 101] width 10 height 13
click at [477, 103] on span at bounding box center [482, 101] width 10 height 13
click at [476, 103] on span at bounding box center [481, 101] width 10 height 13
click at [477, 103] on span at bounding box center [482, 101] width 10 height 13
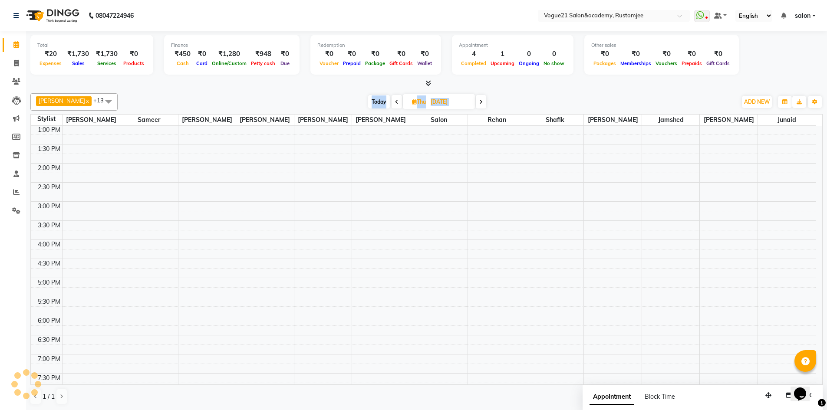
click at [476, 103] on span at bounding box center [481, 101] width 10 height 13
click at [478, 103] on icon at bounding box center [479, 101] width 3 height 5
click at [476, 103] on span at bounding box center [481, 101] width 10 height 13
click at [477, 103] on span at bounding box center [482, 101] width 10 height 13
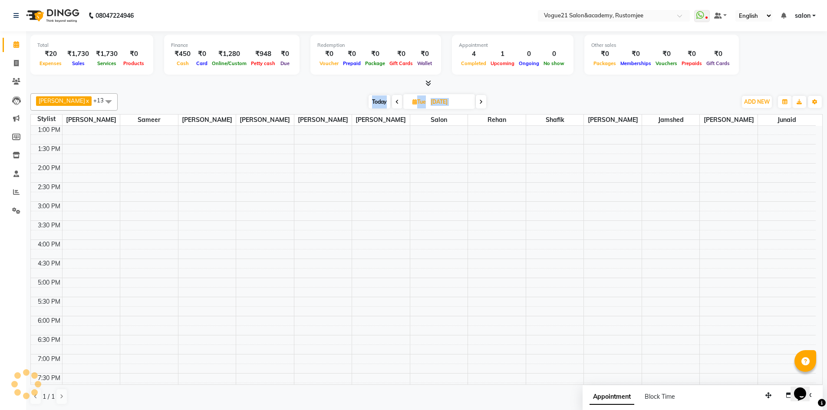
click at [476, 103] on span at bounding box center [481, 101] width 10 height 13
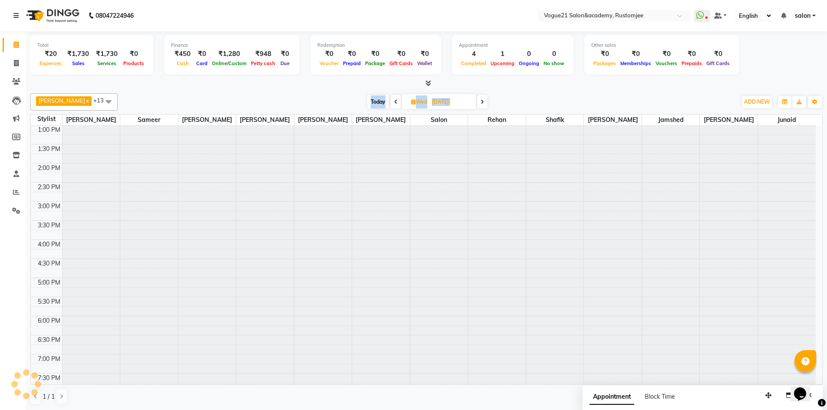
scroll to position [153, 0]
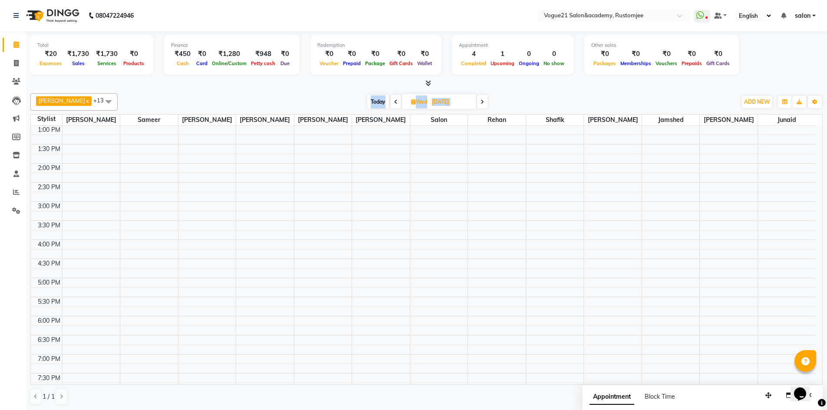
click at [477, 104] on span at bounding box center [482, 101] width 10 height 13
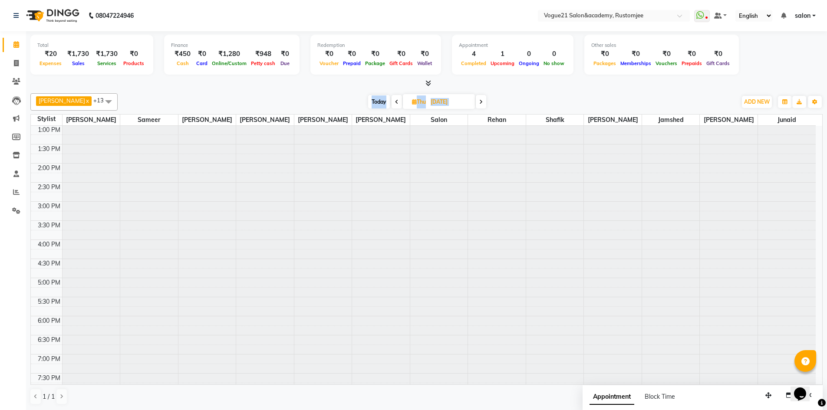
scroll to position [0, 0]
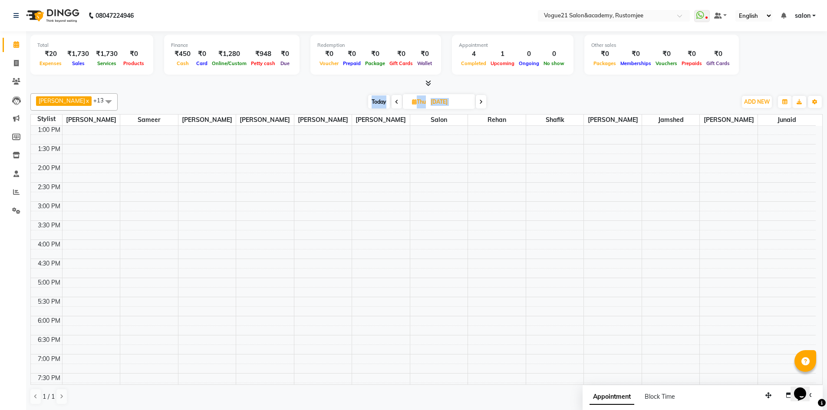
click at [479, 104] on icon at bounding box center [480, 101] width 3 height 5
type input "26-09-2025"
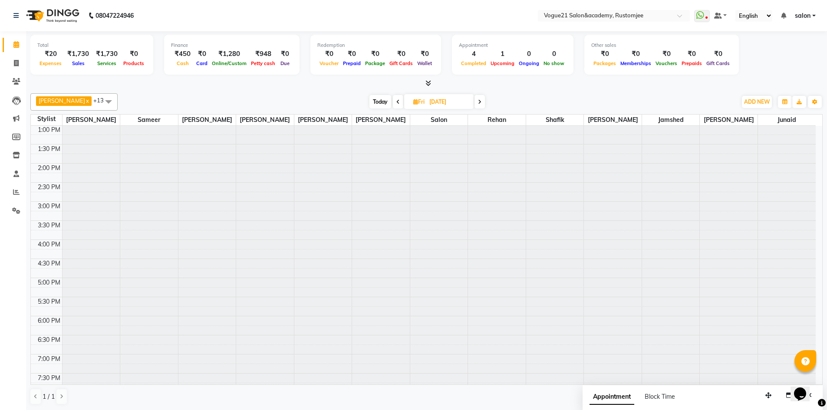
scroll to position [153, 0]
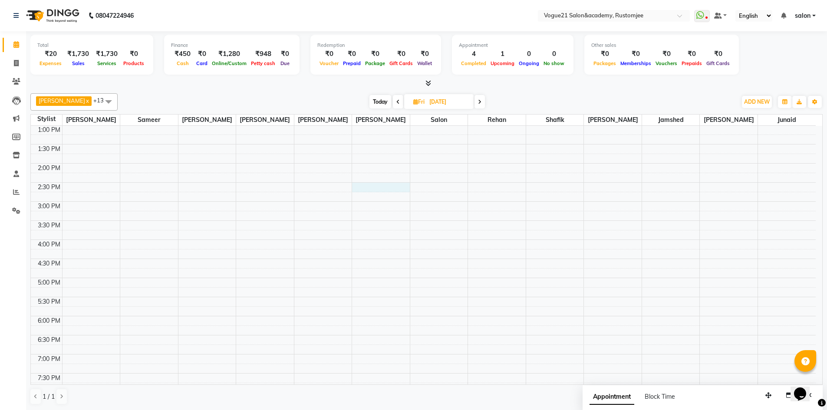
click at [376, 184] on div "9:00 AM 9:30 AM 10:00 AM 10:30 AM 11:00 AM 11:30 AM 12:00 PM 12:30 PM 1:00 PM 1…" at bounding box center [423, 221] width 785 height 496
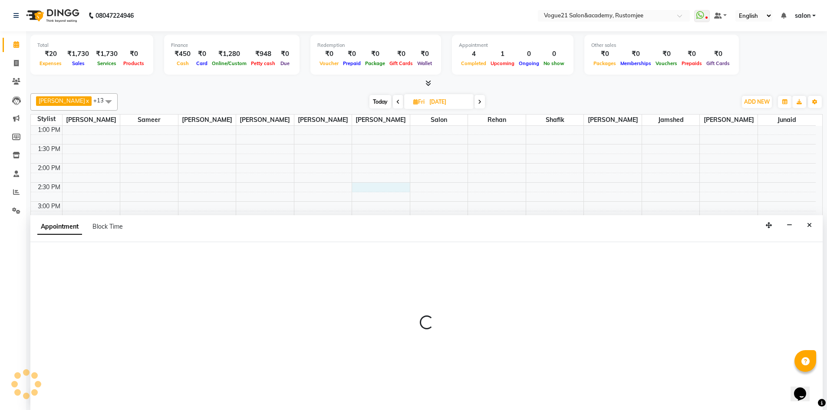
scroll to position [0, 0]
select select "77017"
select select "tentative"
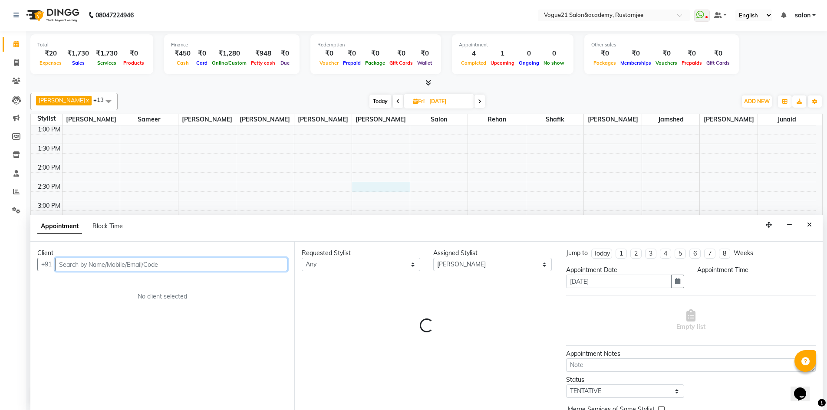
select select "870"
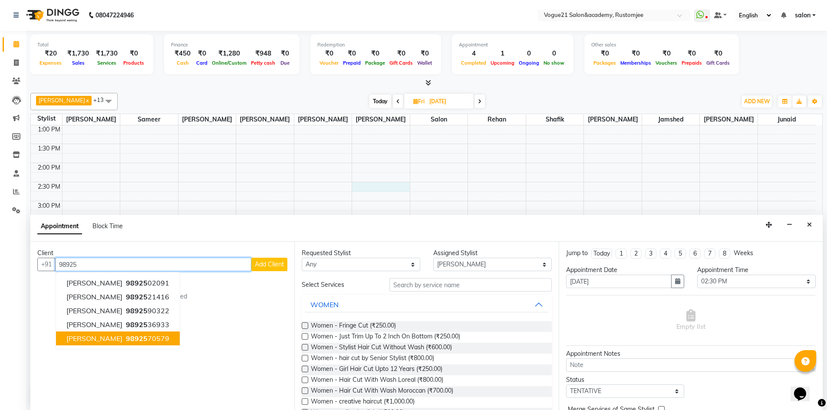
click at [126, 342] on span "98925" at bounding box center [137, 338] width 22 height 9
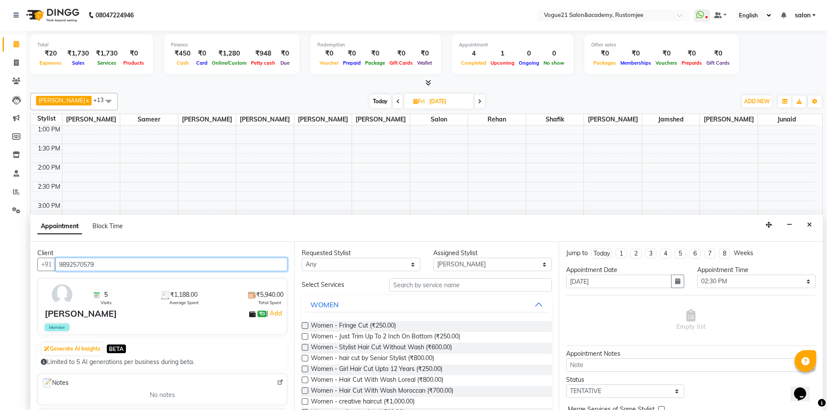
type input "9892570579"
click at [424, 288] on input "text" at bounding box center [470, 284] width 162 height 13
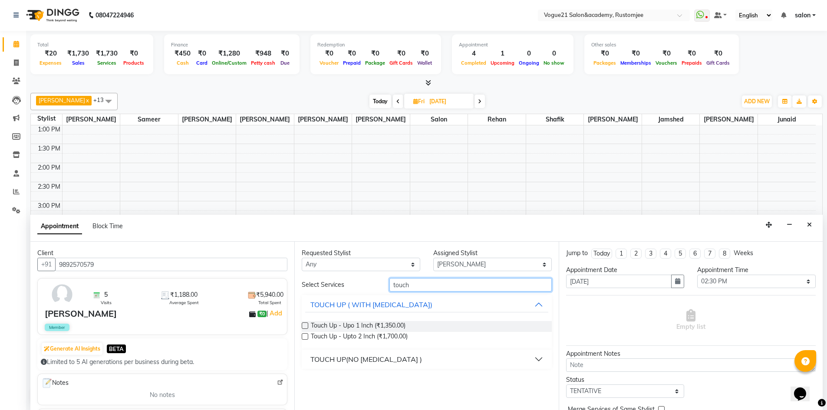
type input "touch"
click at [404, 363] on button "TOUCH UP(NO AMMONIA )" at bounding box center [426, 360] width 243 height 16
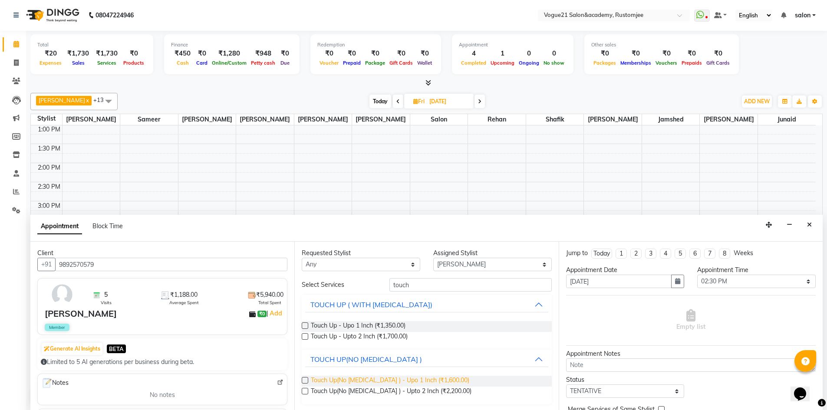
click at [406, 377] on span "Touch Up(No Ammonia ) - Upo 1 Inch (₹1,600.00)" at bounding box center [390, 381] width 158 height 11
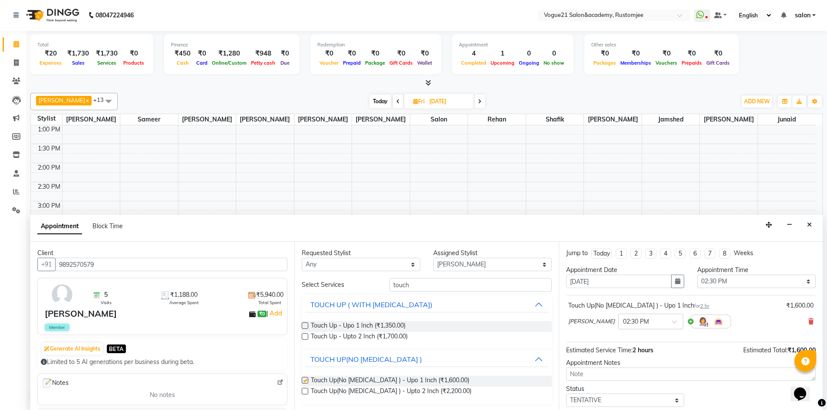
checkbox input "false"
click at [418, 288] on input "touch" at bounding box center [470, 284] width 162 height 13
type input "t"
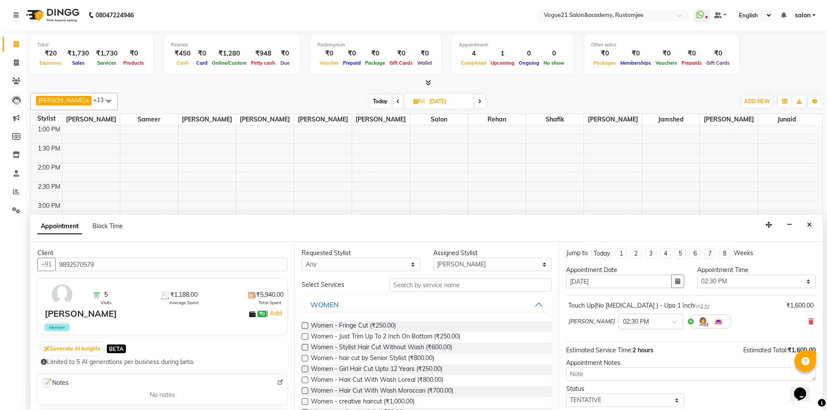
click at [465, 257] on div "Assigned Stylist" at bounding box center [492, 253] width 119 height 9
click at [465, 260] on select "Select aahil alicia anju soni Jamshed junaid Pooja yadav priya jadhav rehan sal…" at bounding box center [492, 264] width 119 height 13
select select "76929"
click at [433, 258] on select "Select aahil alicia anju soni Jamshed junaid Pooja yadav priya jadhav rehan sal…" at bounding box center [492, 264] width 119 height 13
click at [409, 286] on input "text" at bounding box center [470, 284] width 162 height 13
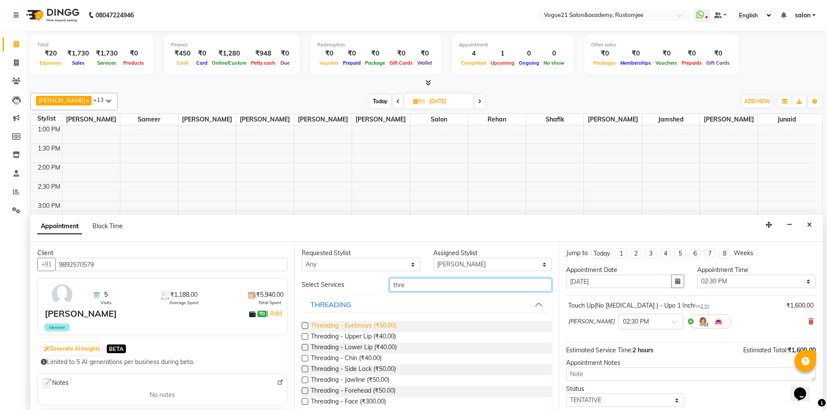
type input "thre"
click at [374, 326] on span "Threading - Eyebrows (₹50.00)" at bounding box center [354, 326] width 86 height 11
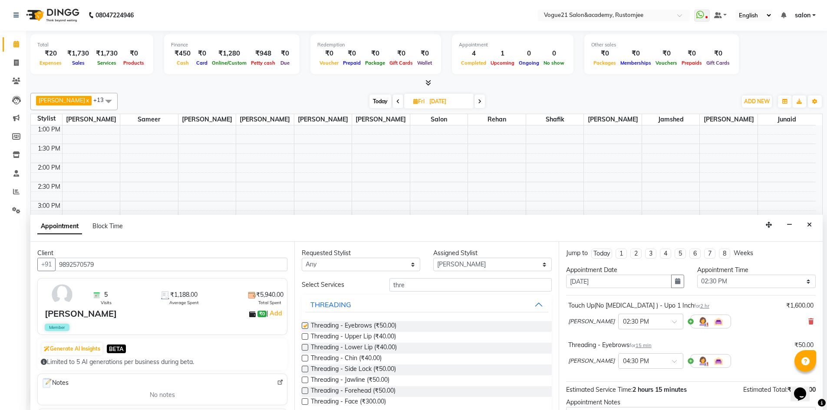
checkbox input "false"
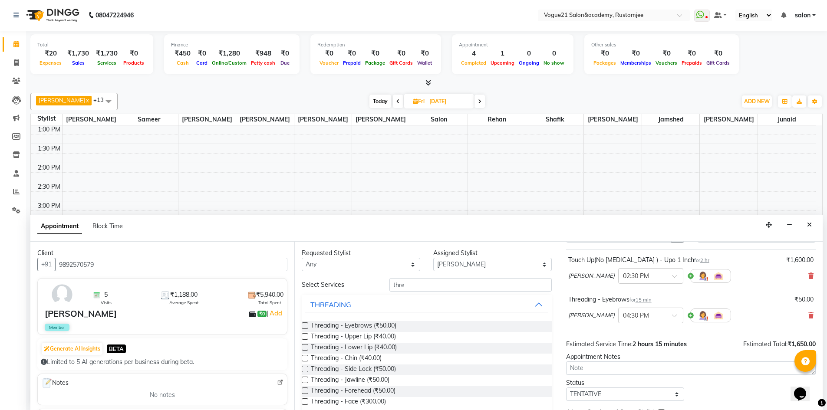
scroll to position [91, 0]
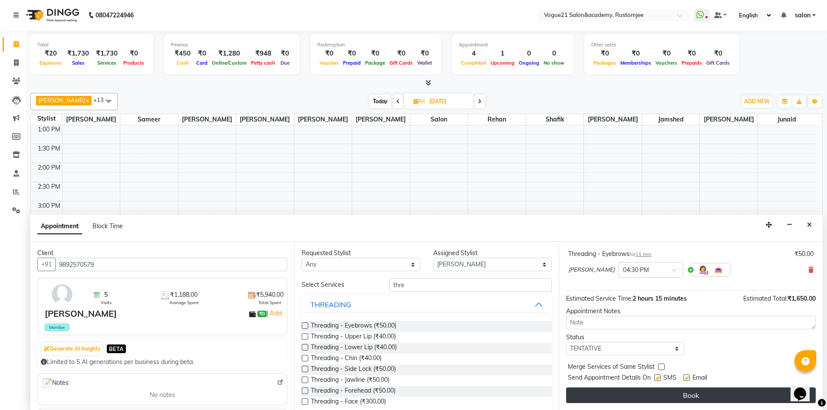
click at [671, 391] on button "Book" at bounding box center [691, 396] width 250 height 16
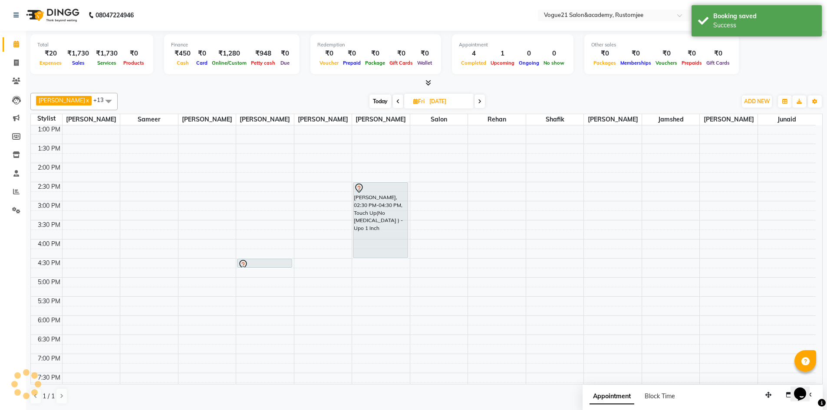
scroll to position [0, 0]
click at [393, 99] on span at bounding box center [398, 101] width 10 height 13
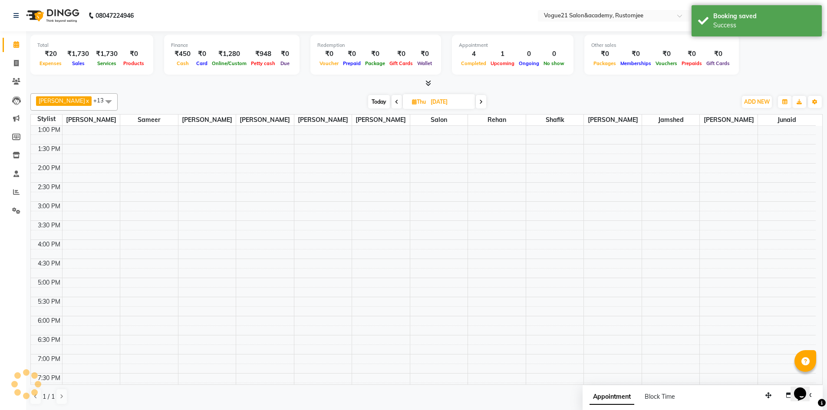
click at [395, 99] on icon at bounding box center [396, 101] width 3 height 5
click at [394, 99] on icon at bounding box center [395, 101] width 3 height 5
click at [396, 99] on icon at bounding box center [397, 101] width 3 height 5
click at [395, 99] on icon at bounding box center [396, 101] width 3 height 5
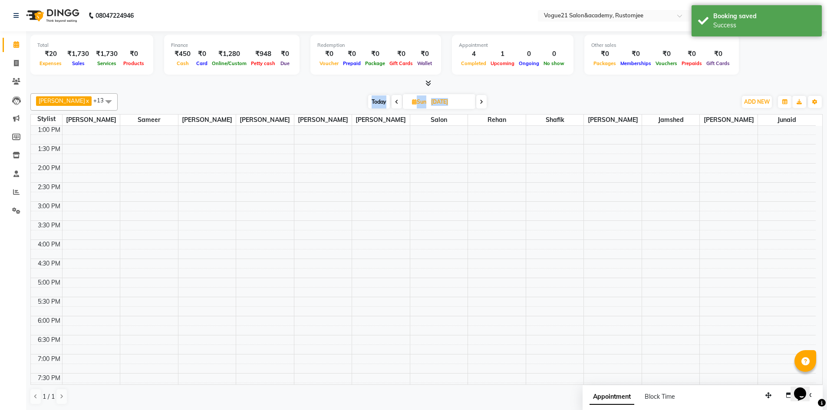
scroll to position [153, 0]
click at [395, 99] on icon at bounding box center [396, 101] width 3 height 5
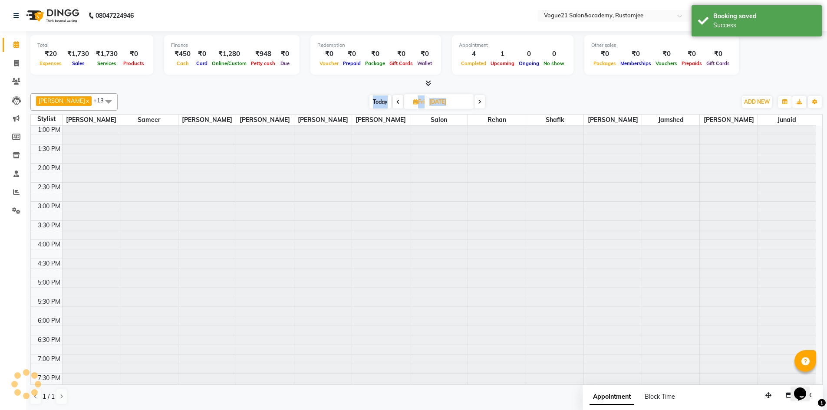
click at [393, 99] on span at bounding box center [398, 101] width 10 height 13
click at [395, 99] on icon at bounding box center [396, 101] width 3 height 5
click at [394, 99] on icon at bounding box center [395, 101] width 3 height 5
click at [395, 99] on icon at bounding box center [396, 101] width 3 height 5
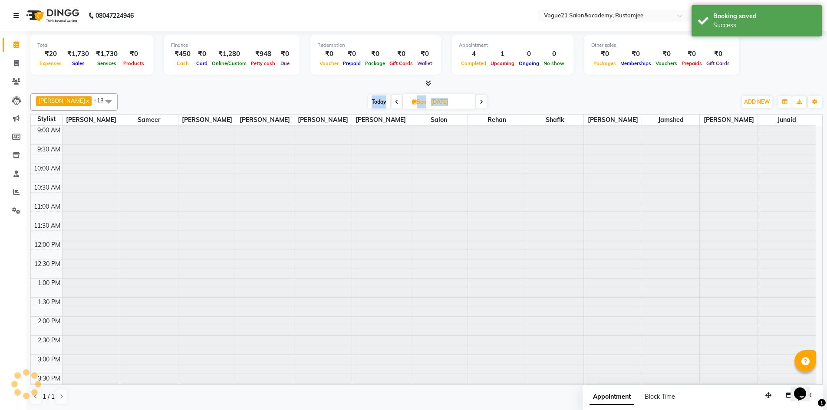
click at [395, 99] on icon at bounding box center [396, 101] width 3 height 5
click at [396, 99] on icon at bounding box center [397, 101] width 3 height 5
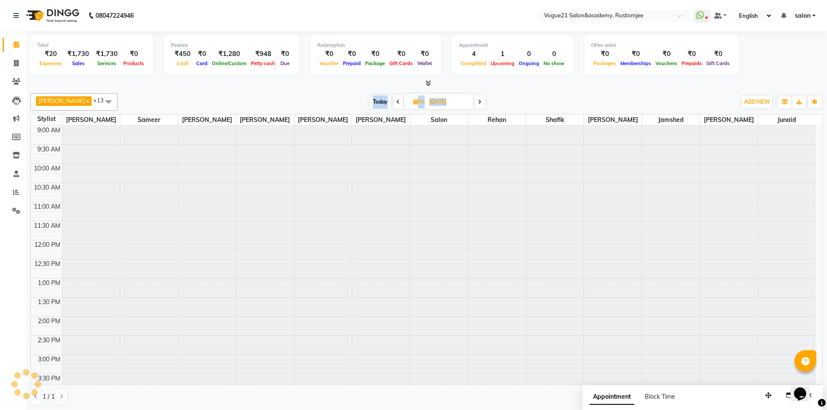
click at [393, 99] on span at bounding box center [398, 101] width 10 height 13
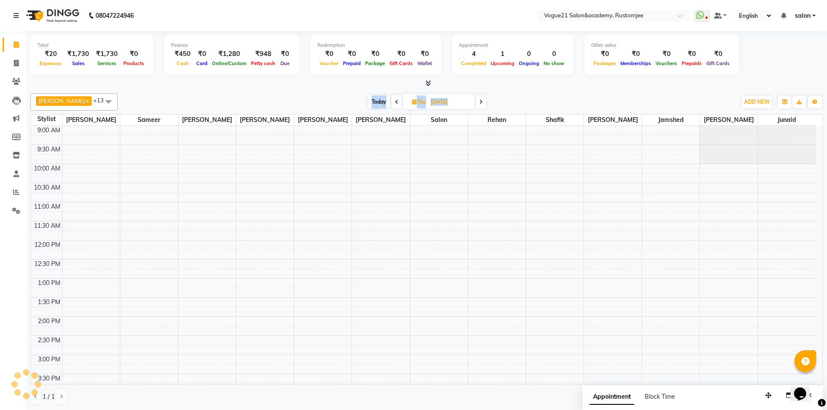
scroll to position [153, 0]
click at [395, 99] on icon at bounding box center [396, 101] width 3 height 5
click at [394, 99] on icon at bounding box center [395, 101] width 3 height 5
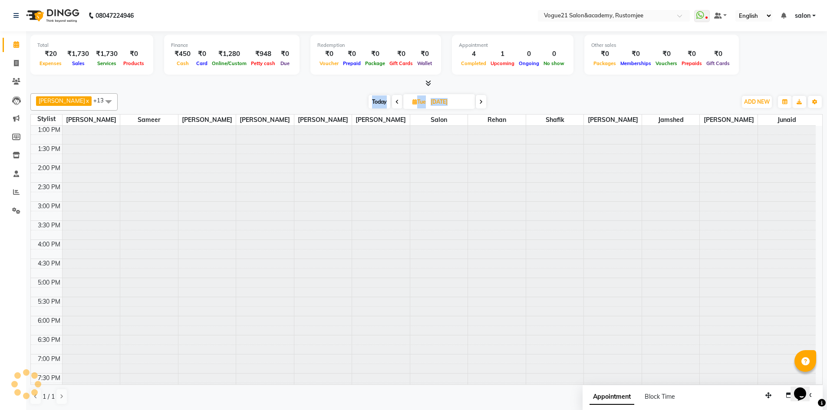
scroll to position [0, 0]
click at [396, 99] on icon at bounding box center [397, 101] width 3 height 5
click at [395, 99] on icon at bounding box center [396, 101] width 3 height 5
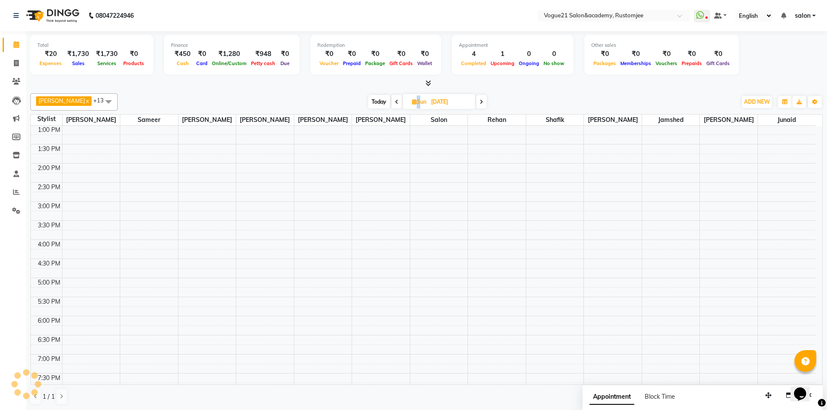
click at [395, 99] on icon at bounding box center [396, 101] width 3 height 5
click at [392, 99] on span at bounding box center [397, 101] width 10 height 13
click at [393, 99] on span at bounding box center [398, 101] width 10 height 13
click at [392, 99] on span at bounding box center [397, 101] width 10 height 13
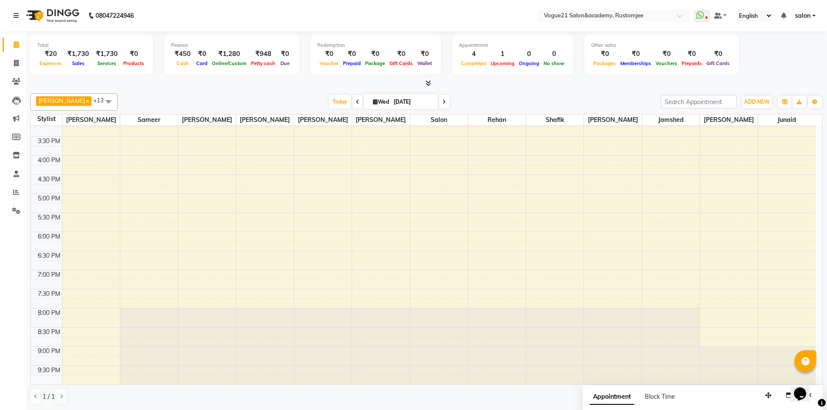
scroll to position [20, 0]
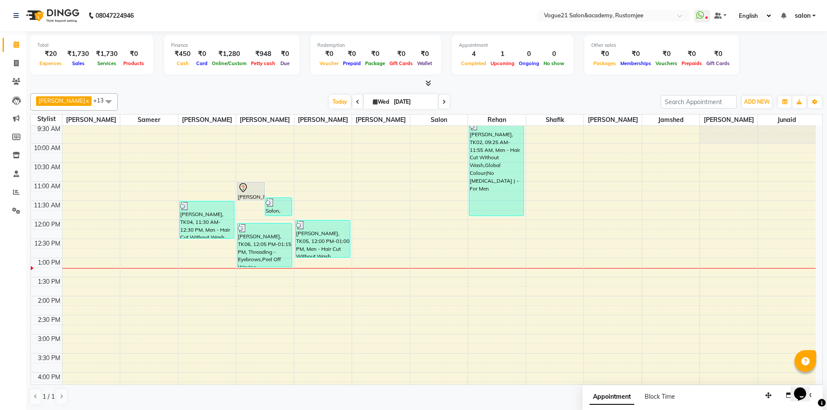
click at [442, 101] on icon at bounding box center [443, 101] width 3 height 5
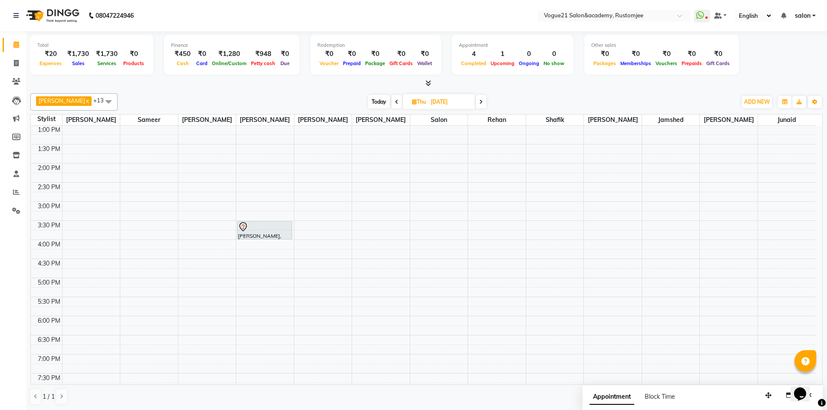
click at [392, 102] on span at bounding box center [397, 101] width 10 height 13
type input "[DATE]"
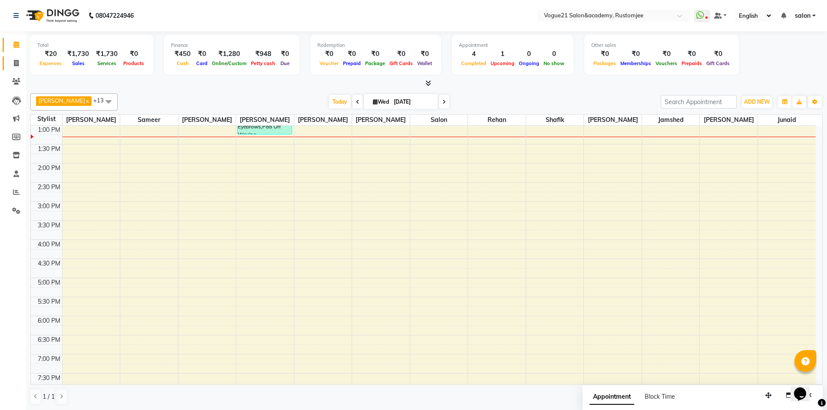
click at [13, 68] on link "Invoice" at bounding box center [13, 63] width 21 height 14
select select "service"
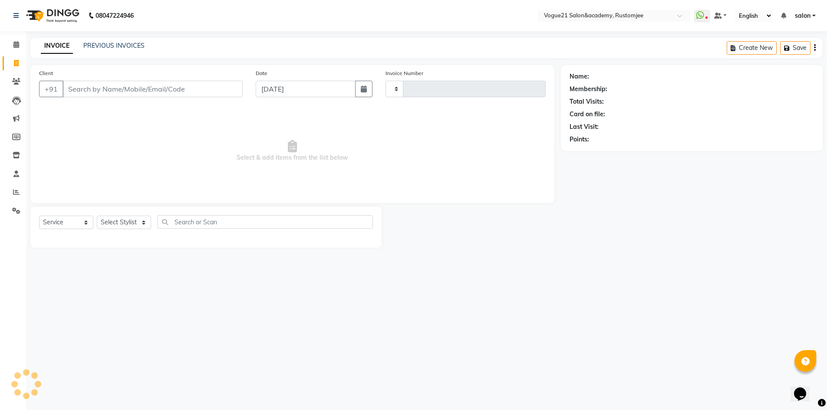
type input "2696"
select select "8171"
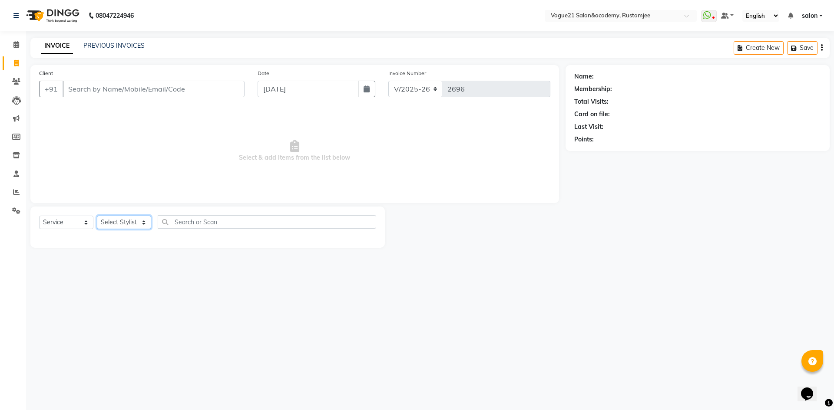
click at [130, 226] on select "Select Stylist [PERSON_NAME] [PERSON_NAME] [PERSON_NAME] [PERSON_NAME] [PERSON_…" at bounding box center [124, 222] width 54 height 13
select select "78479"
click at [97, 216] on select "Select Stylist [PERSON_NAME] [PERSON_NAME] [PERSON_NAME] [PERSON_NAME] [PERSON_…" at bounding box center [124, 222] width 54 height 13
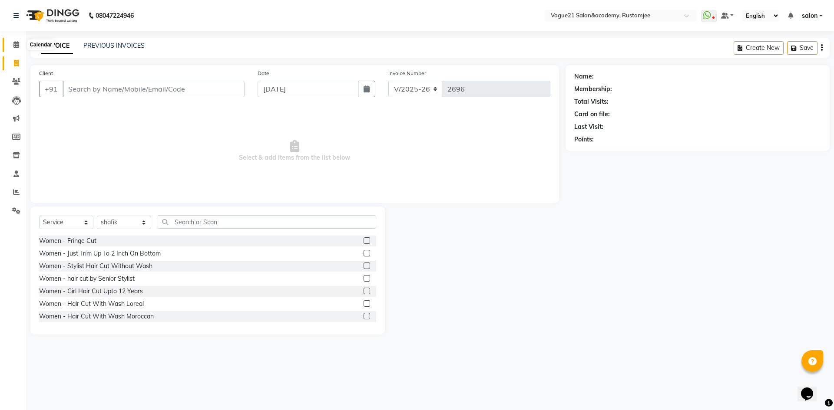
click at [17, 43] on icon at bounding box center [16, 44] width 6 height 7
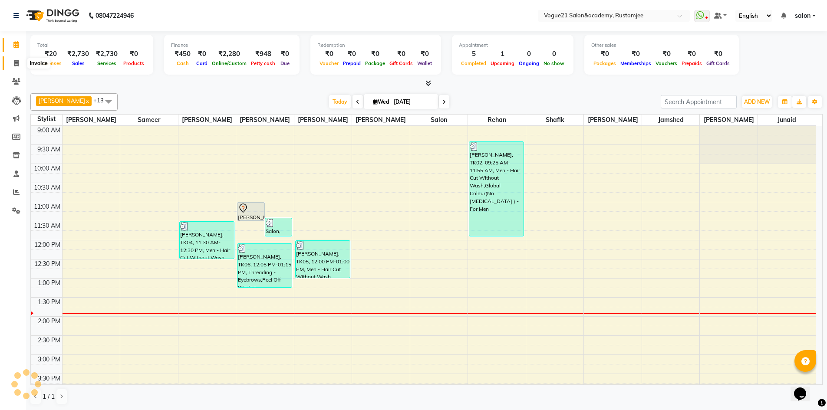
click at [10, 62] on span at bounding box center [16, 64] width 15 height 10
select select "service"
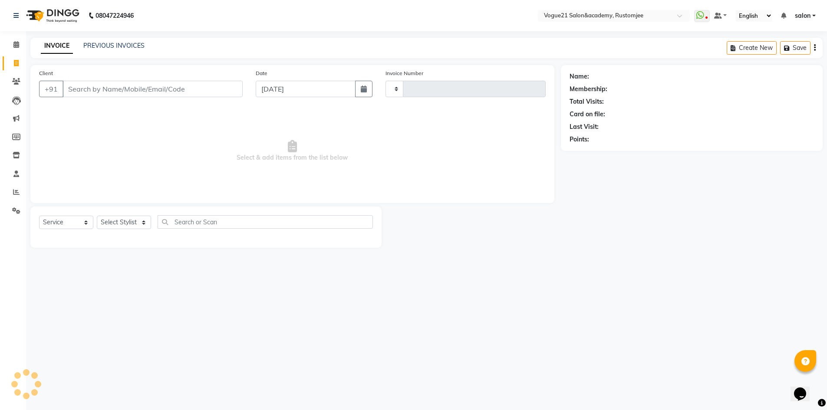
type input "2696"
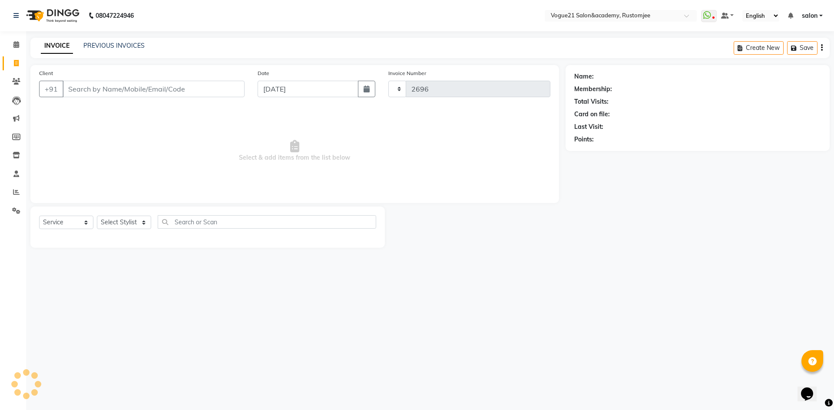
select select "8171"
click at [123, 226] on select "Select Stylist" at bounding box center [124, 222] width 54 height 13
select select "78479"
click at [97, 216] on select "Select Stylist [PERSON_NAME] [PERSON_NAME] [PERSON_NAME] [PERSON_NAME] [PERSON_…" at bounding box center [124, 222] width 54 height 13
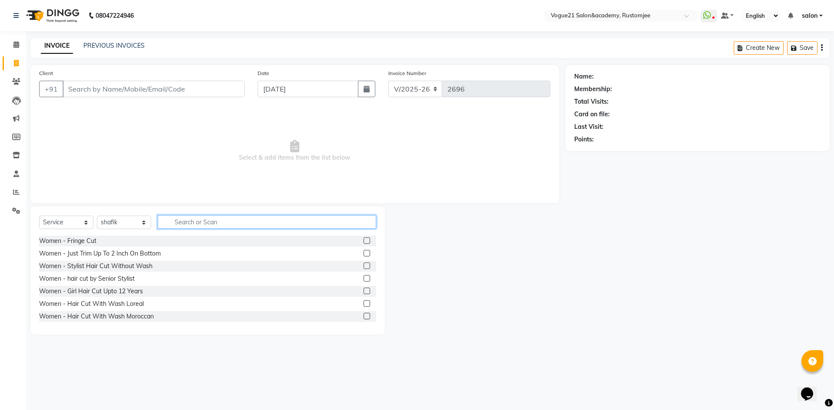
click at [207, 222] on input "text" at bounding box center [267, 221] width 218 height 13
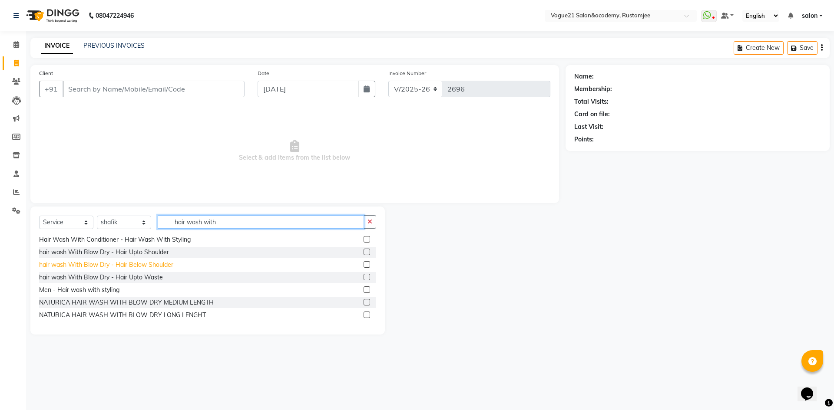
type input "hair wash with"
click at [158, 267] on div "hair wash With Blow Dry - Hair Below Shoulder" at bounding box center [106, 265] width 134 height 9
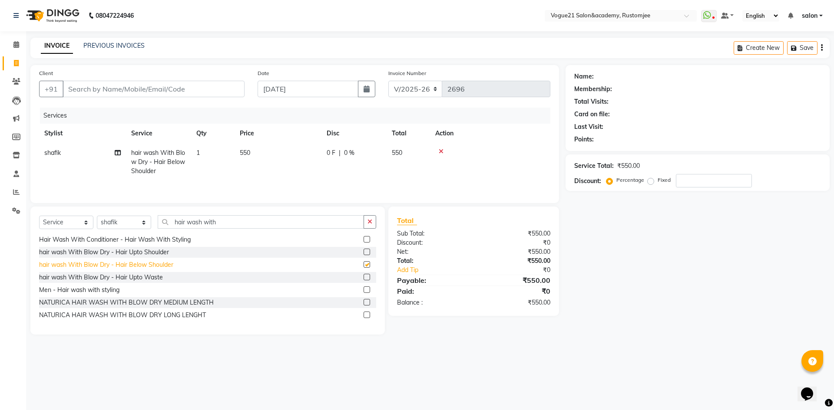
checkbox input "false"
click at [164, 253] on div "hair wash With Blow Dry - Hair Upto Shoulder" at bounding box center [104, 252] width 130 height 9
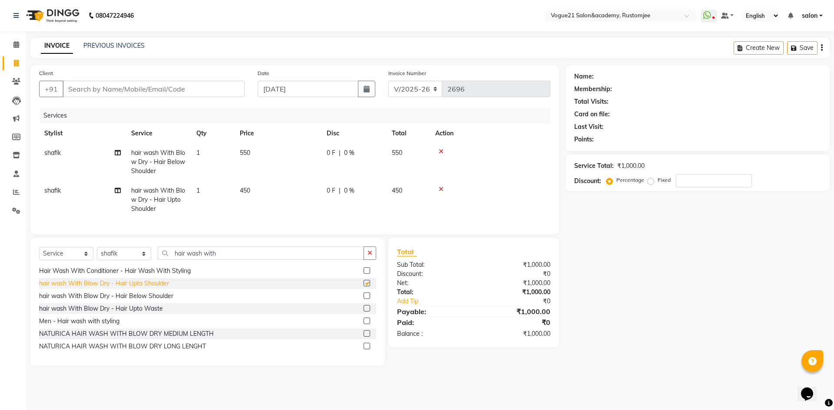
checkbox input "false"
click at [439, 150] on icon at bounding box center [441, 151] width 5 height 6
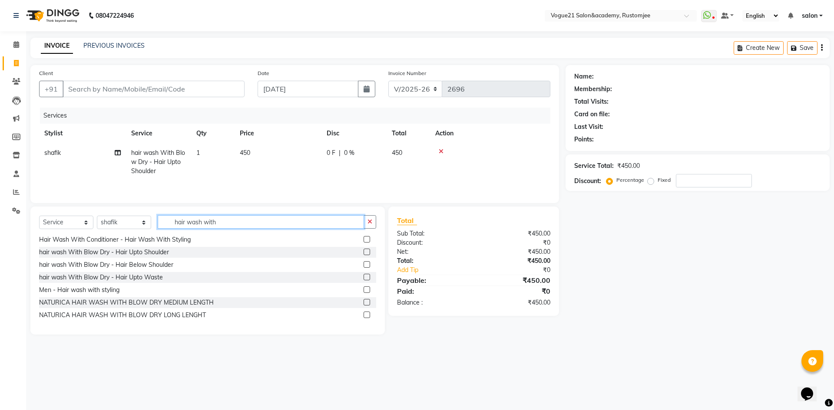
click at [222, 221] on input "hair wash with" at bounding box center [261, 221] width 206 height 13
type input "h"
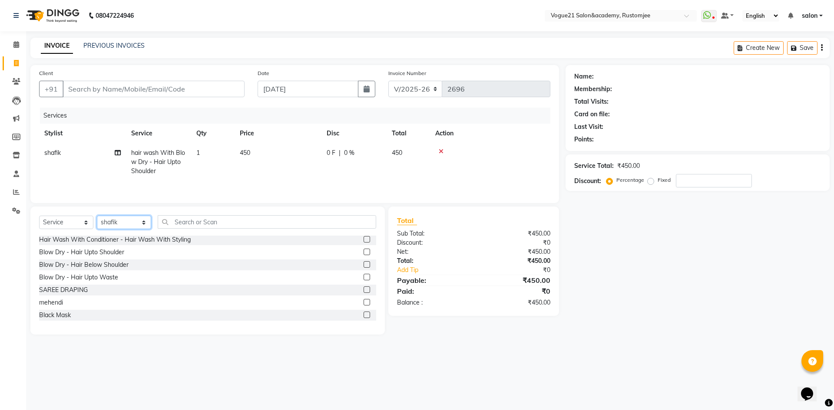
click at [120, 220] on select "Select Stylist [PERSON_NAME] [PERSON_NAME] [PERSON_NAME] [PERSON_NAME] [PERSON_…" at bounding box center [124, 222] width 54 height 13
select select "76929"
click at [97, 216] on select "Select Stylist [PERSON_NAME] [PERSON_NAME] [PERSON_NAME] [PERSON_NAME] [PERSON_…" at bounding box center [124, 222] width 54 height 13
click at [127, 83] on input "Client" at bounding box center [154, 89] width 182 height 16
type input "m"
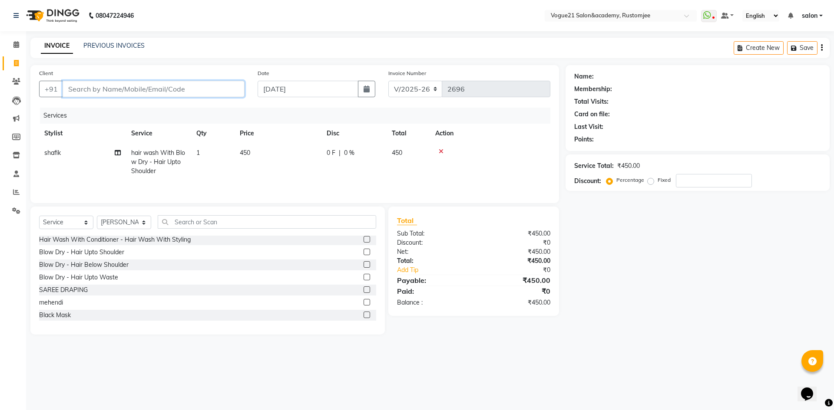
type input "0"
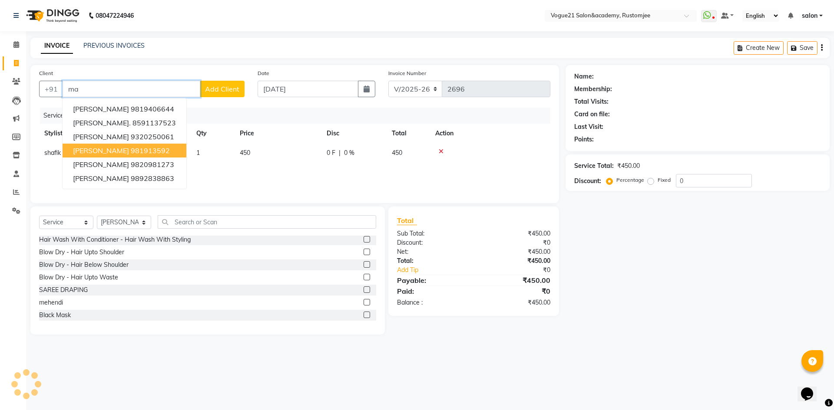
type input "m"
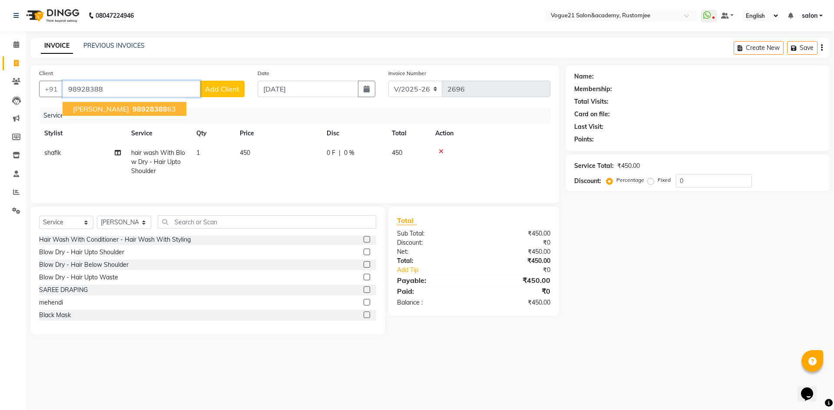
click at [131, 102] on ngb-typeahead-window "Mahesh Singh 98928388 63" at bounding box center [124, 109] width 125 height 22
click at [135, 109] on span "98928388" at bounding box center [149, 109] width 35 height 9
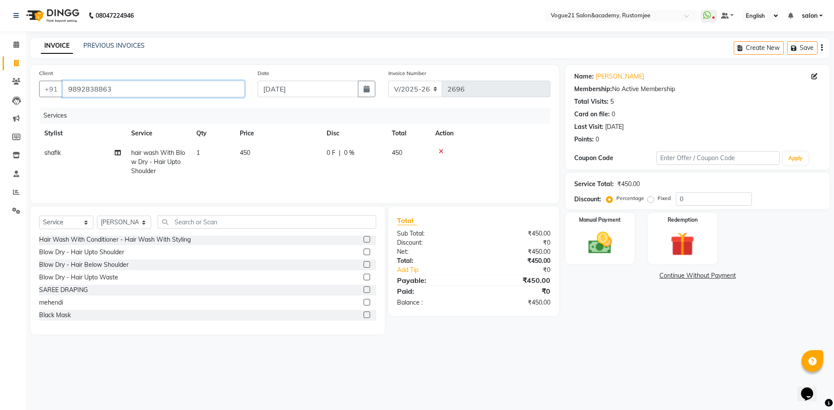
drag, startPoint x: 66, startPoint y: 85, endPoint x: 130, endPoint y: 87, distance: 63.9
click at [130, 87] on input "9892838863" at bounding box center [154, 89] width 182 height 16
click at [139, 89] on input "9892838863" at bounding box center [154, 89] width 182 height 16
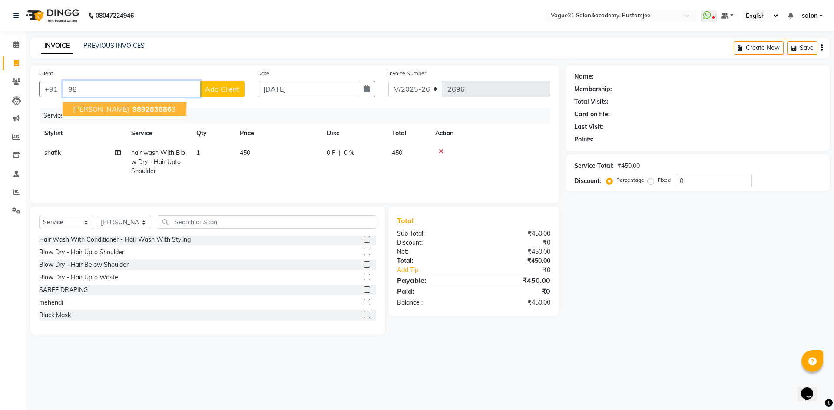
type input "9"
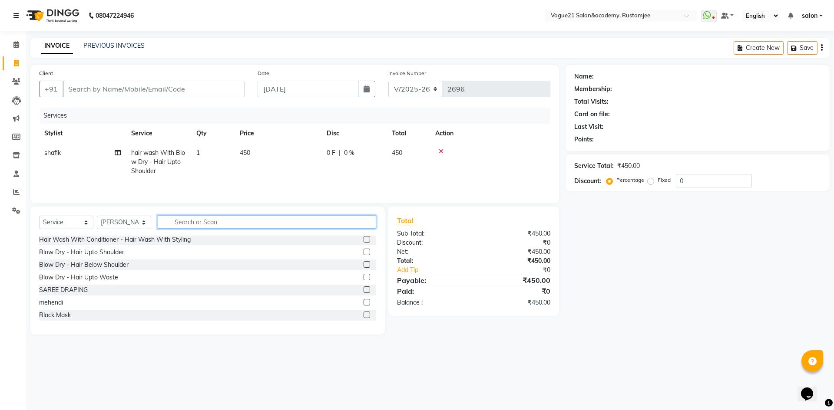
click at [199, 218] on input "text" at bounding box center [267, 221] width 218 height 13
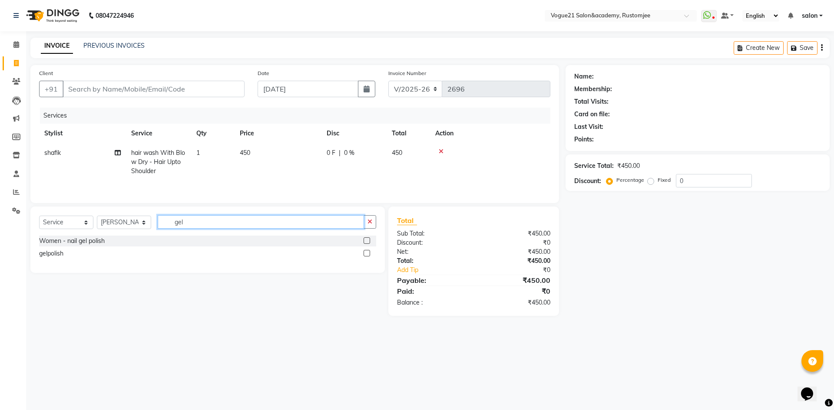
scroll to position [0, 0]
type input "gel"
click at [59, 258] on div "gelpolish" at bounding box center [207, 253] width 337 height 11
click at [62, 254] on div "gelpolish" at bounding box center [51, 253] width 24 height 9
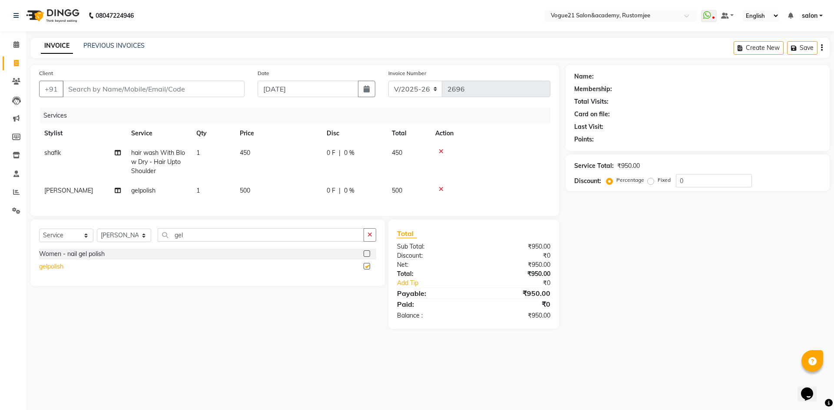
checkbox input "false"
click at [440, 191] on icon at bounding box center [441, 189] width 5 height 6
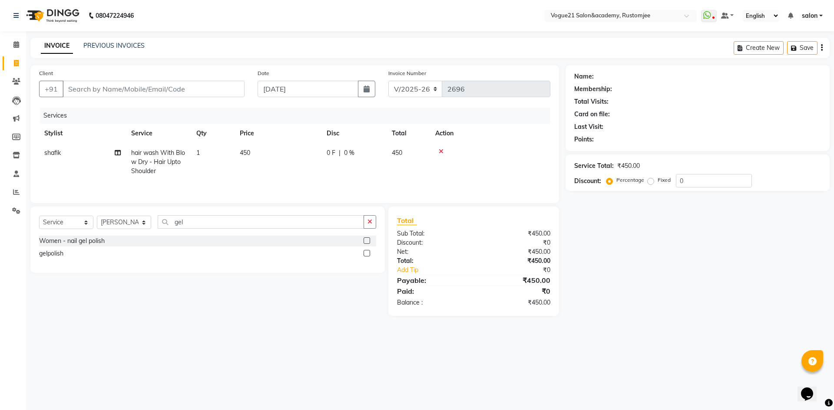
click at [112, 243] on div "Women - nail gel polish" at bounding box center [207, 241] width 337 height 11
click at [365, 241] on label at bounding box center [366, 240] width 7 height 7
click at [365, 241] on input "checkbox" at bounding box center [366, 241] width 6 height 6
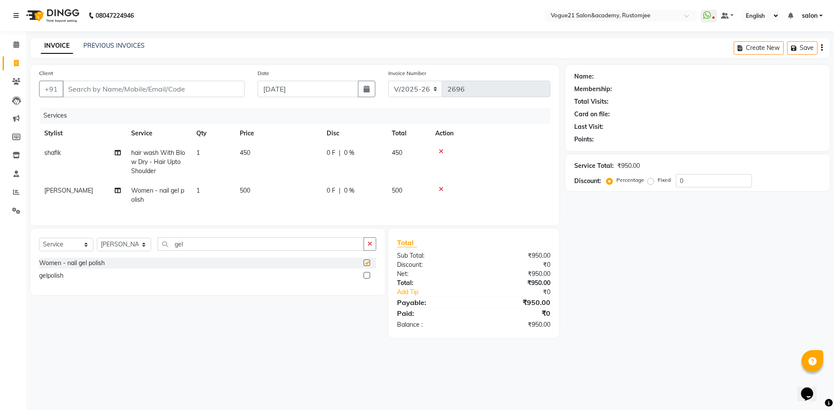
checkbox input "false"
click at [371, 247] on icon "button" at bounding box center [369, 244] width 5 height 6
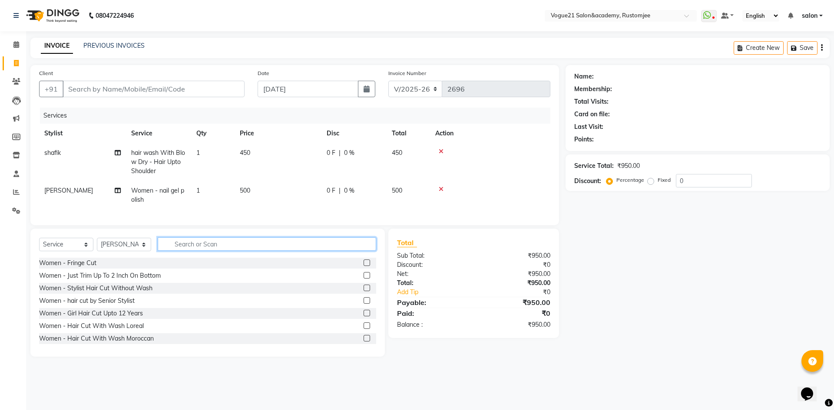
click at [363, 251] on input "text" at bounding box center [267, 243] width 218 height 13
type input "r"
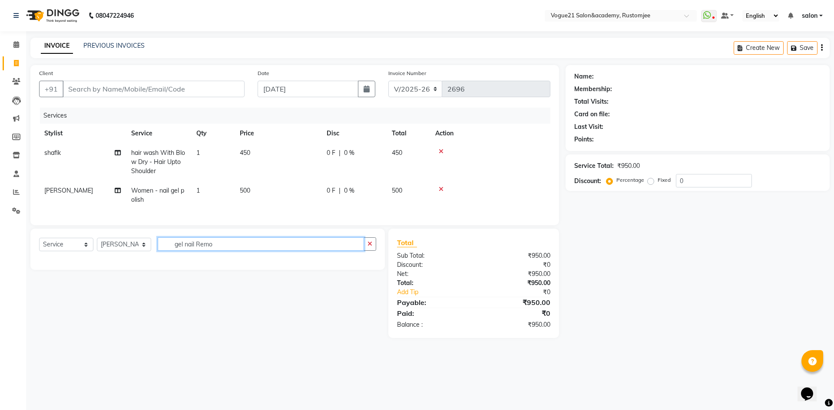
type input "gel nail Remo"
click at [78, 251] on select "Select Service Product Membership Package Voucher Prepaid Gift Card" at bounding box center [66, 244] width 54 height 13
click at [39, 244] on select "Select Service Product Membership Package Voucher Prepaid Gift Card" at bounding box center [66, 244] width 54 height 13
click at [370, 247] on icon "button" at bounding box center [369, 244] width 5 height 6
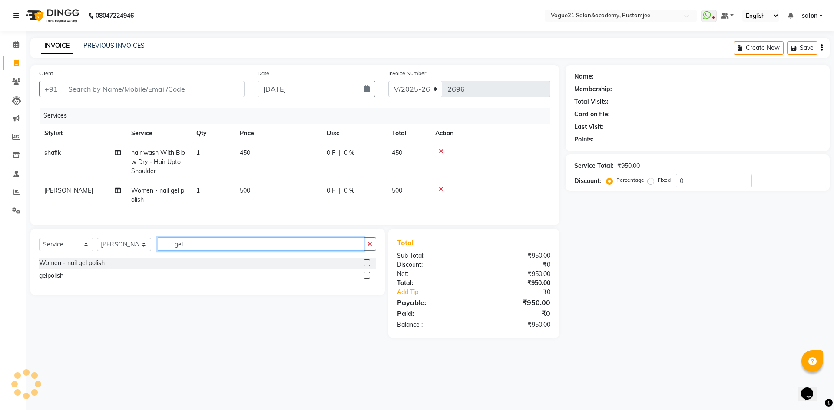
click at [198, 251] on input "gel" at bounding box center [261, 243] width 206 height 13
type input "g"
type input "remo"
click at [152, 269] on div "[PERSON_NAME] paint removar" at bounding box center [207, 263] width 337 height 11
click at [367, 266] on label at bounding box center [366, 263] width 7 height 7
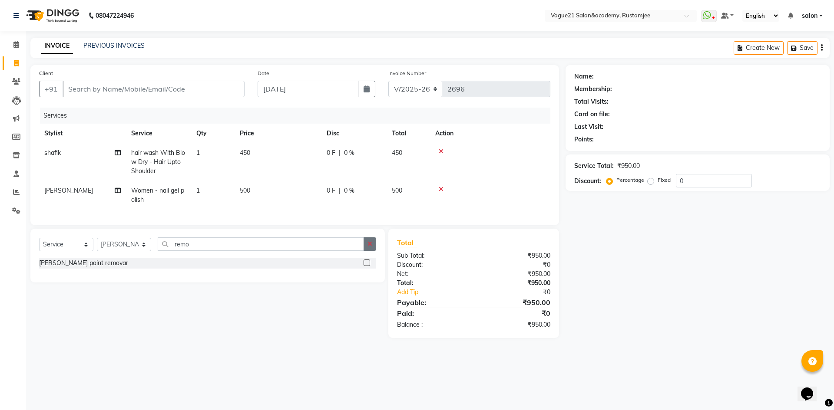
click at [367, 266] on input "checkbox" at bounding box center [366, 264] width 6 height 6
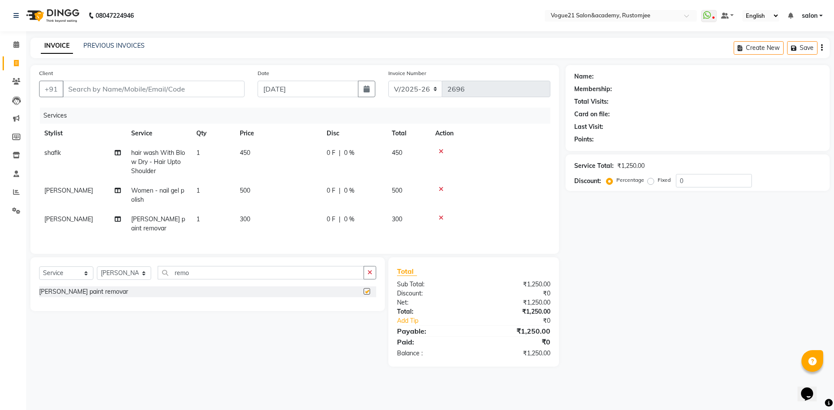
checkbox input "false"
click at [196, 219] on span "1" at bounding box center [197, 219] width 3 height 8
select select "76929"
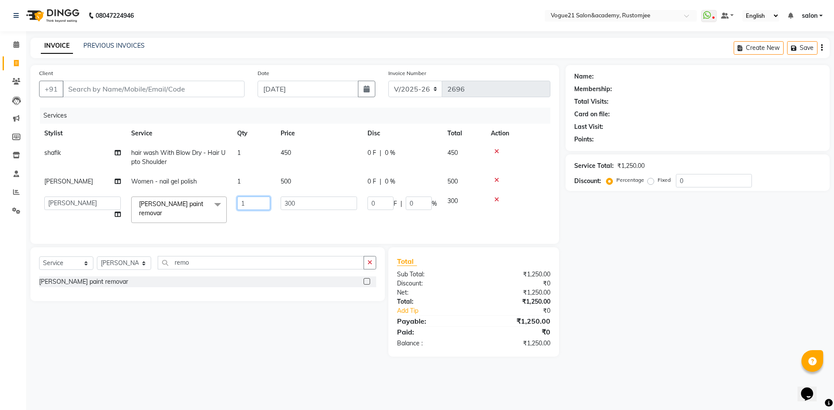
click at [257, 205] on input "1" at bounding box center [253, 203] width 33 height 13
type input "2"
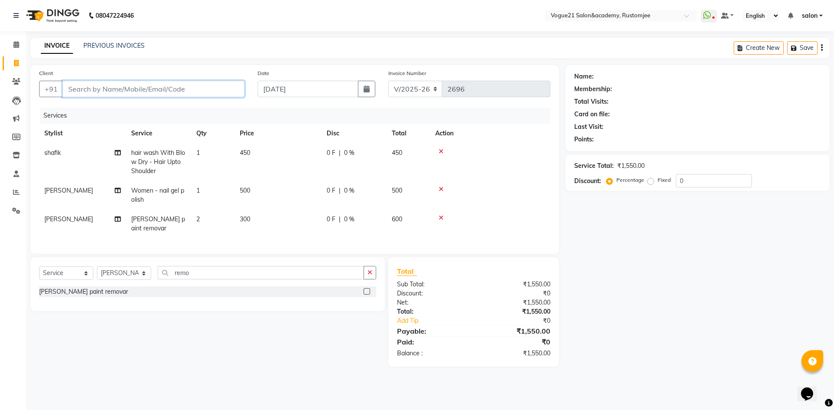
click at [166, 87] on input "Client" at bounding box center [154, 89] width 182 height 16
click at [166, 87] on input "Sopnali" at bounding box center [132, 89] width 138 height 16
type input "S"
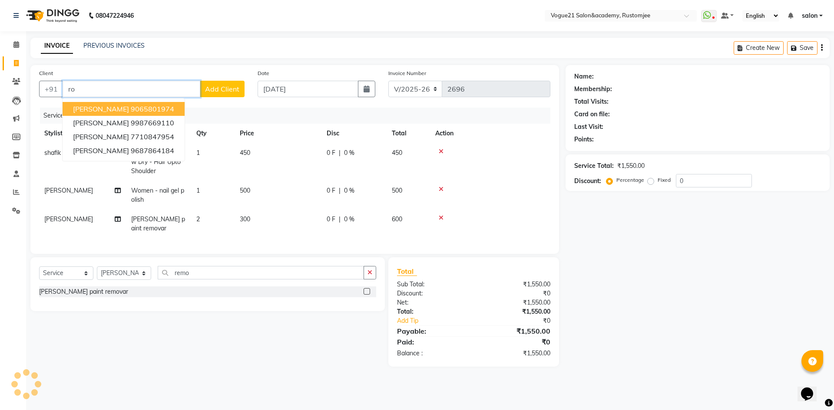
type input "r"
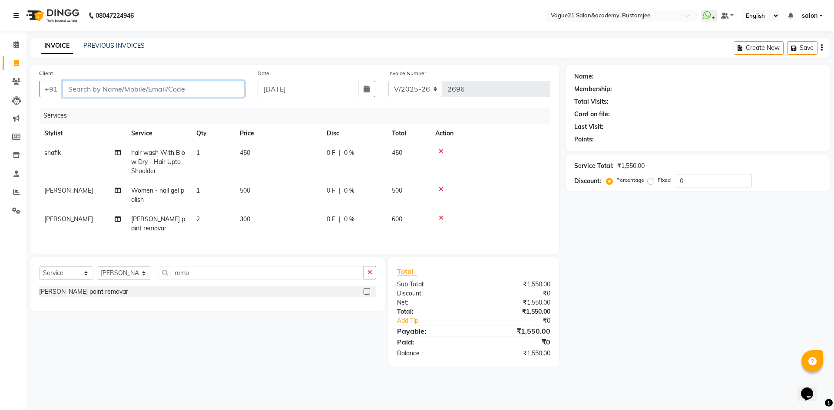
click at [146, 86] on input "Client" at bounding box center [154, 89] width 182 height 16
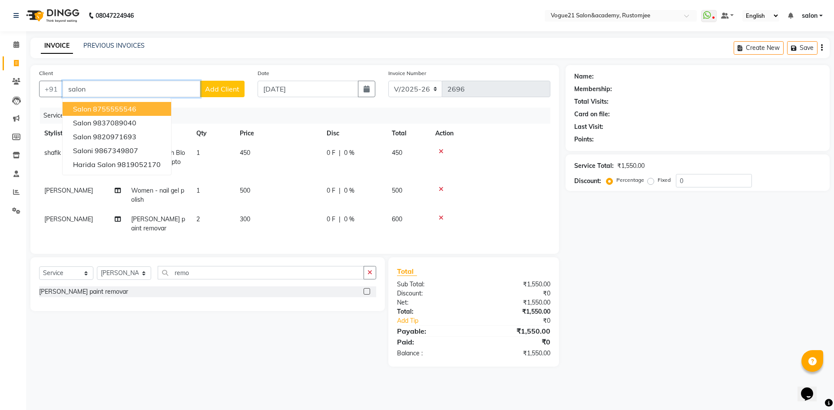
click at [142, 109] on button "Salon 8755555546" at bounding box center [117, 109] width 109 height 14
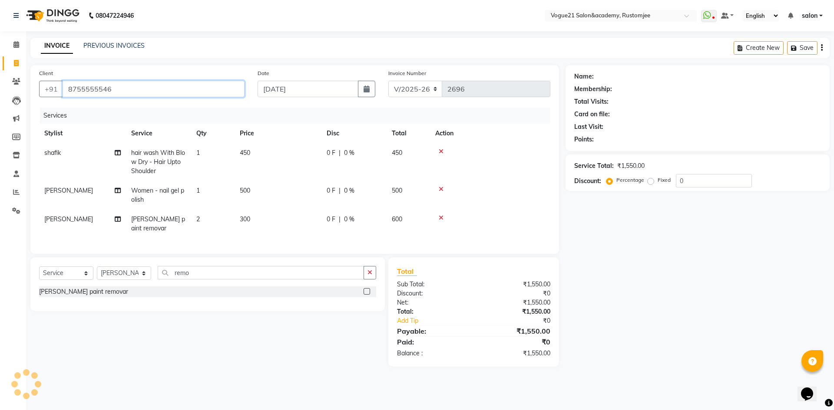
type input "8755555546"
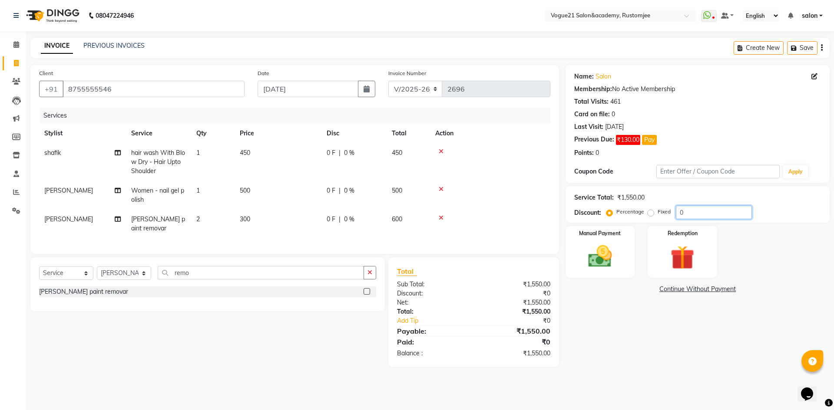
click at [709, 210] on input "0" at bounding box center [714, 212] width 76 height 13
type input "20"
click at [603, 264] on img at bounding box center [600, 256] width 40 height 29
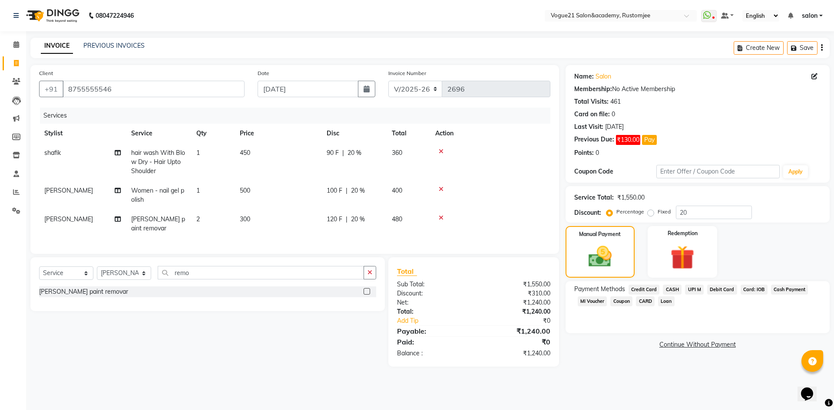
click at [697, 293] on span "UPI M" at bounding box center [694, 290] width 19 height 10
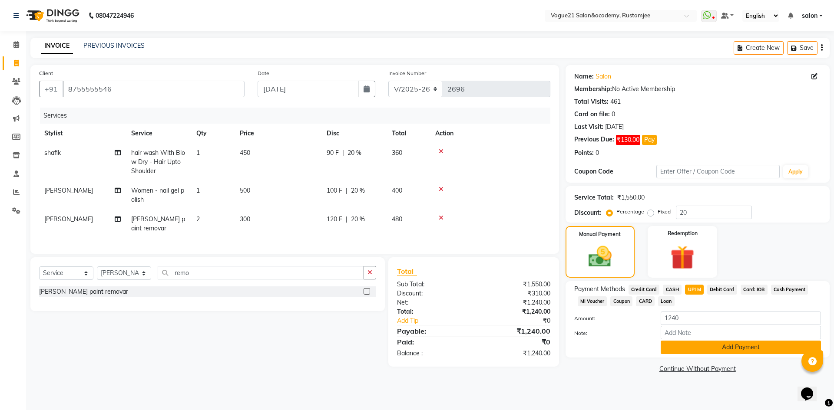
click at [687, 348] on button "Add Payment" at bounding box center [740, 347] width 160 height 13
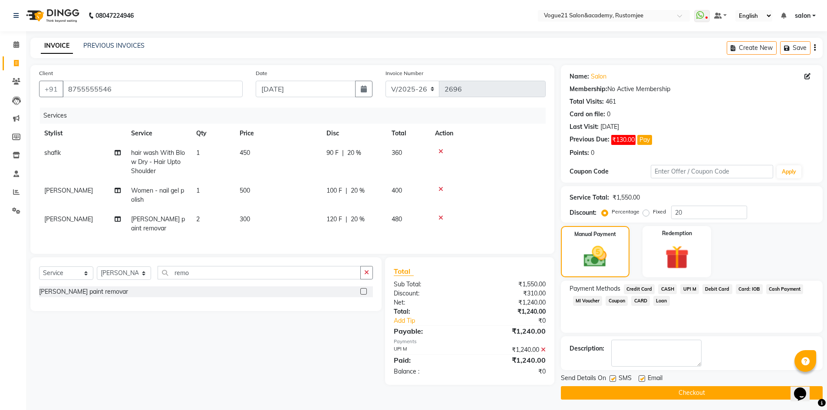
click at [631, 398] on button "Checkout" at bounding box center [692, 392] width 262 height 13
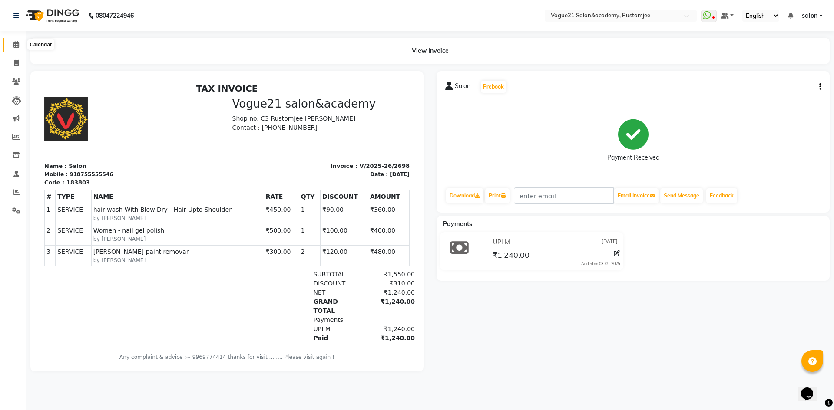
drag, startPoint x: 18, startPoint y: 43, endPoint x: 74, endPoint y: 1, distance: 69.5
click at [18, 43] on icon at bounding box center [16, 44] width 6 height 7
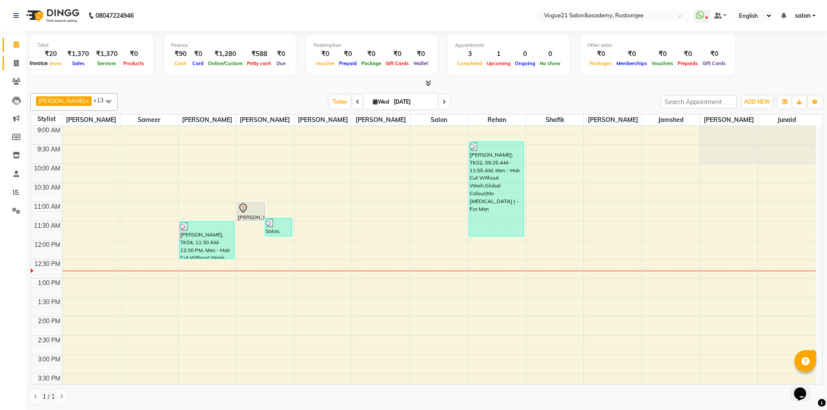
click at [13, 60] on span at bounding box center [16, 64] width 15 height 10
select select "service"
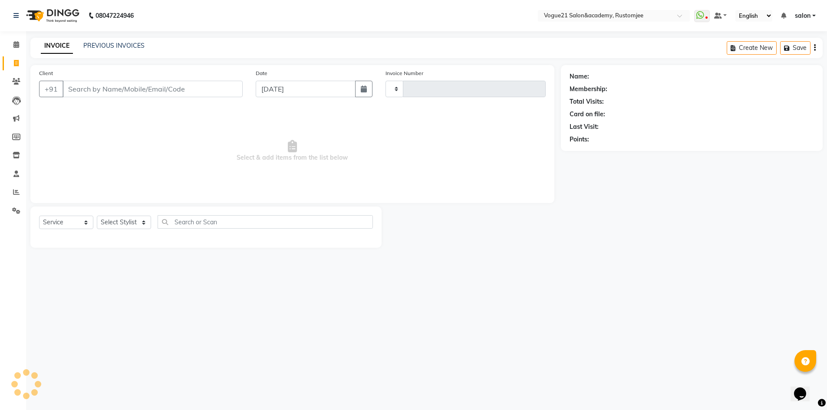
type input "2694"
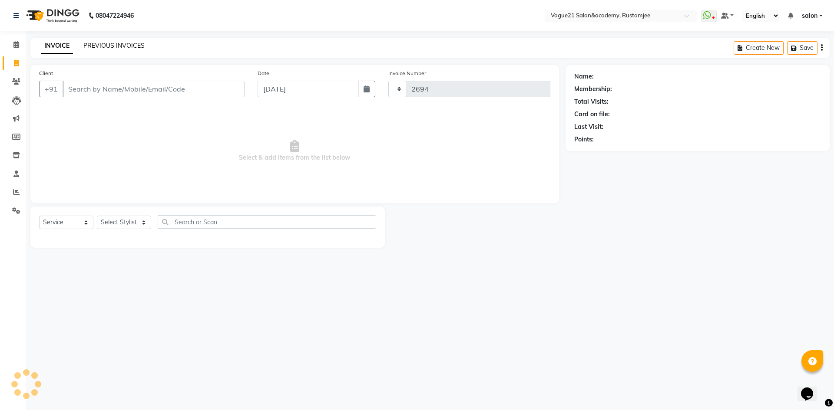
select select "8171"
click at [115, 43] on link "PREVIOUS INVOICES" at bounding box center [113, 46] width 61 height 8
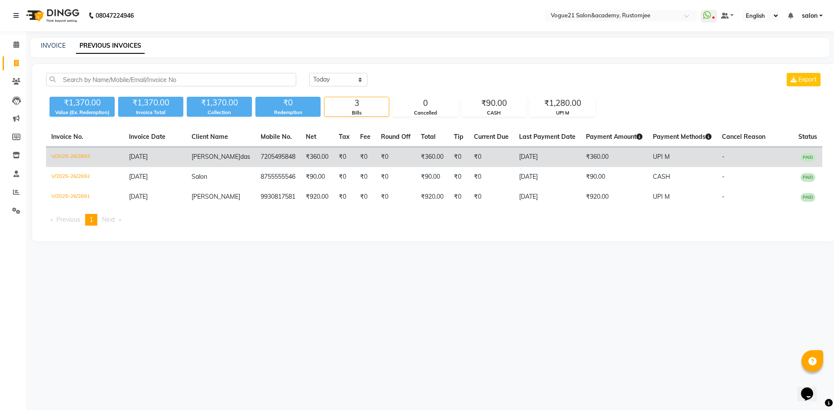
click at [115, 158] on td "V/2025-26/2693" at bounding box center [85, 157] width 78 height 20
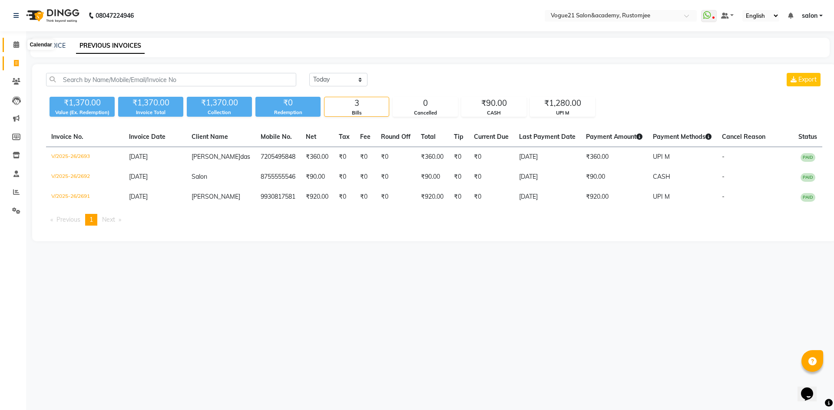
click at [16, 46] on icon at bounding box center [16, 44] width 6 height 7
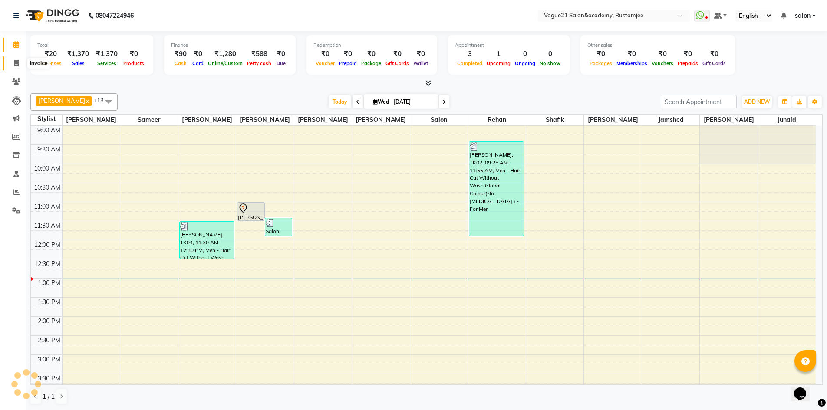
click at [20, 63] on span at bounding box center [16, 64] width 15 height 10
select select "8171"
select select "service"
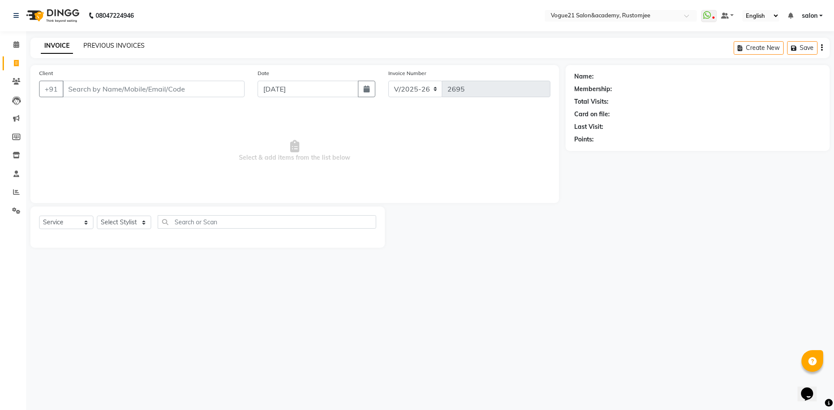
click at [116, 44] on link "PREVIOUS INVOICES" at bounding box center [113, 46] width 61 height 8
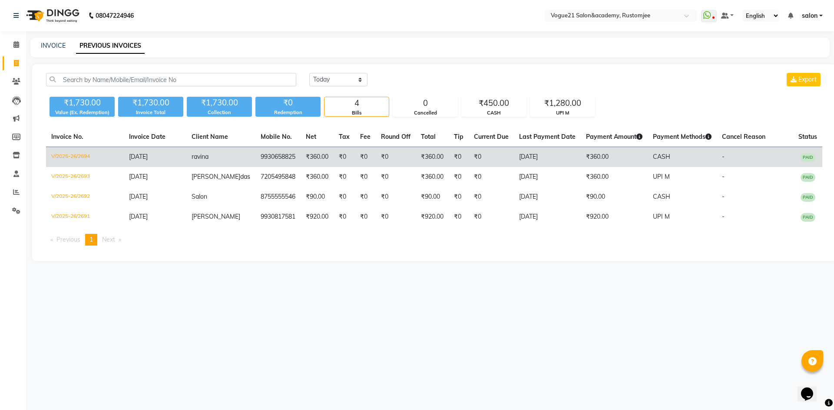
click at [284, 157] on td "9930658825" at bounding box center [277, 157] width 45 height 20
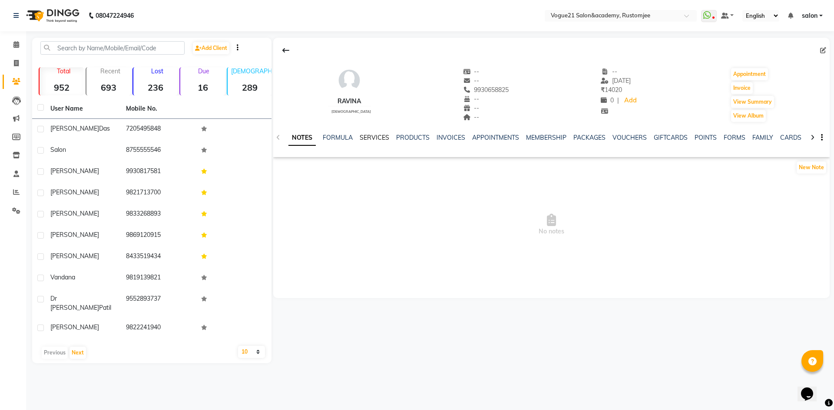
click at [379, 136] on link "SERVICES" at bounding box center [375, 138] width 30 height 8
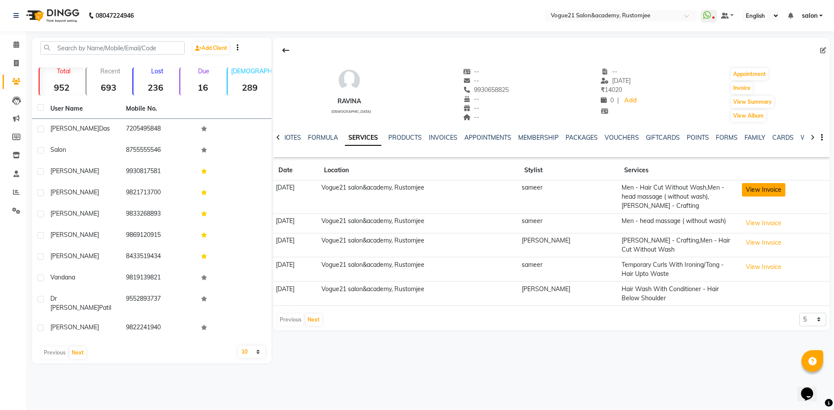
click at [750, 194] on button "View Invoice" at bounding box center [763, 189] width 43 height 13
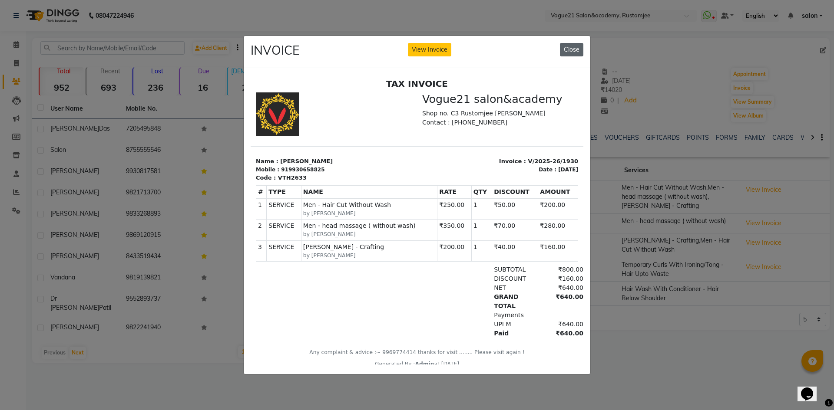
click at [574, 49] on button "Close" at bounding box center [571, 49] width 23 height 13
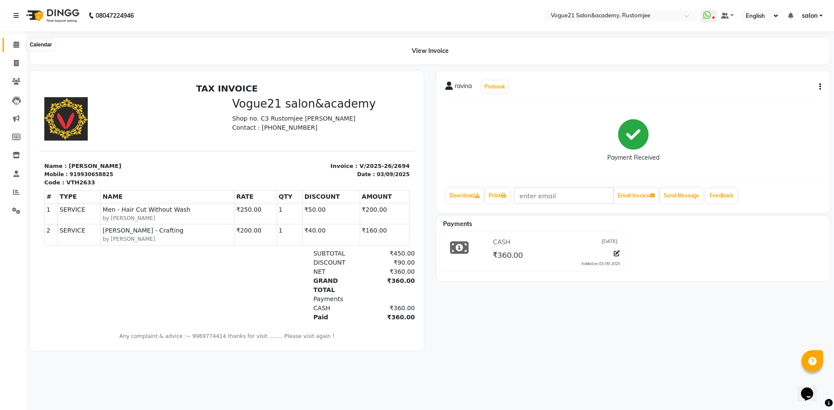
click at [16, 47] on icon at bounding box center [16, 44] width 6 height 7
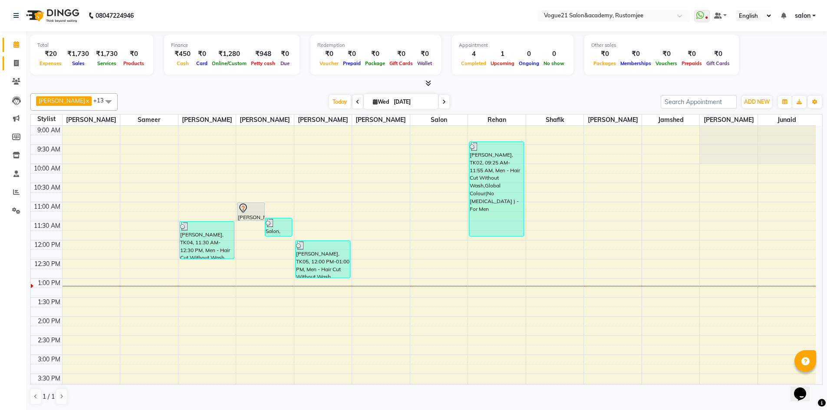
click at [20, 67] on span at bounding box center [16, 64] width 15 height 10
select select "8171"
select select "service"
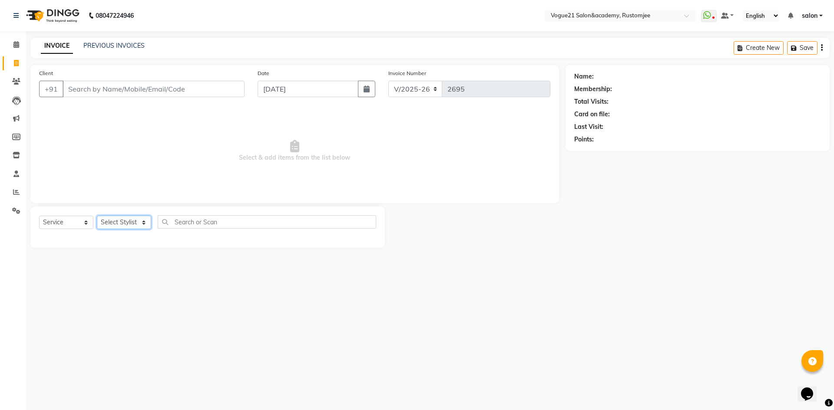
click at [112, 219] on select "Select Stylist [PERSON_NAME] [PERSON_NAME] [PERSON_NAME] [PERSON_NAME] [PERSON_…" at bounding box center [124, 222] width 54 height 13
select select "76929"
click at [97, 216] on select "Select Stylist [PERSON_NAME] [PERSON_NAME] [PERSON_NAME] [PERSON_NAME] [PERSON_…" at bounding box center [124, 222] width 54 height 13
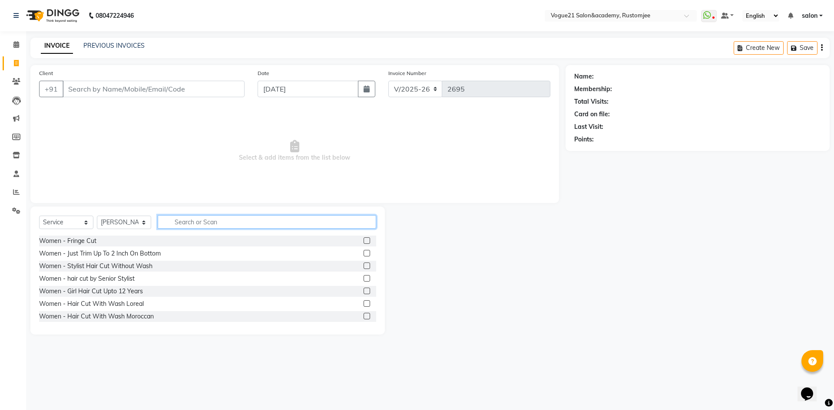
click at [199, 220] on input "text" at bounding box center [267, 221] width 218 height 13
type input "f"
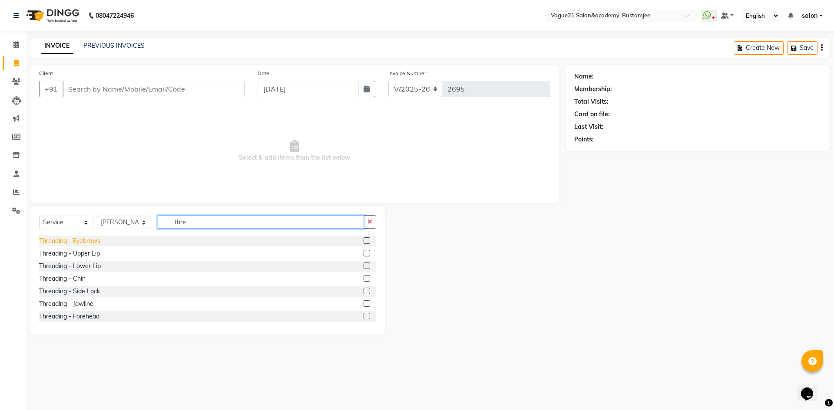
type input "thre"
click at [92, 244] on div "Threading - Eyebrows" at bounding box center [69, 241] width 61 height 9
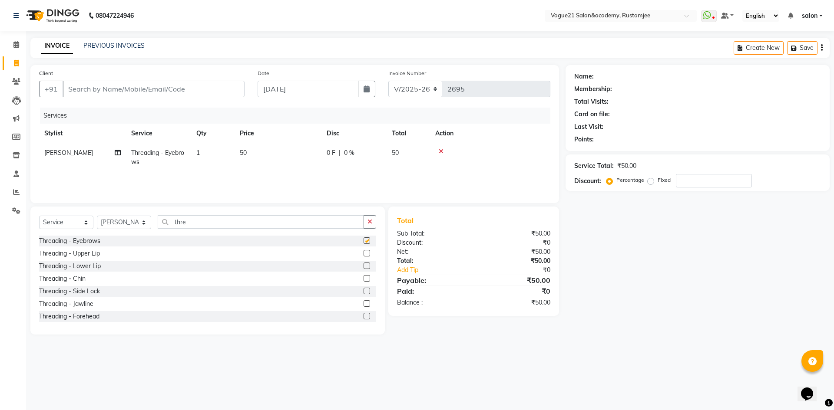
checkbox input "false"
click at [209, 223] on input "thre" at bounding box center [261, 221] width 206 height 13
type input "t"
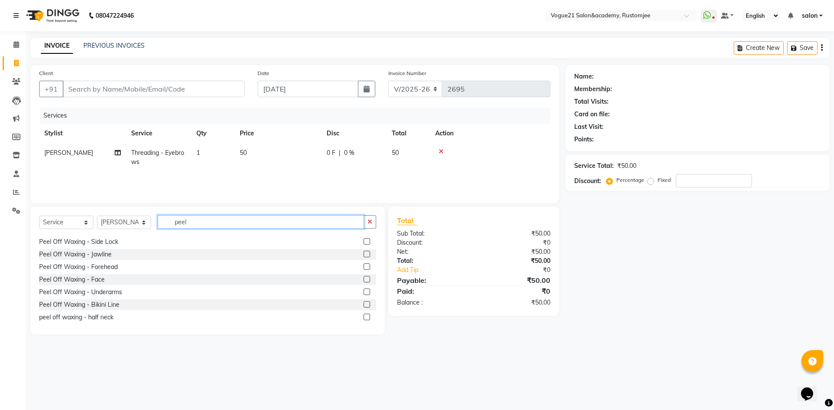
scroll to position [64, 0]
type input "peel"
click at [112, 268] on div "Peel Off Waxing - Underarms" at bounding box center [80, 265] width 83 height 9
checkbox input "false"
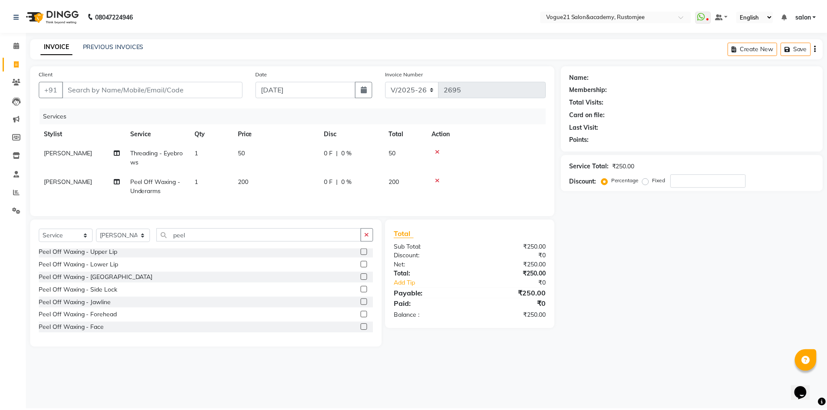
scroll to position [0, 0]
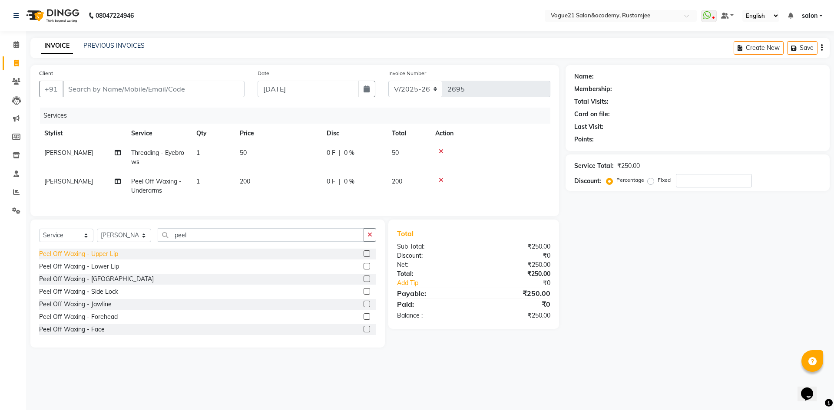
click at [114, 259] on div "Peel Off Waxing - Upper Lip" at bounding box center [78, 254] width 79 height 9
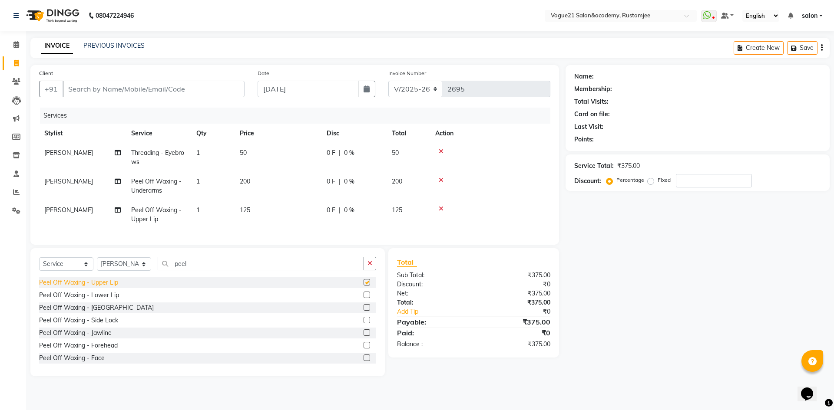
checkbox input "false"
click at [94, 313] on div "Peel Off Waxing - [GEOGRAPHIC_DATA]" at bounding box center [96, 307] width 115 height 9
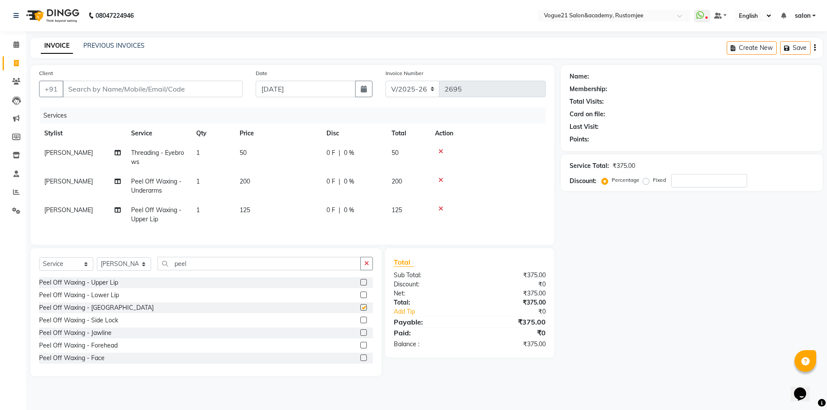
checkbox input "false"
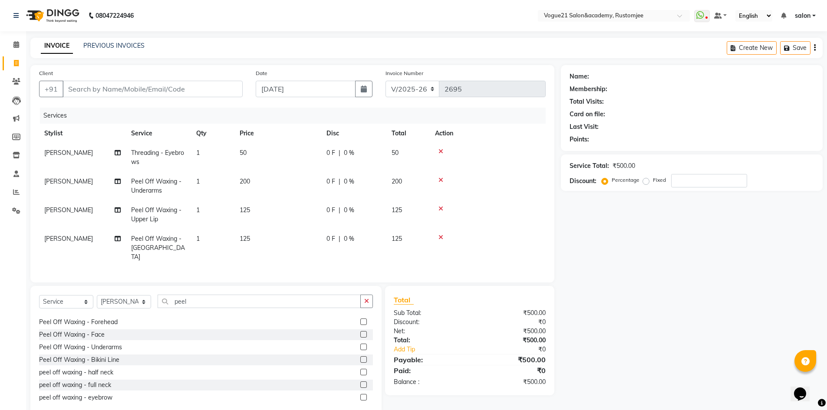
scroll to position [64, 0]
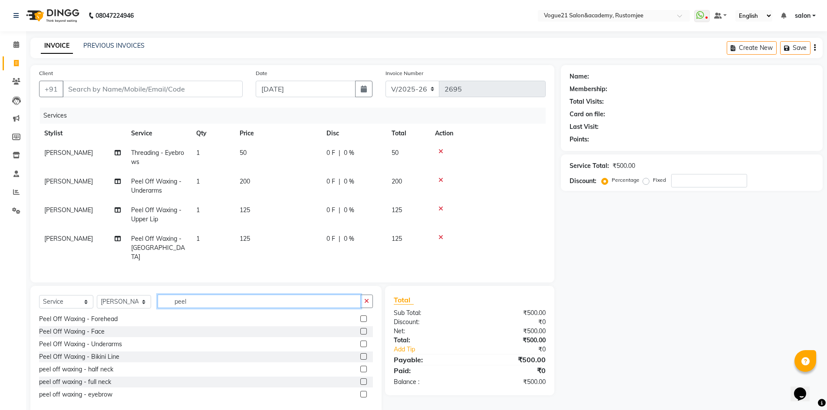
click at [203, 303] on input "peel" at bounding box center [259, 301] width 203 height 13
type input "p"
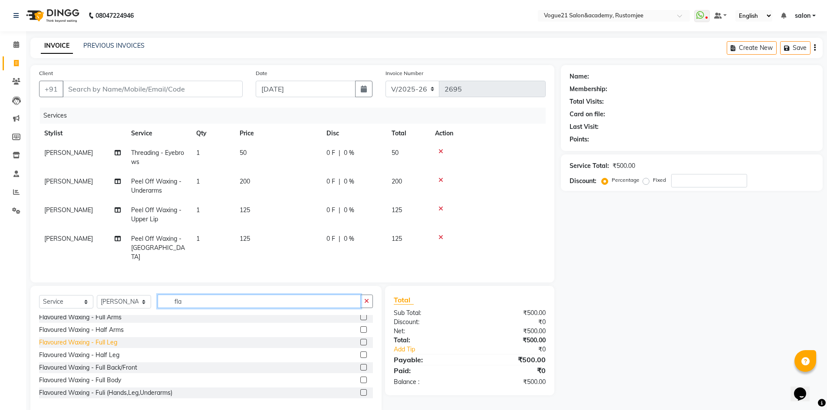
scroll to position [0, 0]
type input "fla"
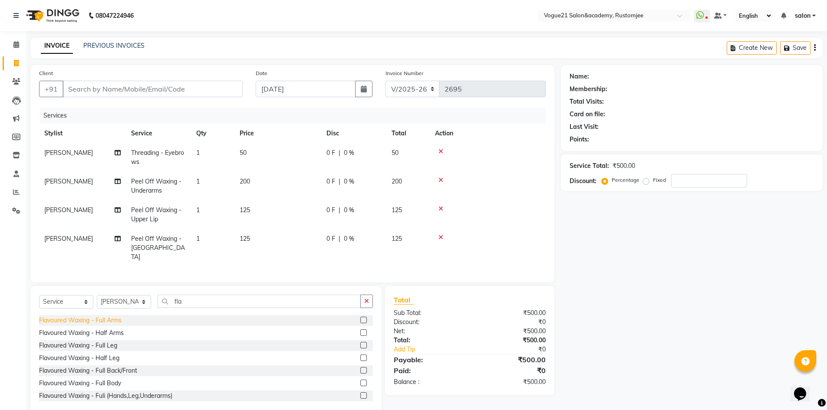
click at [109, 318] on div "Flavoured Waxing - Full Arms" at bounding box center [80, 320] width 82 height 9
checkbox input "false"
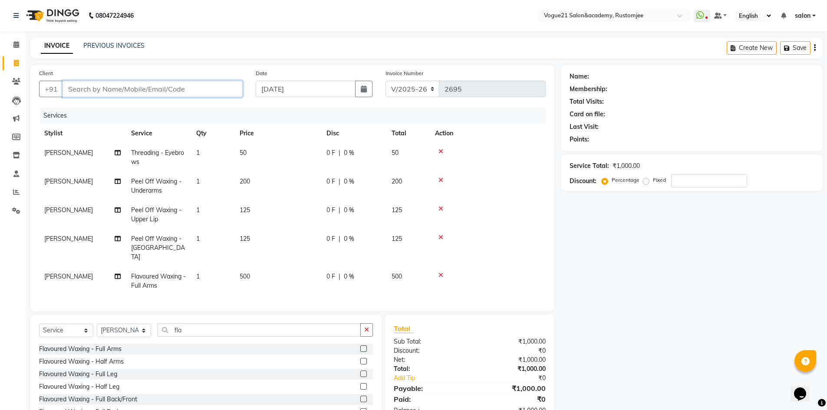
click at [147, 86] on input "Client" at bounding box center [153, 89] width 180 height 16
type input "9"
type input "0"
type input "9004663112"
click at [221, 86] on span "Add Client" at bounding box center [220, 89] width 34 height 9
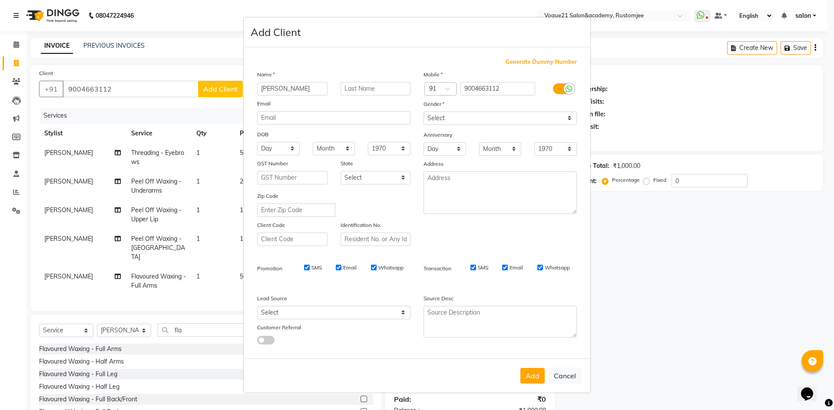
type input "[PERSON_NAME]"
click at [472, 114] on select "Select [DEMOGRAPHIC_DATA] [DEMOGRAPHIC_DATA] Other Prefer Not To Say" at bounding box center [499, 118] width 153 height 13
select select "[DEMOGRAPHIC_DATA]"
click at [423, 112] on select "Select [DEMOGRAPHIC_DATA] [DEMOGRAPHIC_DATA] Other Prefer Not To Say" at bounding box center [499, 118] width 153 height 13
click at [531, 377] on button "Add" at bounding box center [532, 376] width 24 height 16
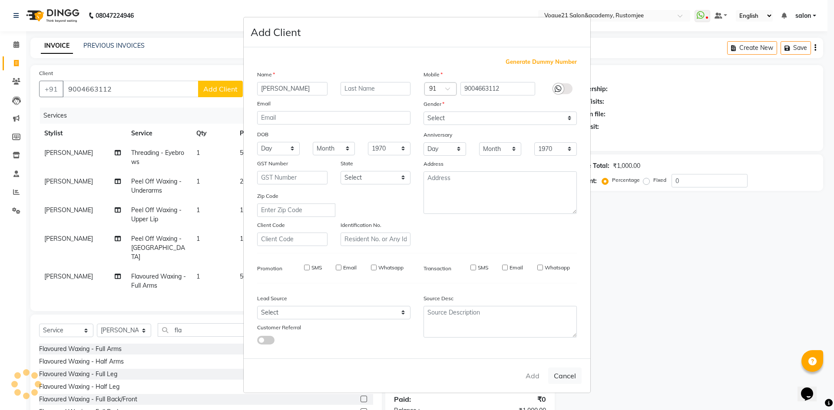
select select
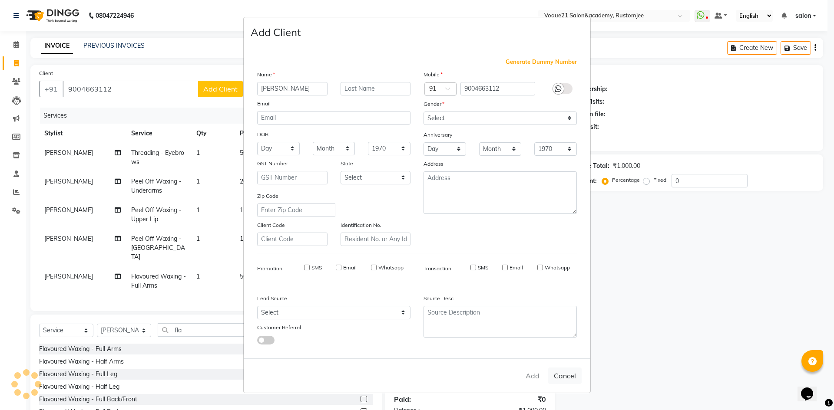
select select
checkbox input "false"
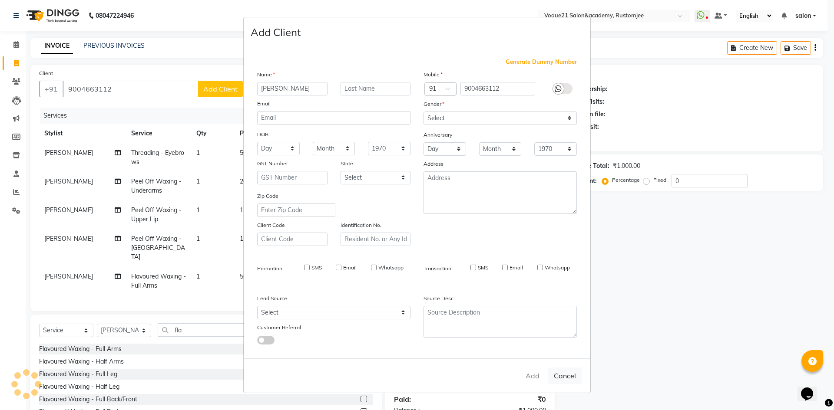
checkbox input "false"
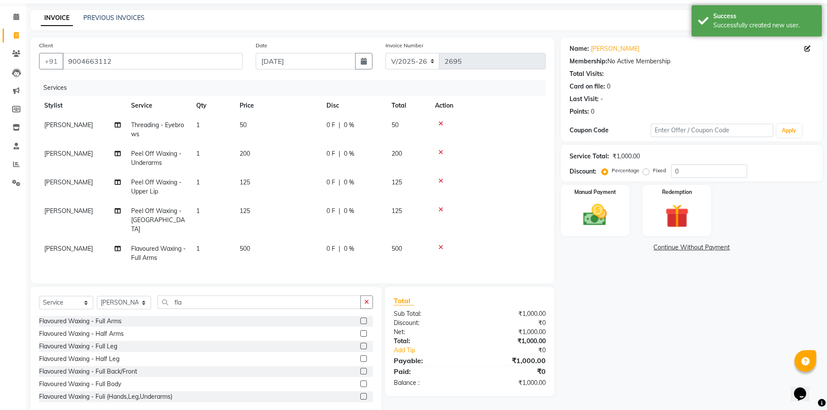
scroll to position [43, 0]
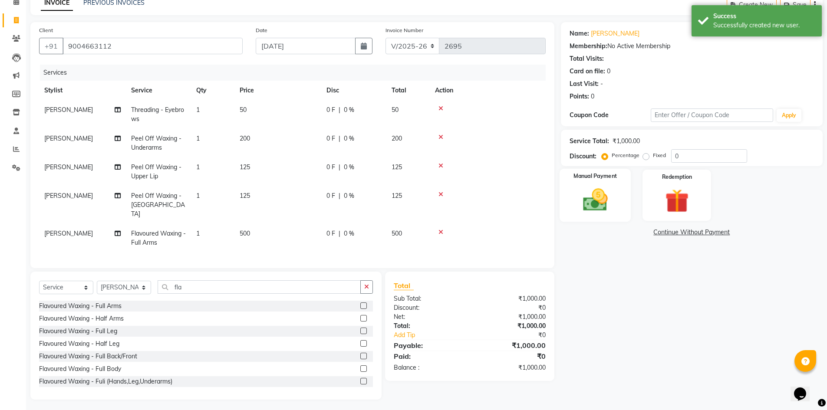
click at [605, 208] on img at bounding box center [595, 200] width 40 height 28
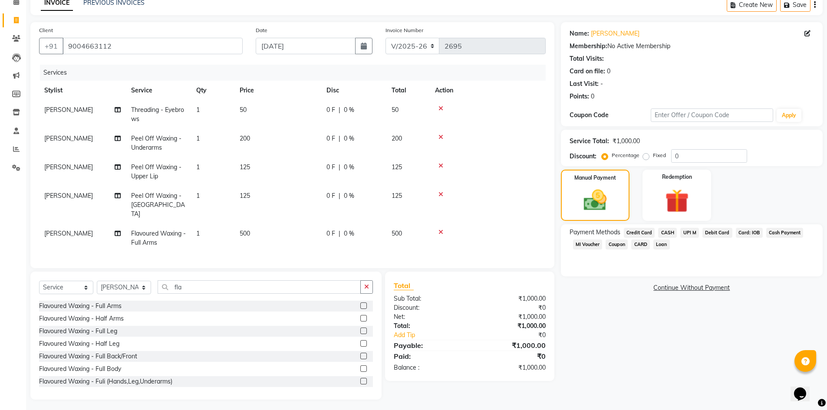
click at [688, 232] on span "UPI M" at bounding box center [689, 233] width 19 height 10
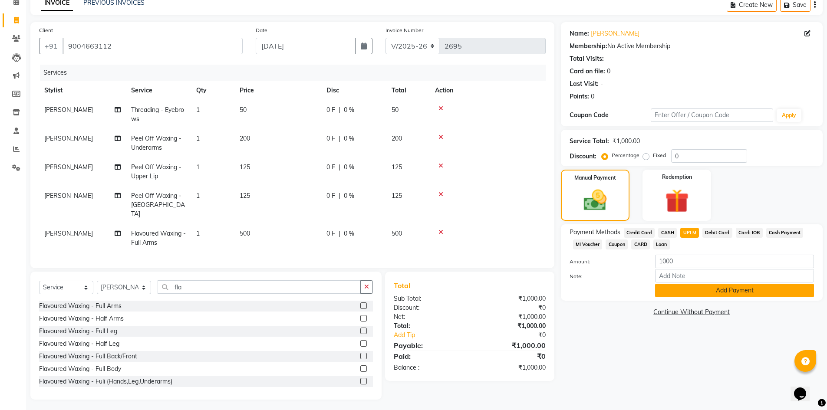
click at [676, 290] on button "Add Payment" at bounding box center [734, 290] width 159 height 13
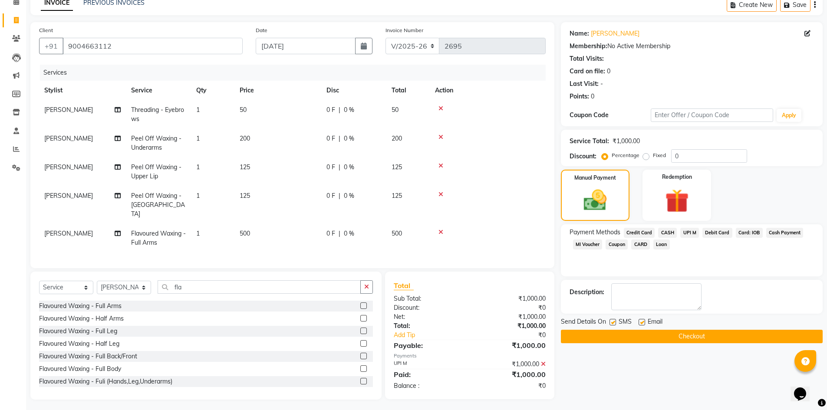
click at [638, 338] on button "Checkout" at bounding box center [692, 336] width 262 height 13
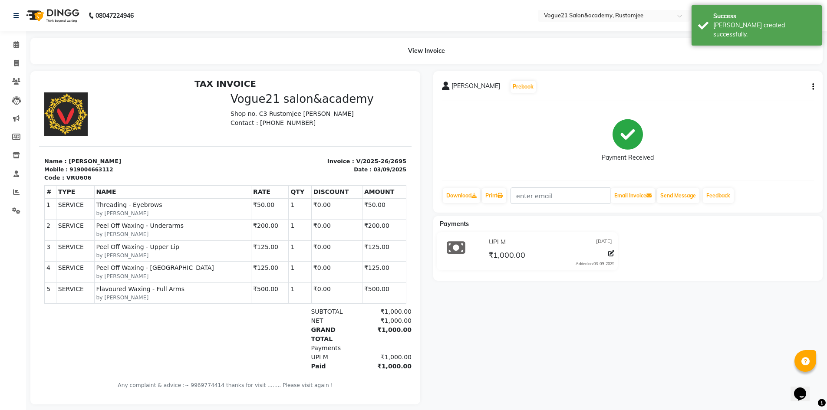
scroll to position [7, 0]
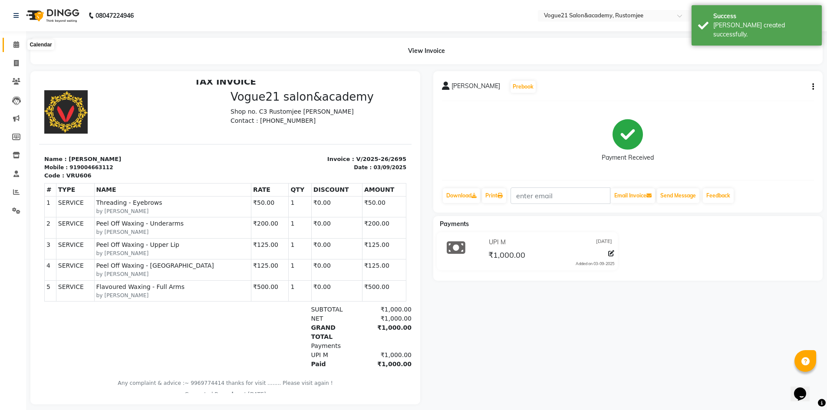
click at [14, 46] on icon at bounding box center [16, 44] width 6 height 7
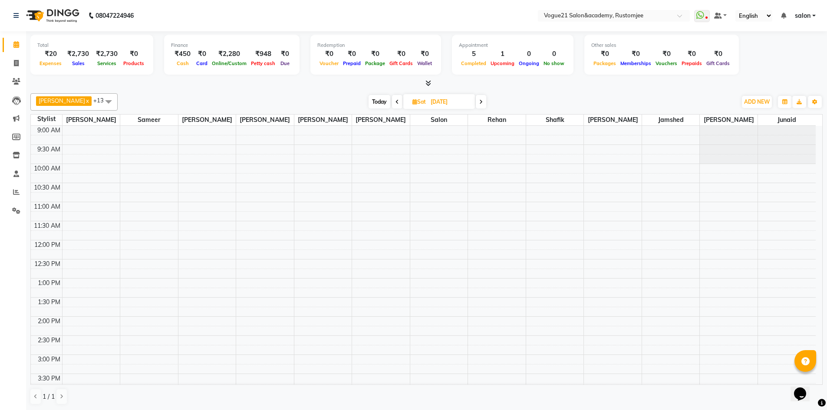
click at [396, 101] on icon at bounding box center [397, 101] width 3 height 5
click at [395, 101] on icon at bounding box center [396, 101] width 3 height 5
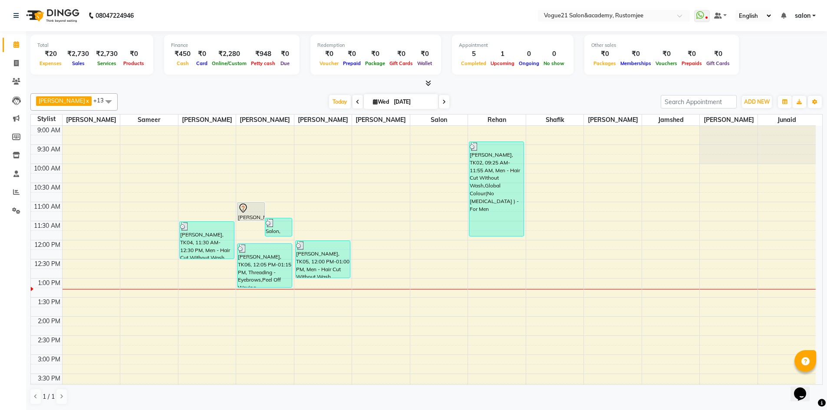
scroll to position [174, 0]
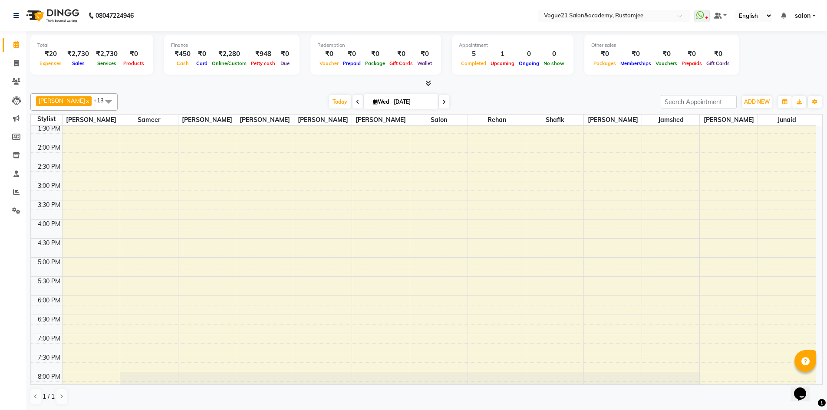
click at [439, 105] on span at bounding box center [444, 101] width 10 height 13
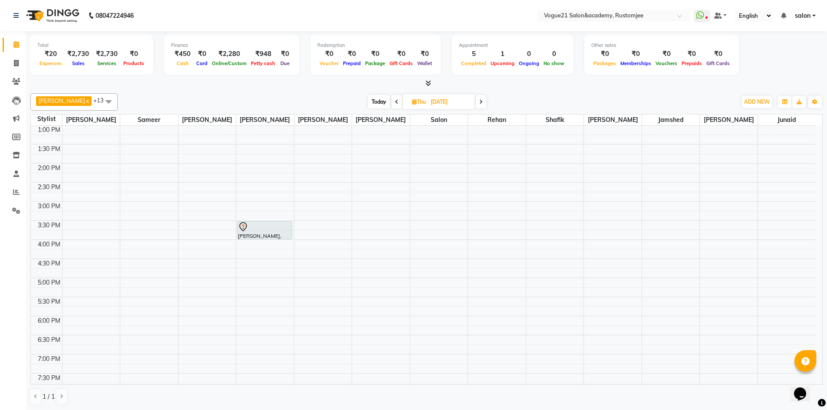
click at [476, 101] on span at bounding box center [481, 101] width 10 height 13
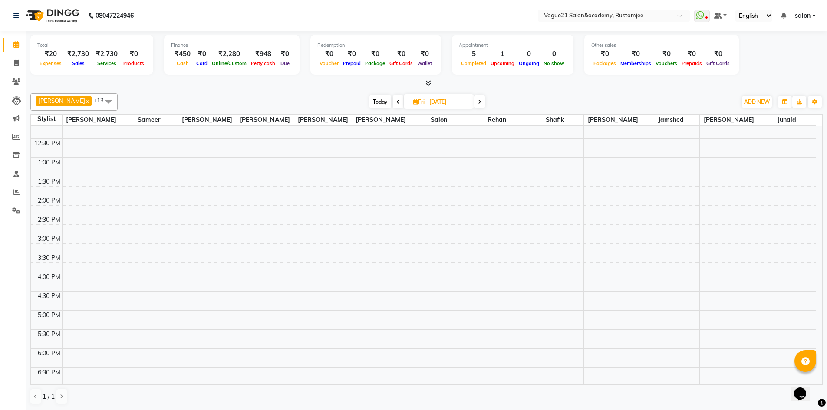
scroll to position [23, 0]
click at [478, 101] on icon at bounding box center [479, 101] width 3 height 5
type input "[DATE]"
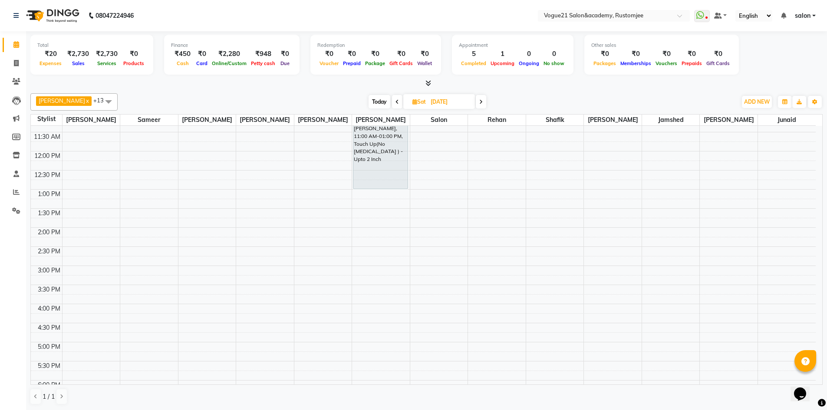
scroll to position [66, 0]
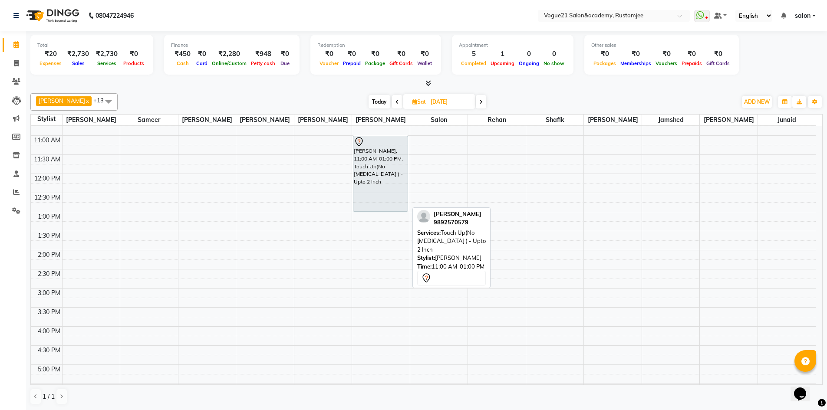
click at [355, 175] on div "[PERSON_NAME], 11:00 AM-01:00 PM, Touch Up(No [MEDICAL_DATA] ) - Upto 2 Inch" at bounding box center [380, 173] width 54 height 75
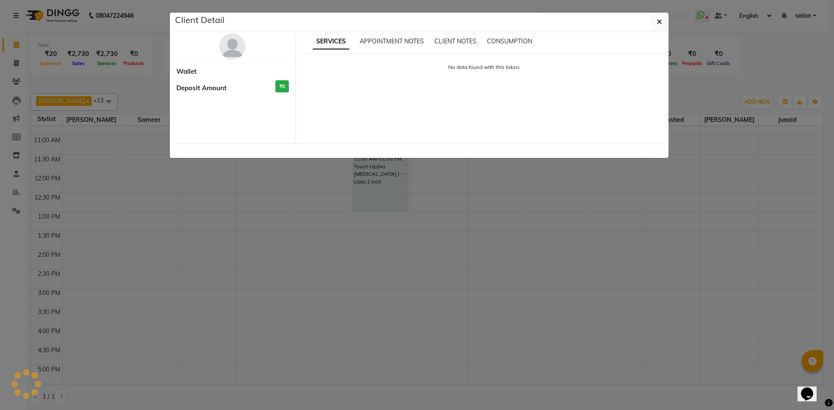
select select "7"
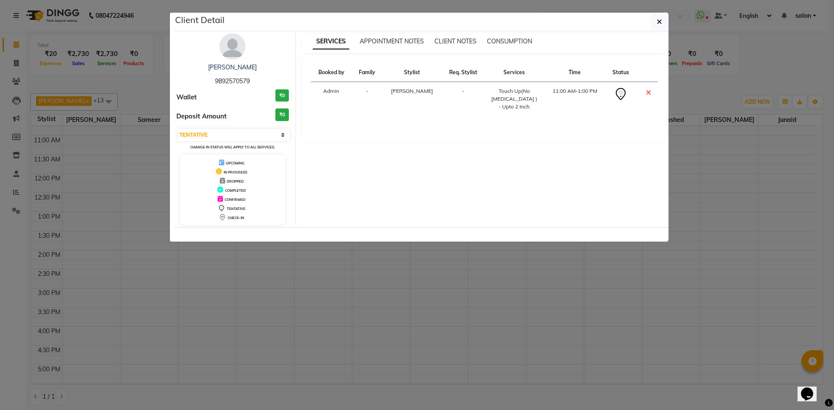
click at [785, 66] on ngb-modal-window "Client Detail [PERSON_NAME] 9892570579 Wallet ₹0 Deposit Amount ₹0 Select CONFI…" at bounding box center [417, 205] width 834 height 410
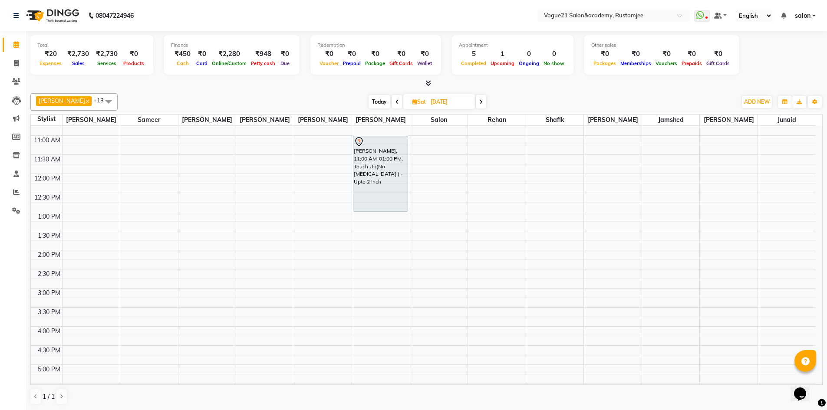
click at [392, 105] on span at bounding box center [397, 101] width 10 height 13
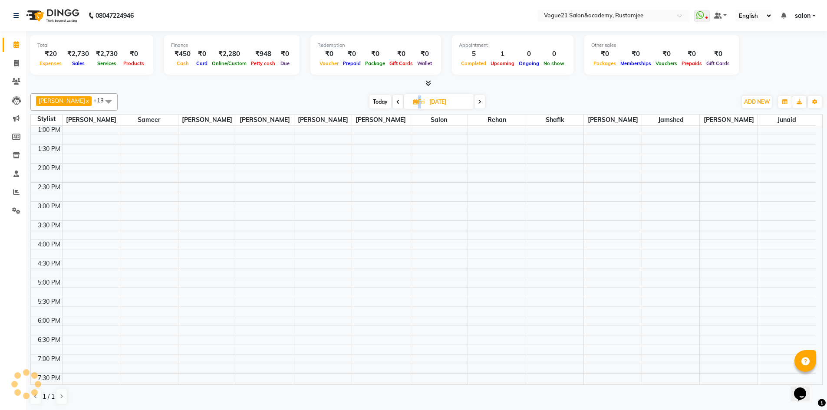
click at [393, 105] on span at bounding box center [398, 101] width 10 height 13
click at [395, 104] on icon at bounding box center [396, 101] width 3 height 5
type input "[DATE]"
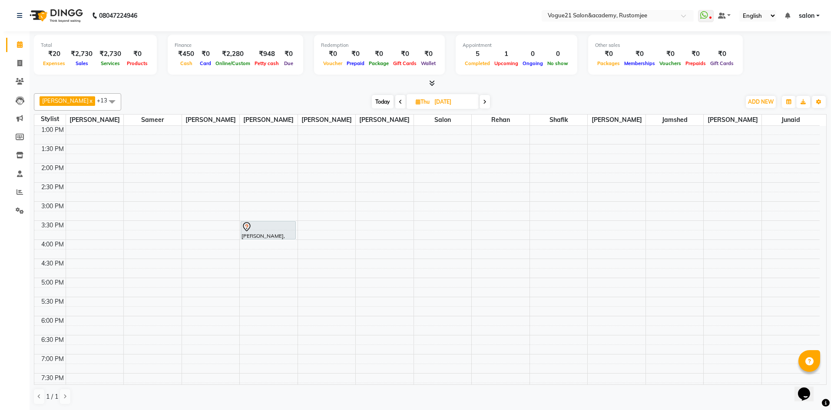
scroll to position [153, 0]
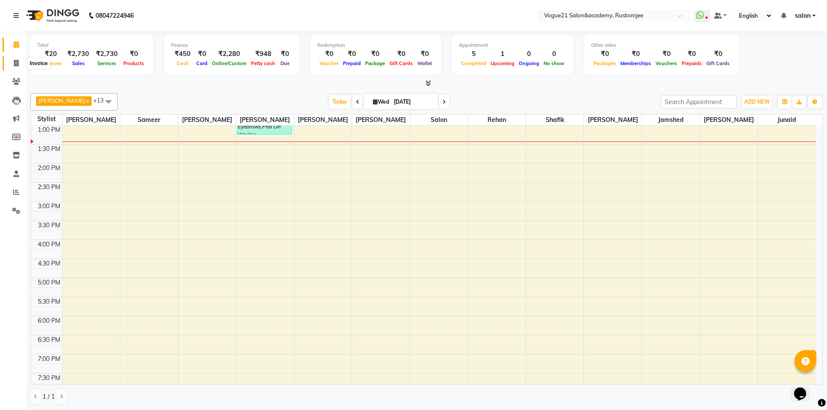
drag, startPoint x: 9, startPoint y: 64, endPoint x: 32, endPoint y: 58, distance: 23.5
click at [9, 64] on span at bounding box center [16, 64] width 15 height 10
select select "8171"
select select "service"
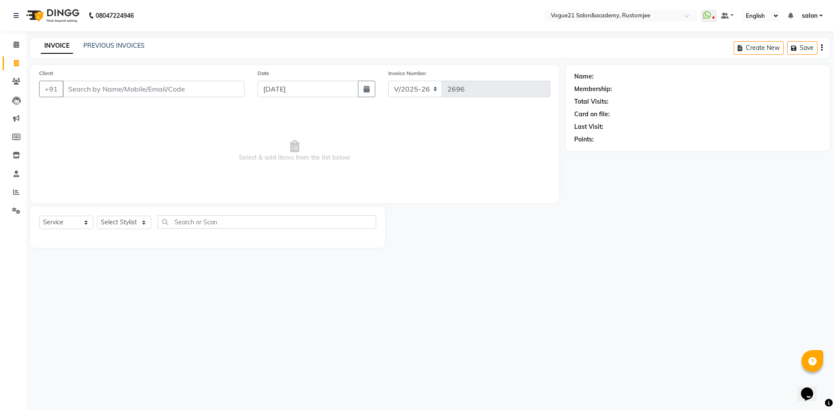
click at [116, 97] on div "Client +91" at bounding box center [142, 87] width 218 height 36
click at [143, 90] on input "Client" at bounding box center [154, 89] width 182 height 16
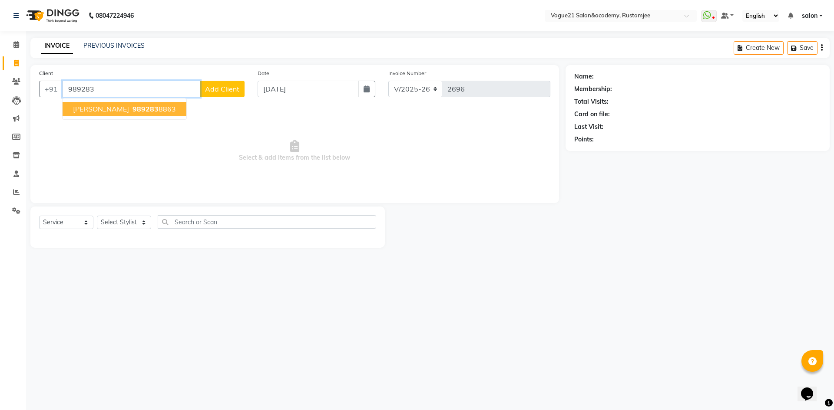
click at [119, 110] on button "[PERSON_NAME] 989283 8863" at bounding box center [125, 109] width 124 height 14
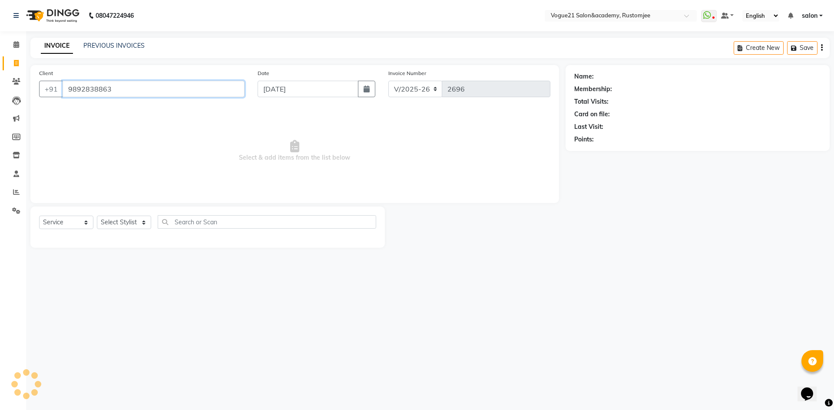
type input "9892838863"
click at [620, 76] on link "[PERSON_NAME]" at bounding box center [619, 76] width 49 height 9
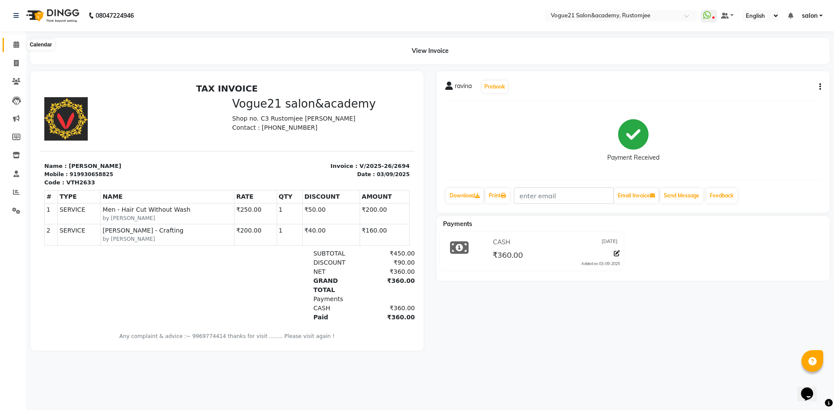
click at [20, 41] on span at bounding box center [16, 45] width 15 height 10
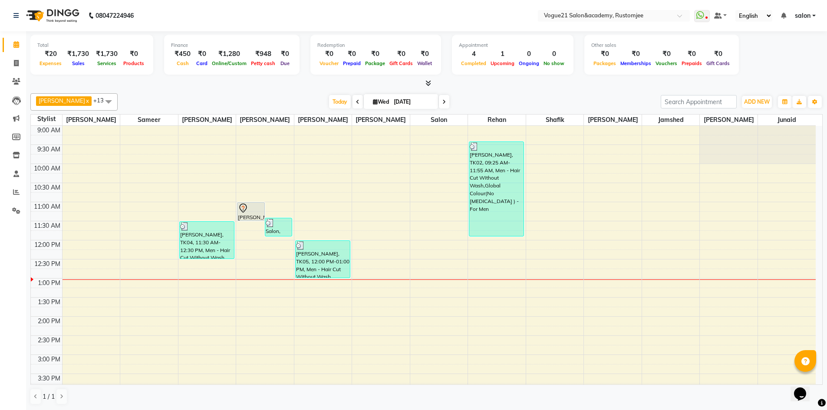
scroll to position [153, 0]
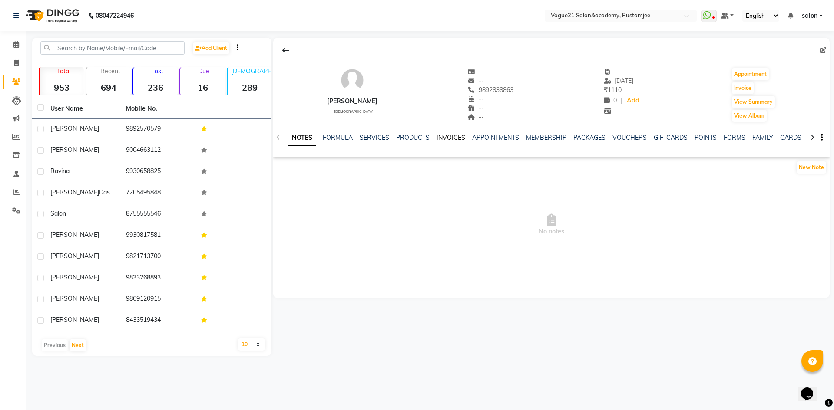
click at [444, 136] on link "INVOICES" at bounding box center [450, 138] width 29 height 8
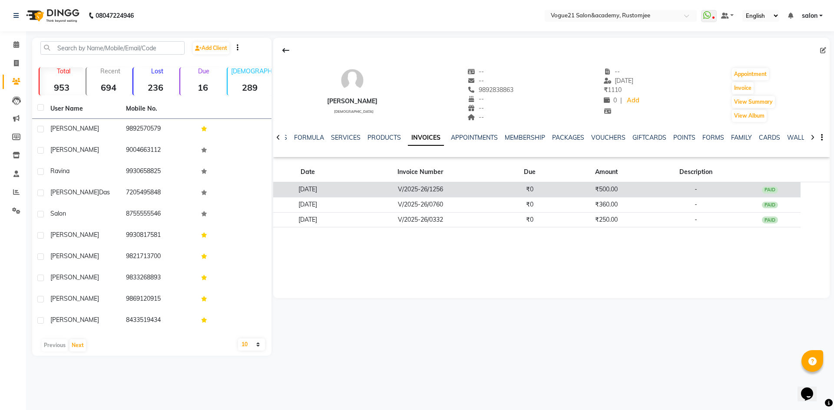
click at [439, 184] on td "V/2025-26/1256" at bounding box center [420, 189] width 156 height 15
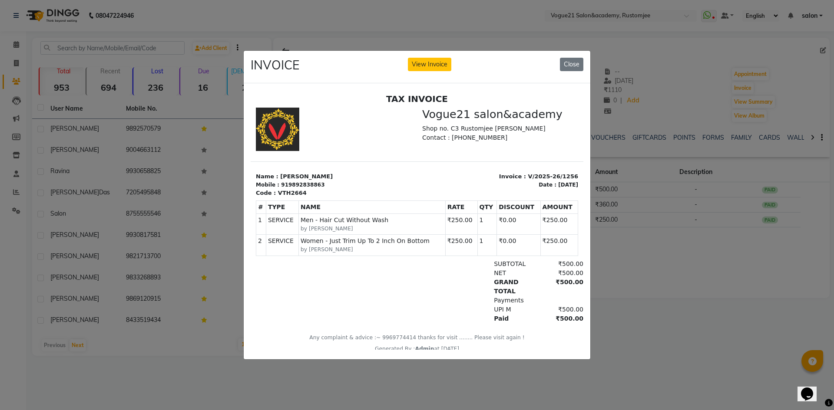
click at [643, 269] on ngb-modal-window "INVOICE View Invoice Close" at bounding box center [417, 205] width 834 height 410
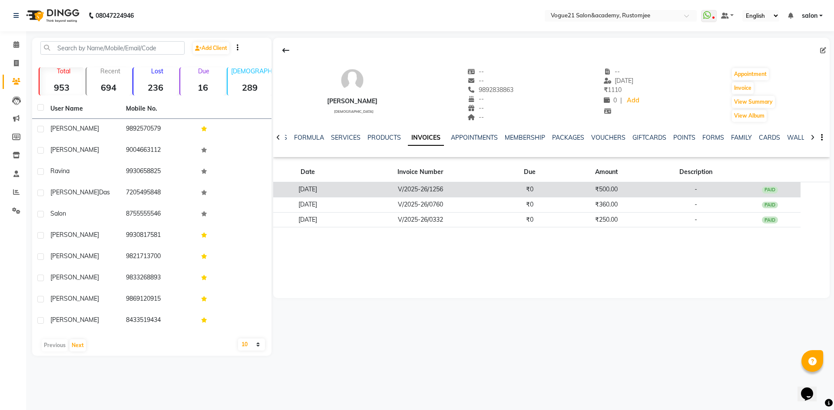
click at [421, 184] on td "V/2025-26/1256" at bounding box center [420, 189] width 156 height 15
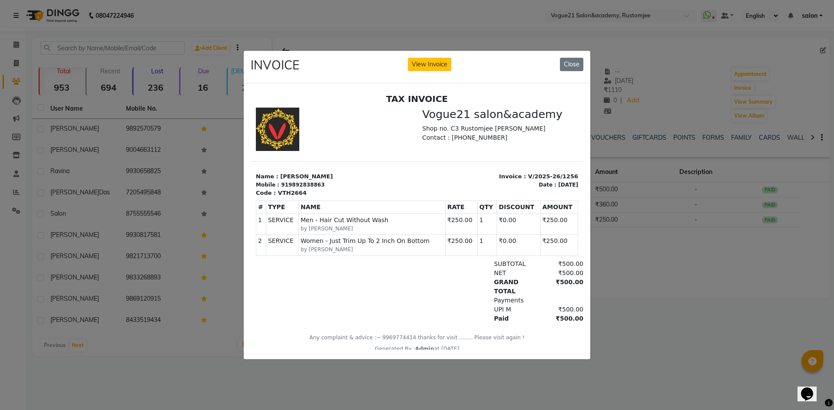
click at [670, 287] on ngb-modal-window "INVOICE View Invoice Close" at bounding box center [417, 205] width 834 height 410
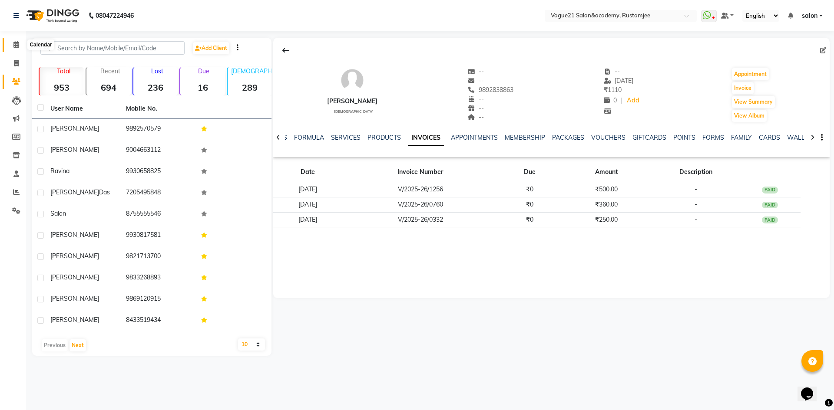
click at [13, 46] on span at bounding box center [16, 45] width 15 height 10
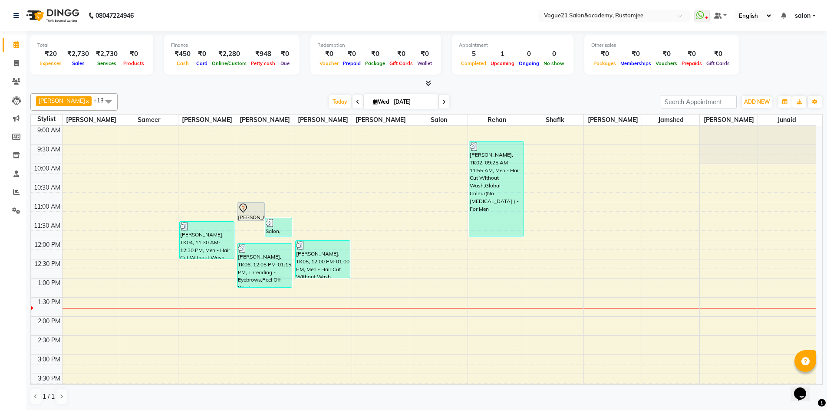
scroll to position [0, 0]
click at [14, 63] on icon at bounding box center [16, 62] width 5 height 7
select select "service"
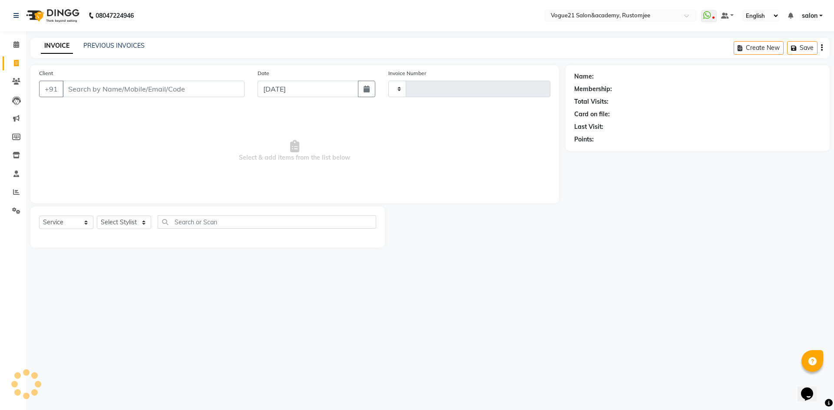
type input "2696"
select select "8171"
click at [120, 222] on select "Select Stylist aahil alicia anju soni Jamshed junaid Pooja yadav priya jadhav r…" at bounding box center [124, 222] width 54 height 13
select select "77867"
click at [97, 216] on select "Select Stylist [PERSON_NAME] [PERSON_NAME] [PERSON_NAME] [PERSON_NAME] [PERSON_…" at bounding box center [124, 222] width 54 height 13
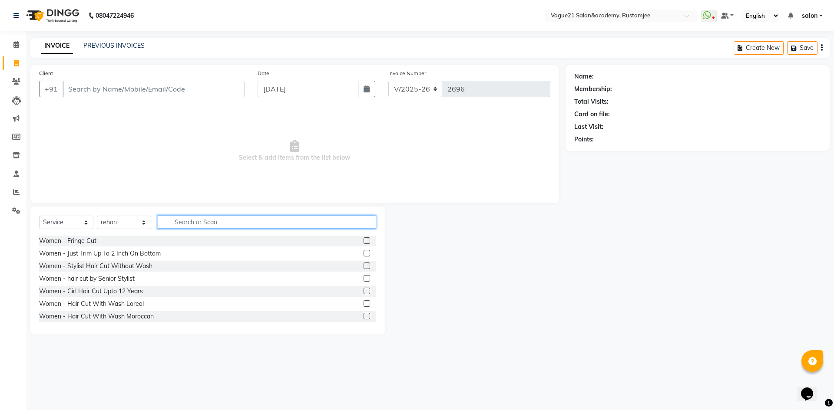
click at [208, 216] on input "text" at bounding box center [267, 221] width 218 height 13
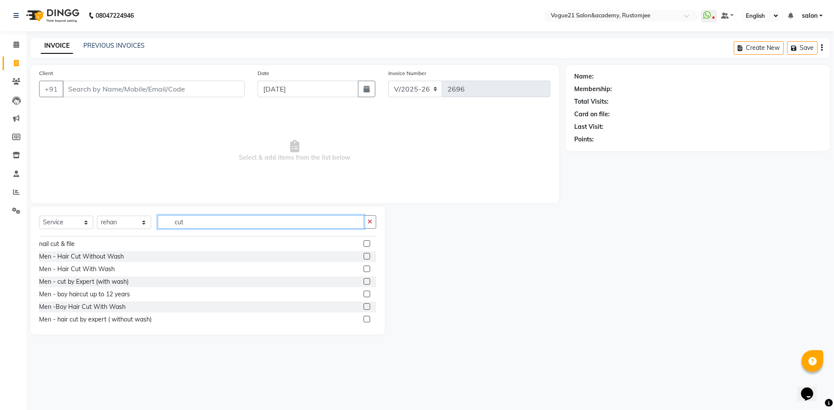
scroll to position [89, 0]
type input "cut"
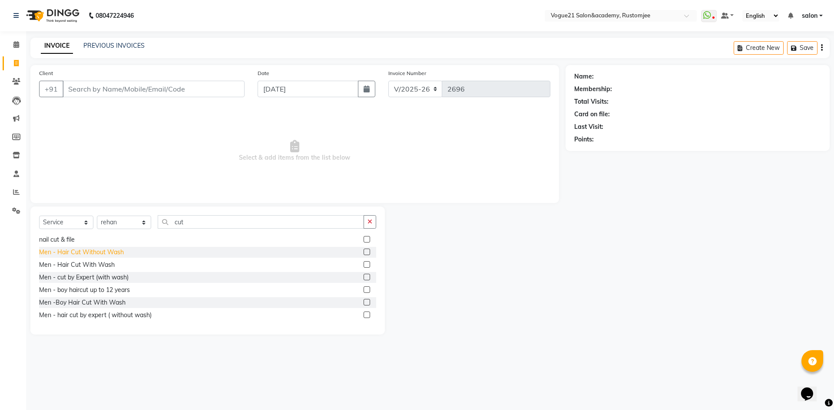
click at [111, 251] on div "Men - Hair Cut Without Wash" at bounding box center [81, 252] width 85 height 9
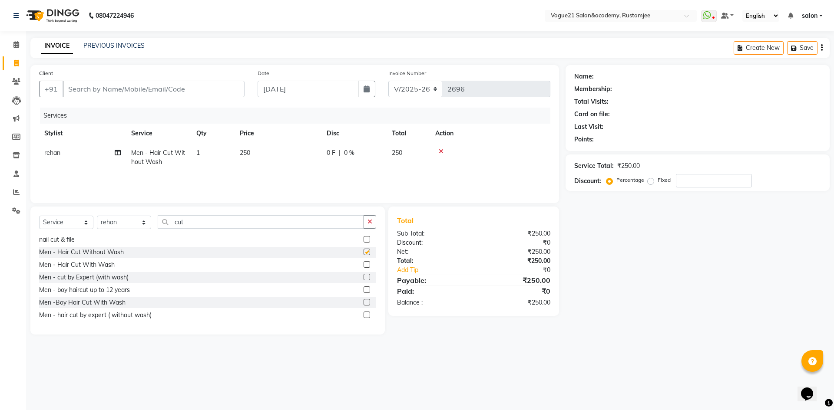
checkbox input "false"
click at [122, 89] on input "Client" at bounding box center [154, 89] width 182 height 16
paste input "9892838863"
type input "9892838863"
type input "0"
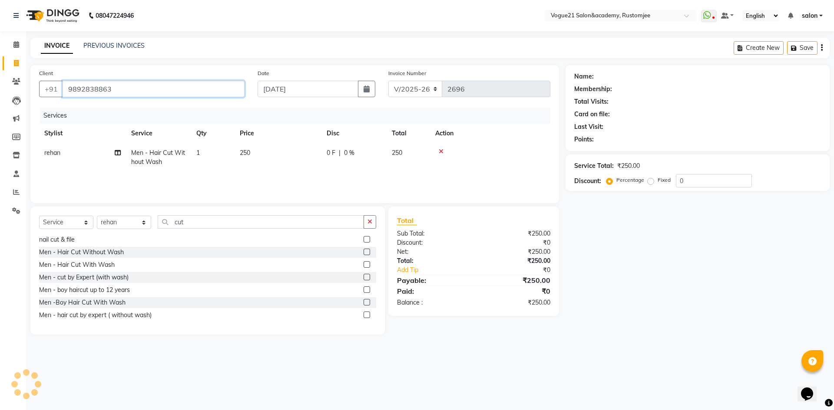
type input "9892838863"
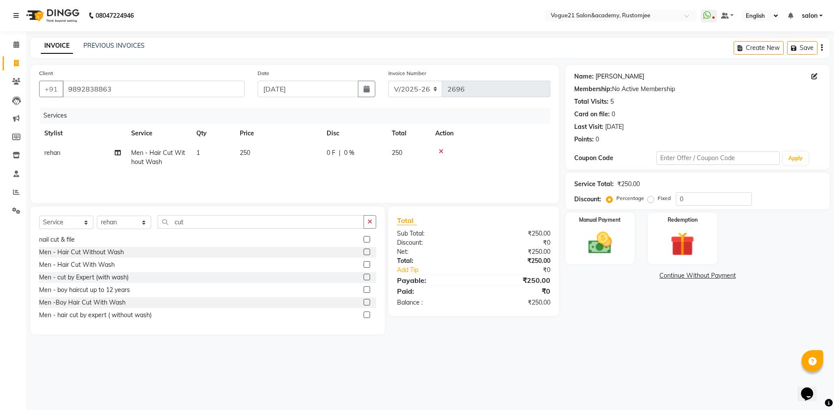
click at [605, 75] on link "[PERSON_NAME]" at bounding box center [619, 76] width 49 height 9
click at [604, 256] on img at bounding box center [600, 243] width 40 height 29
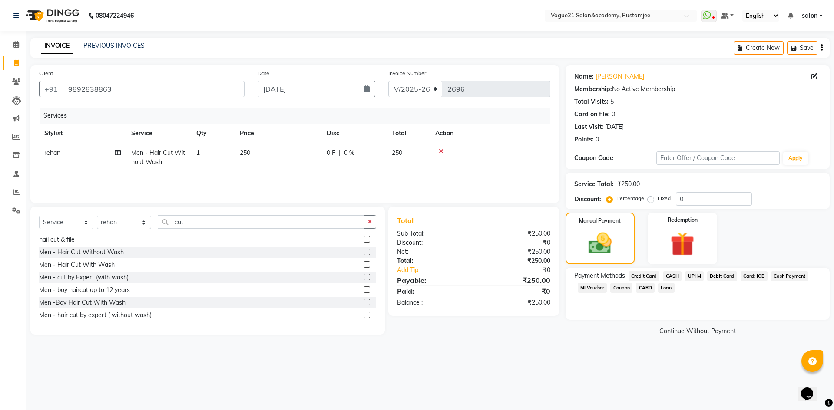
click at [694, 276] on span "UPI M" at bounding box center [694, 276] width 19 height 10
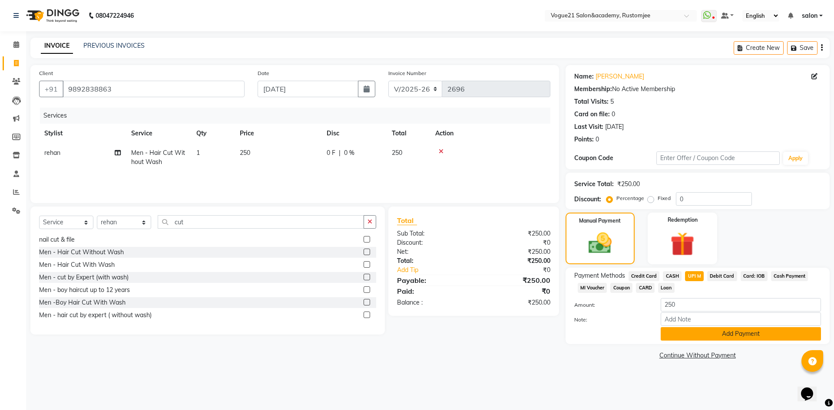
click at [696, 338] on button "Add Payment" at bounding box center [740, 333] width 160 height 13
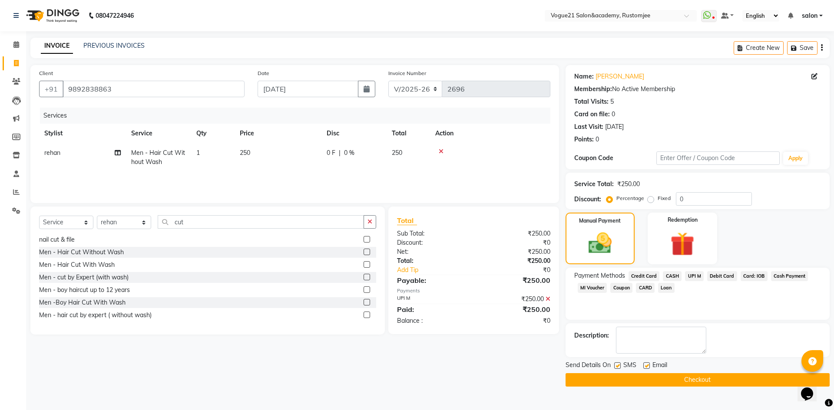
click at [655, 374] on button "Checkout" at bounding box center [697, 379] width 264 height 13
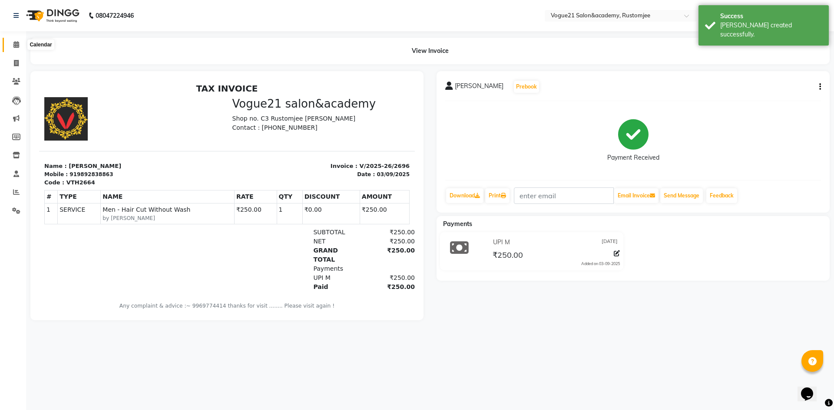
click at [13, 49] on span at bounding box center [16, 45] width 15 height 10
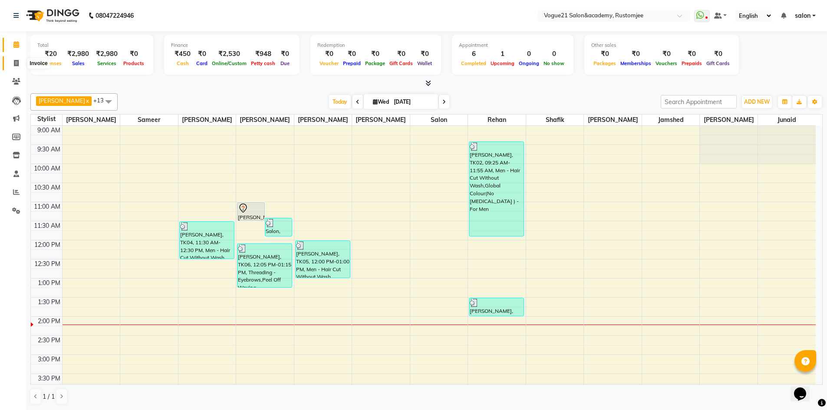
click at [16, 64] on icon at bounding box center [16, 63] width 5 height 7
select select "8171"
select select "service"
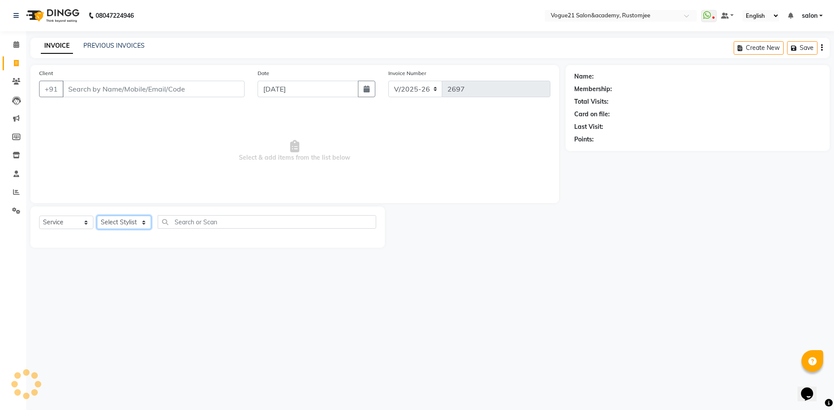
click at [134, 224] on select "Select Stylist [PERSON_NAME] [PERSON_NAME] [PERSON_NAME] [PERSON_NAME] [PERSON_…" at bounding box center [124, 222] width 54 height 13
select select "76928"
click at [97, 216] on select "Select Stylist [PERSON_NAME] [PERSON_NAME] [PERSON_NAME] [PERSON_NAME] [PERSON_…" at bounding box center [124, 222] width 54 height 13
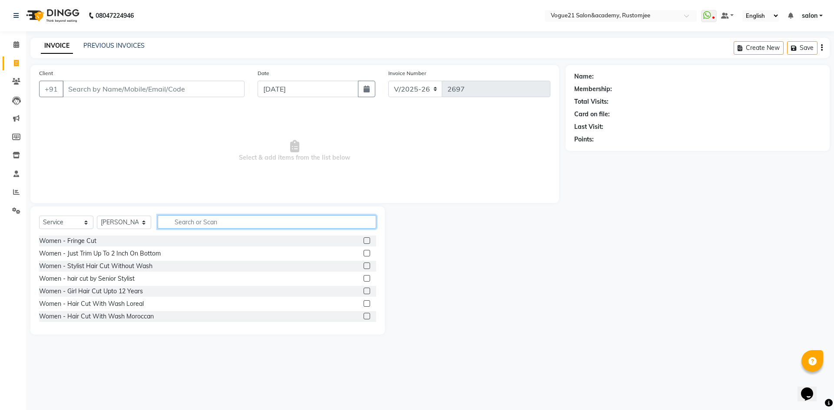
click at [188, 224] on input "text" at bounding box center [267, 221] width 218 height 13
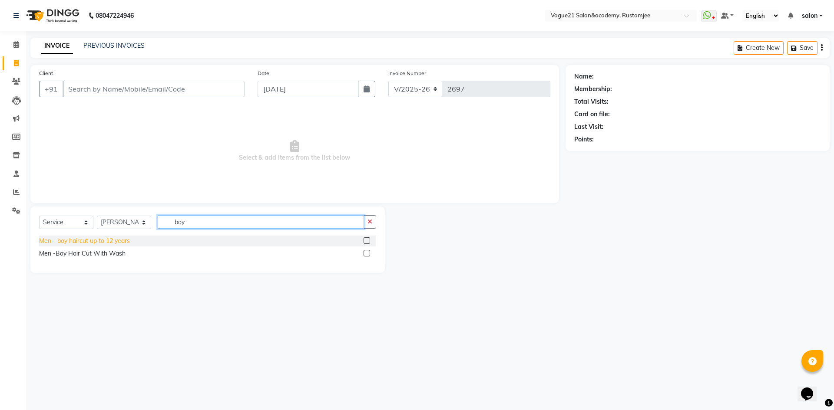
type input "boy"
click at [115, 245] on div "Men - boy haircut up to 12 years" at bounding box center [84, 241] width 91 height 9
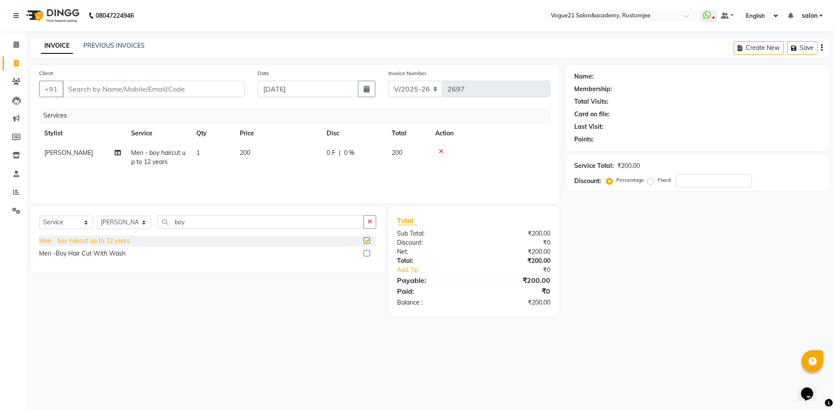
checkbox input "false"
drag, startPoint x: 132, startPoint y: 97, endPoint x: 133, endPoint y: 93, distance: 4.4
click at [133, 93] on div "Client +91" at bounding box center [142, 87] width 218 height 36
click at [133, 93] on input "Client" at bounding box center [154, 89] width 182 height 16
type input "7"
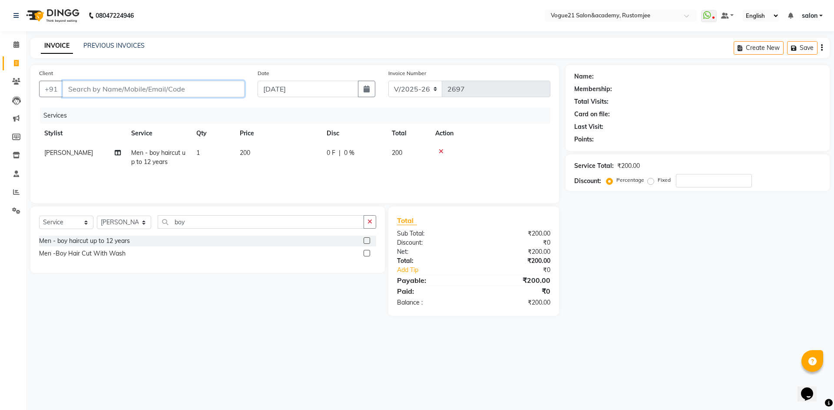
type input "0"
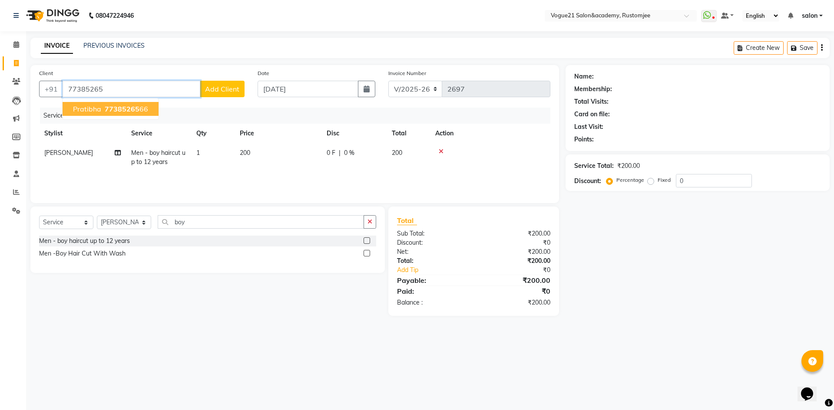
click at [122, 112] on span "77385265" at bounding box center [122, 109] width 35 height 9
type input "7738526566"
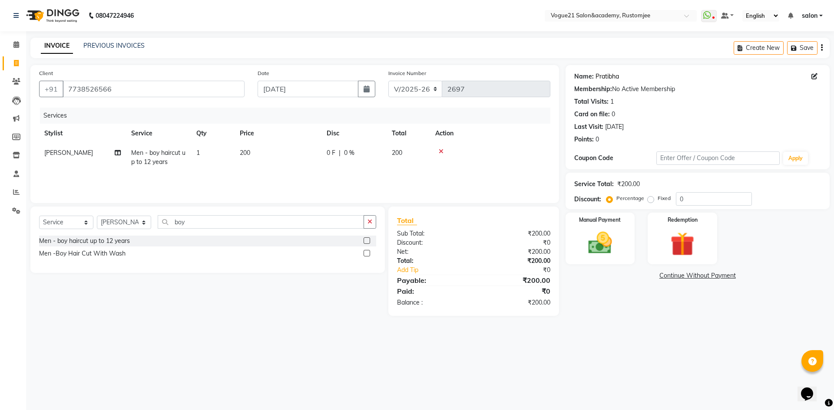
click at [607, 73] on link "Pratibha" at bounding box center [606, 76] width 23 height 9
click at [615, 80] on link "Pratibha" at bounding box center [606, 76] width 23 height 9
click at [609, 253] on img at bounding box center [600, 243] width 40 height 29
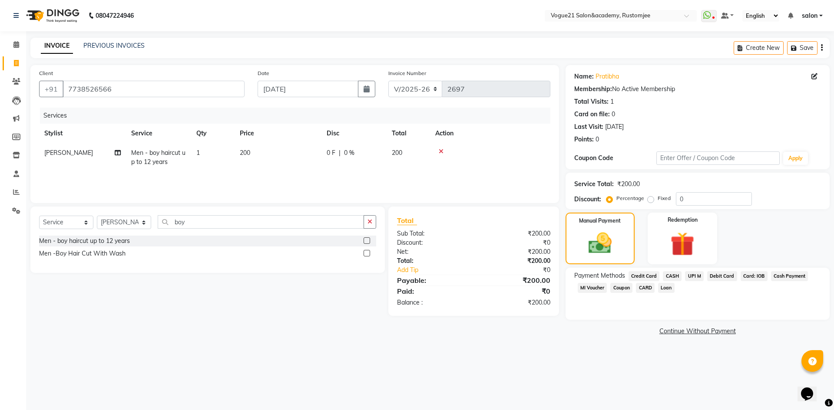
click at [694, 273] on span "UPI M" at bounding box center [694, 276] width 19 height 10
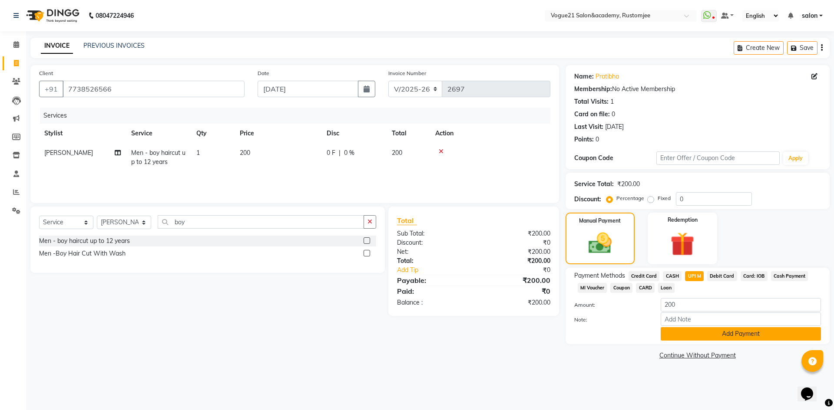
click at [678, 337] on button "Add Payment" at bounding box center [740, 333] width 160 height 13
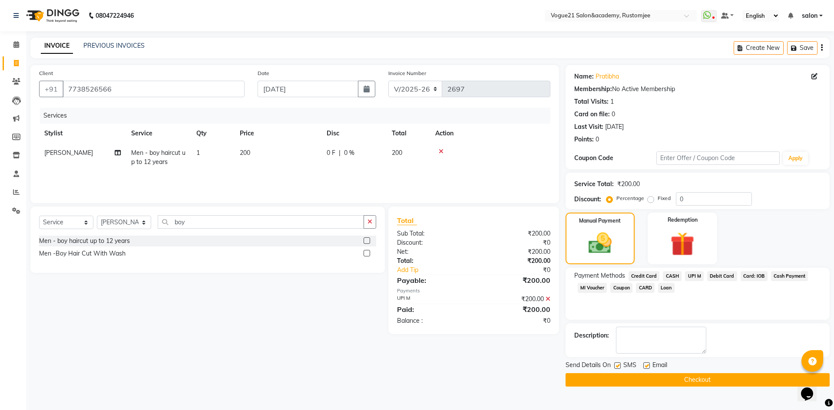
click at [680, 380] on button "Checkout" at bounding box center [697, 379] width 264 height 13
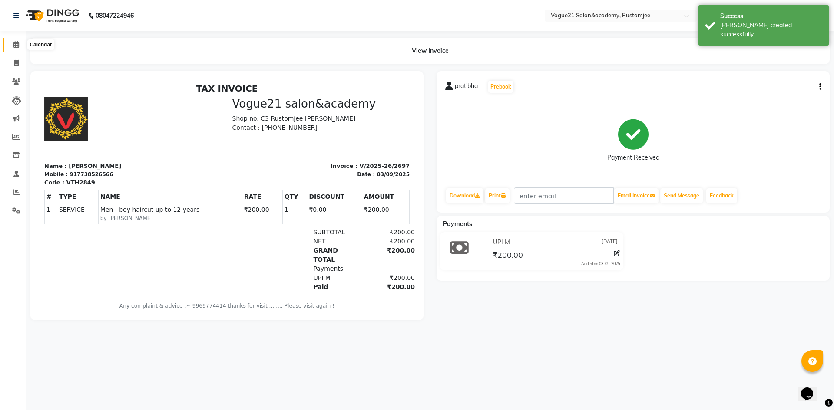
click at [20, 44] on span at bounding box center [16, 45] width 15 height 10
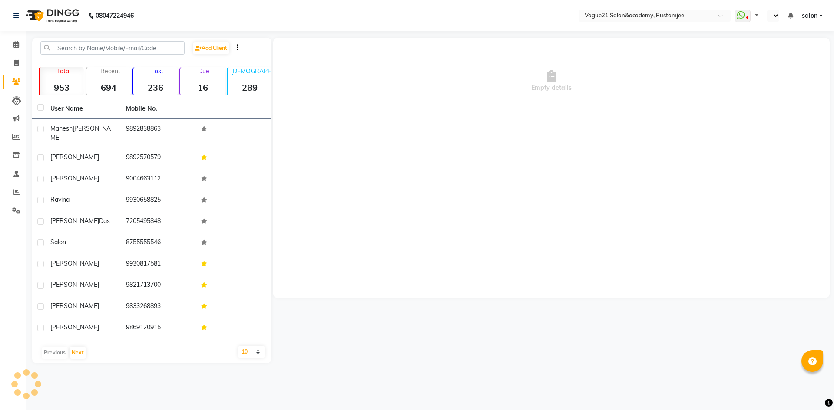
select select "en"
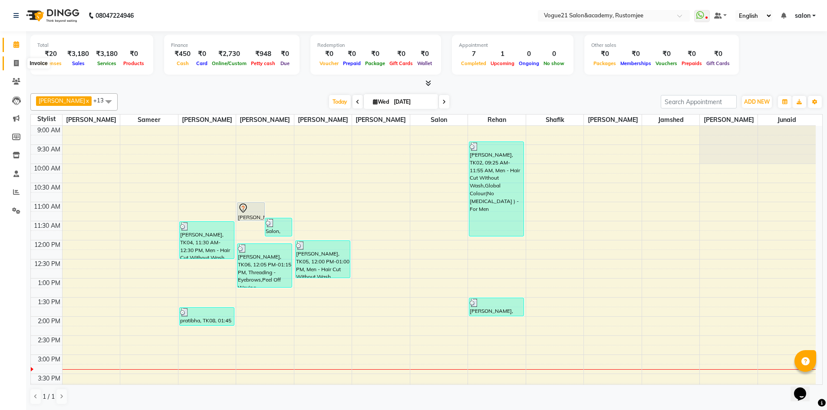
click at [16, 64] on icon at bounding box center [16, 63] width 5 height 7
select select "service"
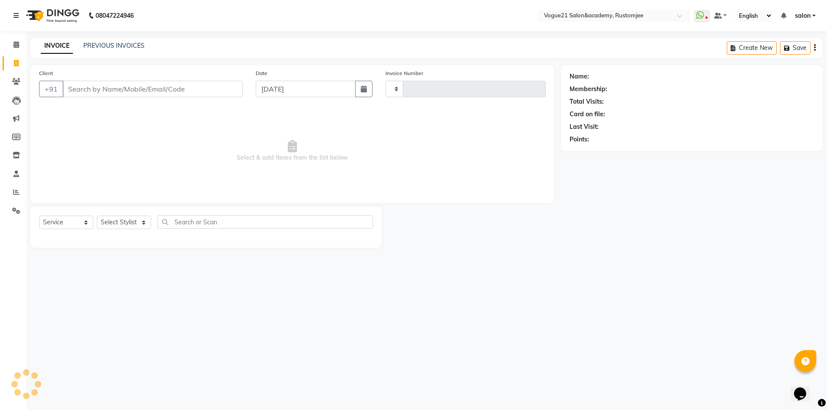
type input "2699"
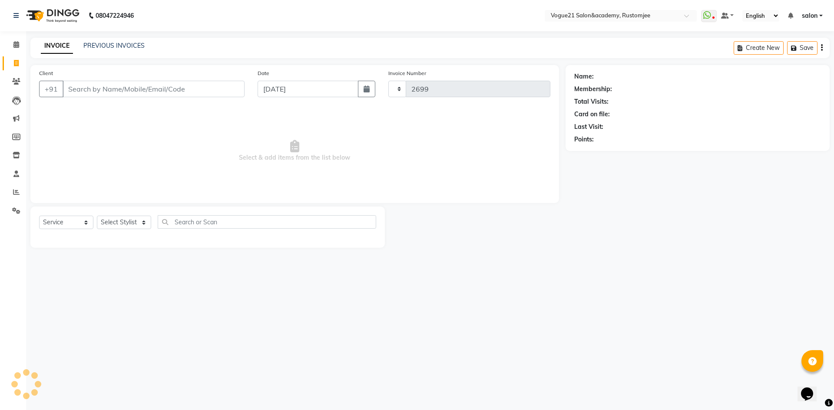
select select "8171"
click at [17, 46] on icon at bounding box center [16, 44] width 6 height 7
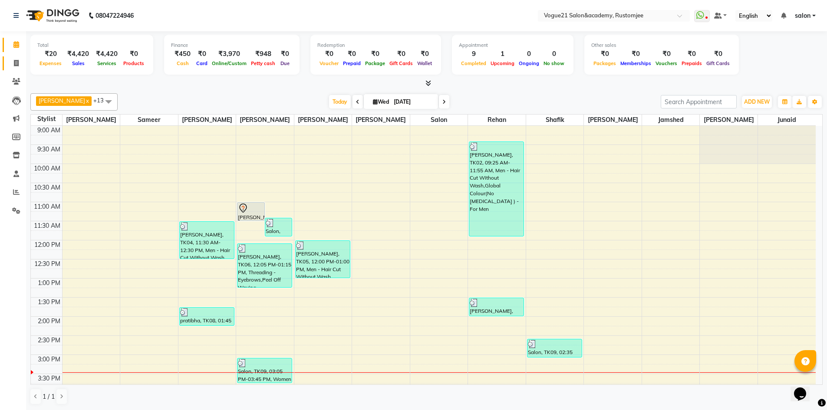
click at [7, 63] on link "Invoice" at bounding box center [13, 63] width 21 height 14
select select "8171"
select select "service"
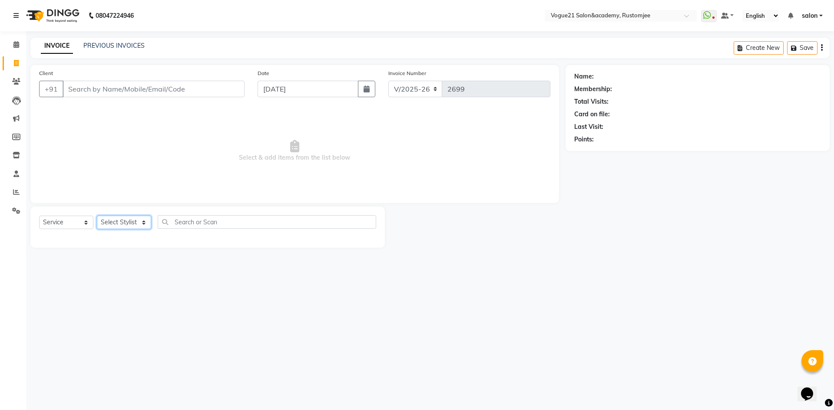
click at [139, 223] on select "Select Stylist [PERSON_NAME] [PERSON_NAME] [PERSON_NAME] [PERSON_NAME] [PERSON_…" at bounding box center [124, 222] width 54 height 13
select select "77867"
click at [97, 216] on select "Select Stylist [PERSON_NAME] [PERSON_NAME] [PERSON_NAME] [PERSON_NAME] [PERSON_…" at bounding box center [124, 222] width 54 height 13
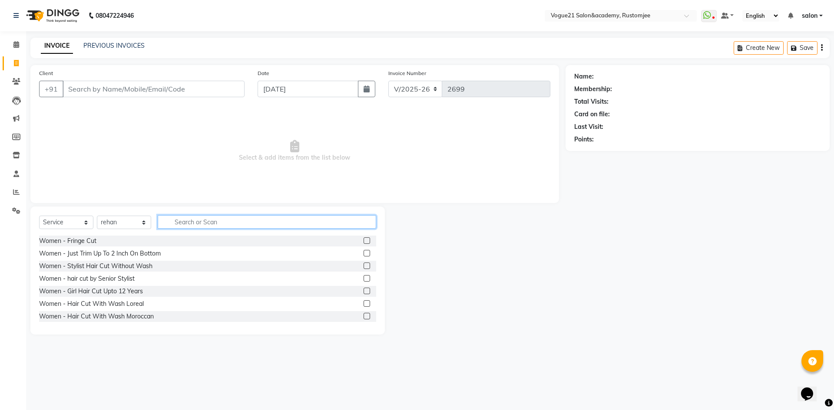
click at [185, 225] on input "text" at bounding box center [267, 221] width 218 height 13
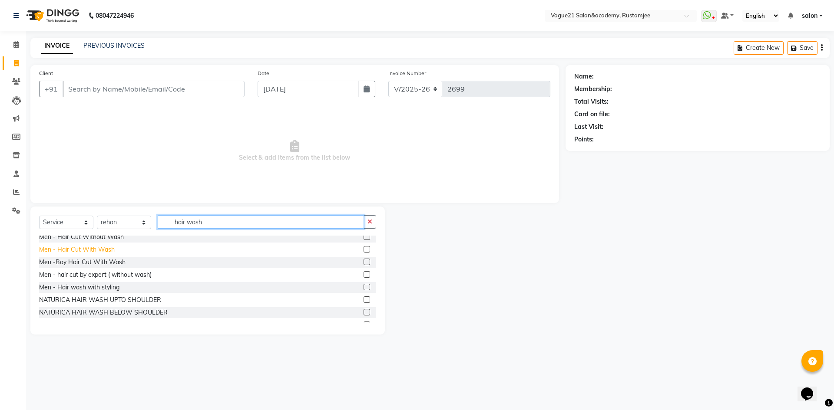
scroll to position [130, 0]
type input "hair wash"
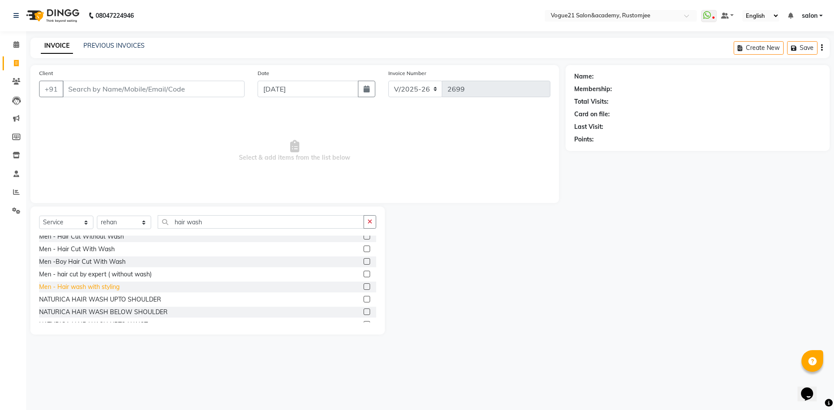
click at [90, 289] on div "Men - Hair wash with styling" at bounding box center [79, 287] width 80 height 9
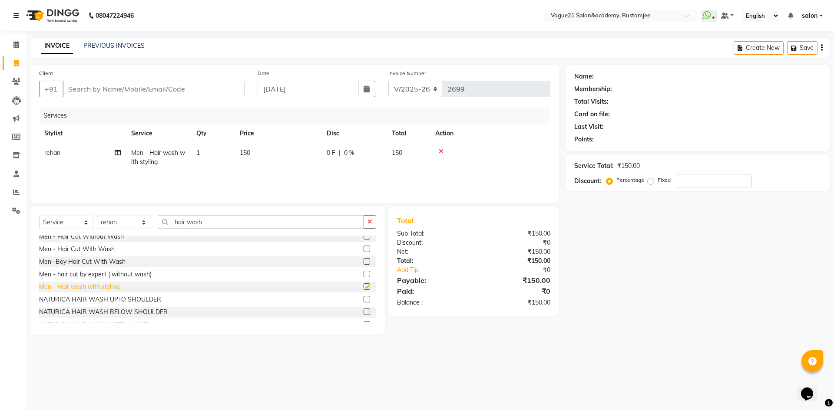
checkbox input "false"
click at [132, 90] on input "Client" at bounding box center [154, 89] width 182 height 16
type input "7"
type input "0"
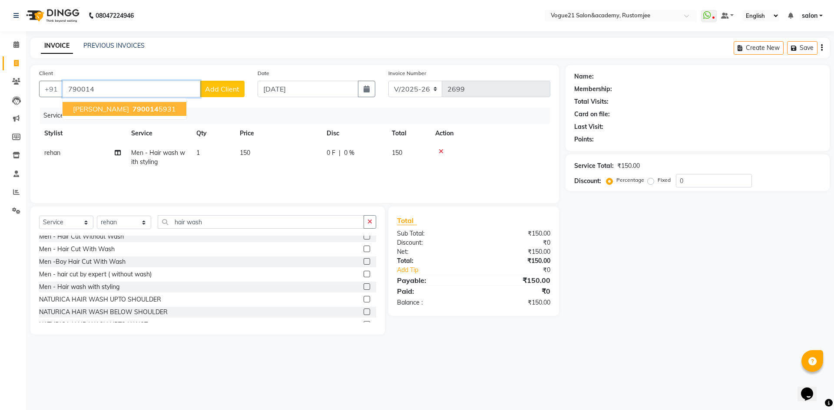
click at [137, 106] on ngb-highlight "790014 5931" at bounding box center [153, 109] width 45 height 9
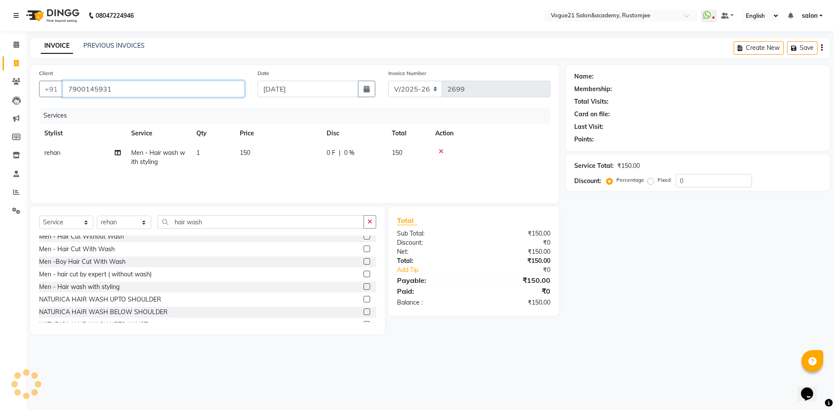
type input "7900145931"
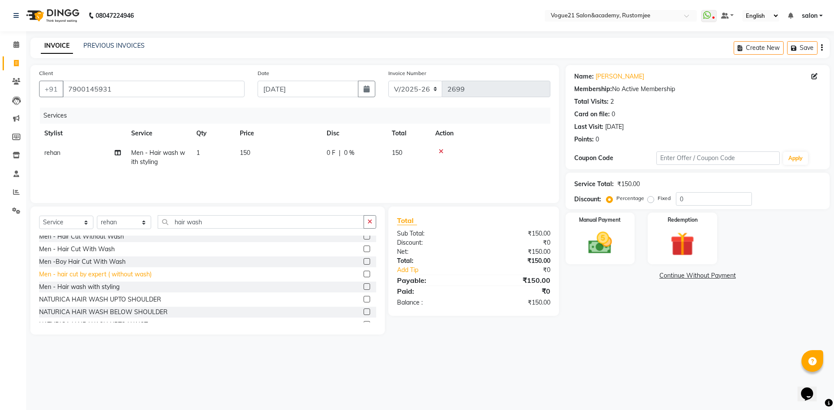
click at [89, 274] on div "Men - hair cut by expert ( without wash)" at bounding box center [95, 274] width 112 height 9
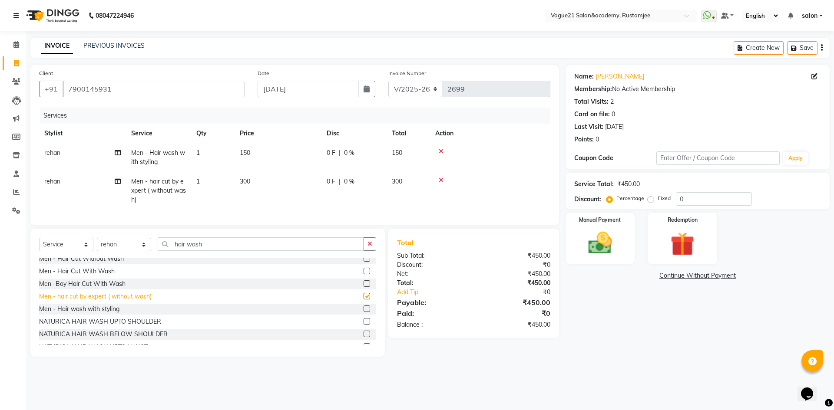
checkbox input "false"
click at [439, 181] on icon at bounding box center [441, 180] width 5 height 6
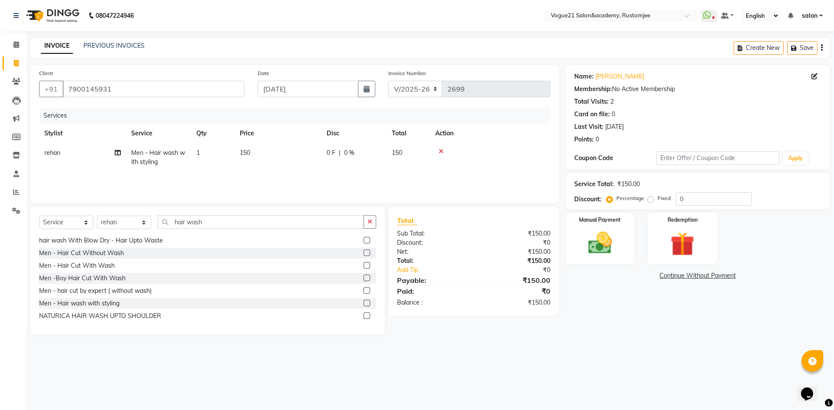
scroll to position [134, 0]
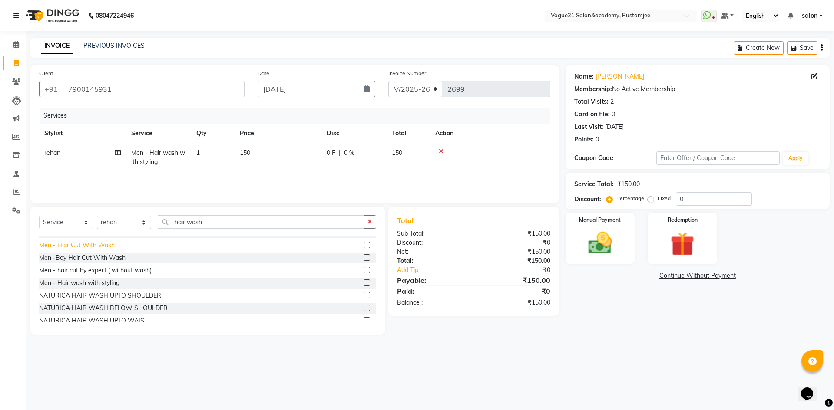
click at [106, 245] on div "Men - Hair Cut With Wash" at bounding box center [77, 245] width 76 height 9
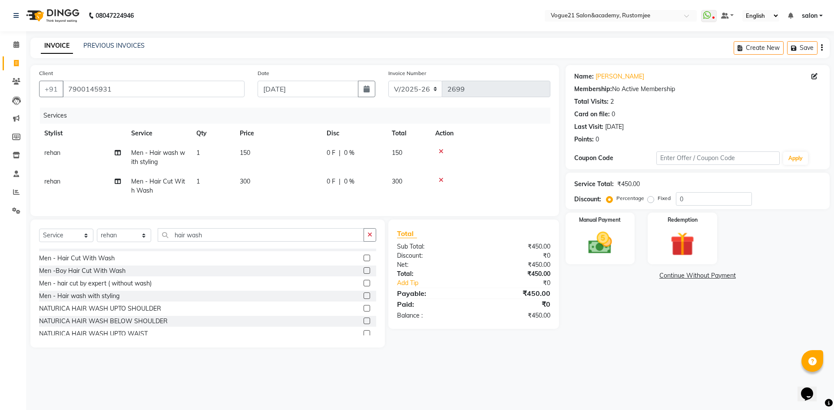
click at [442, 178] on icon at bounding box center [441, 180] width 5 height 6
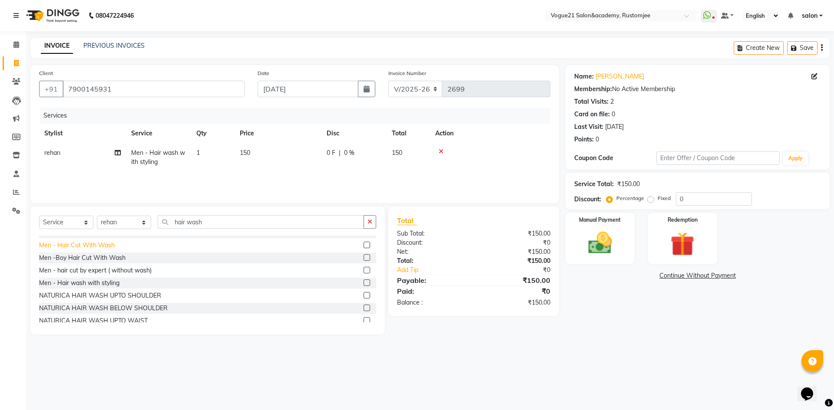
click at [100, 244] on div "Men - Hair Cut With Wash" at bounding box center [77, 245] width 76 height 9
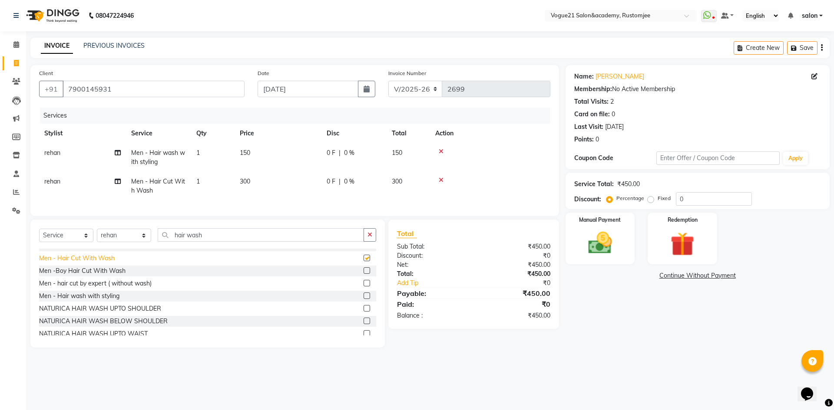
checkbox input "false"
click at [441, 177] on icon at bounding box center [441, 180] width 5 height 6
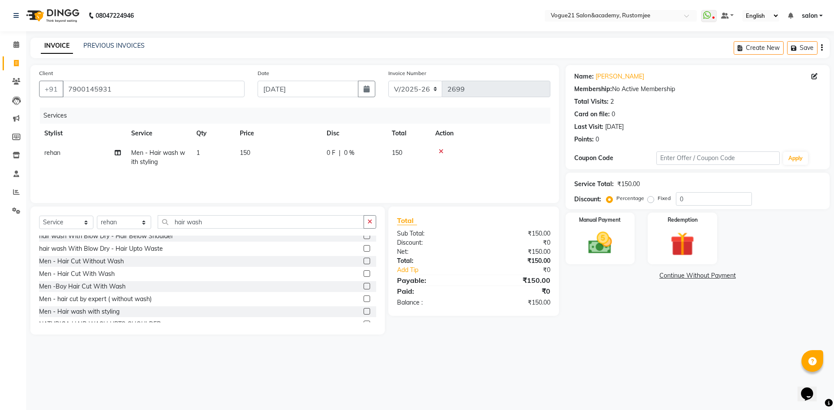
scroll to position [91, 0]
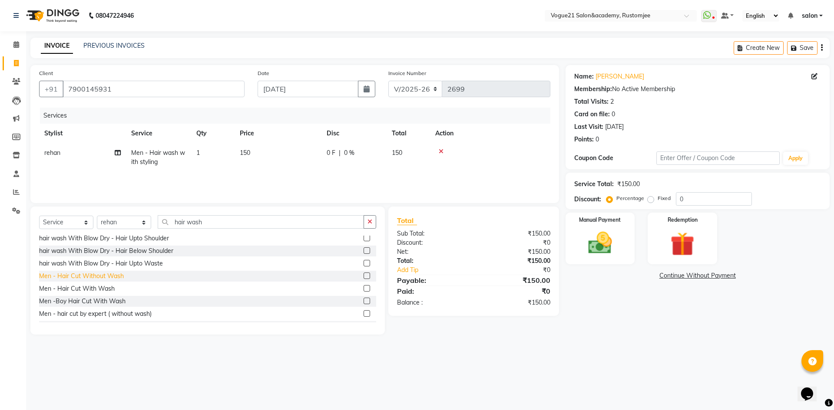
click at [109, 276] on div "Men - Hair Cut Without Wash" at bounding box center [81, 276] width 85 height 9
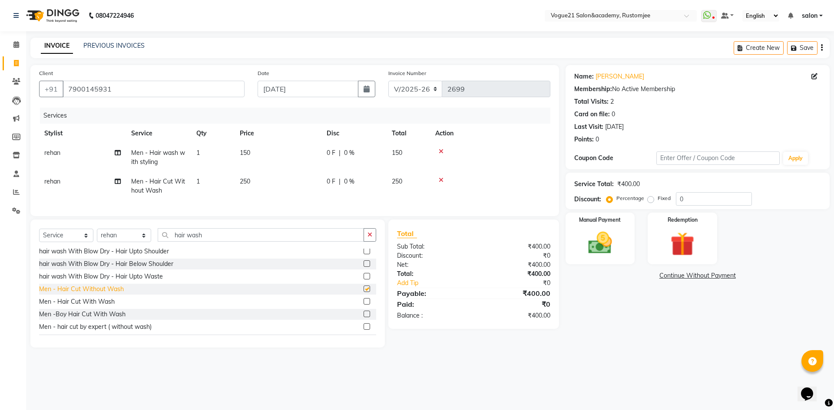
checkbox input "false"
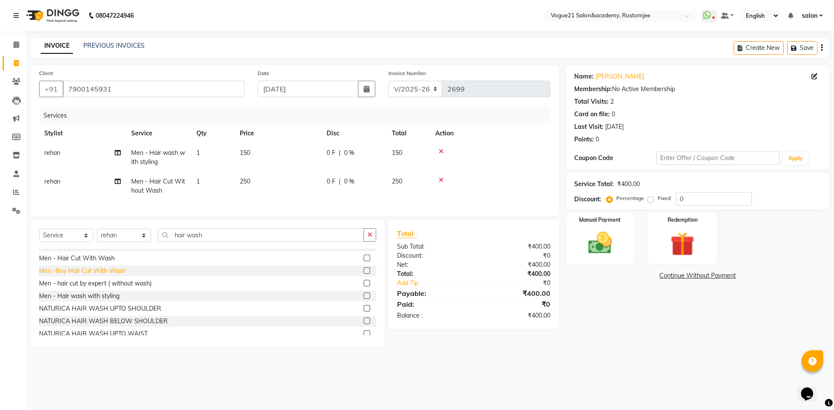
click at [112, 275] on div "Men -Boy Hair Cut With Wash" at bounding box center [82, 271] width 86 height 9
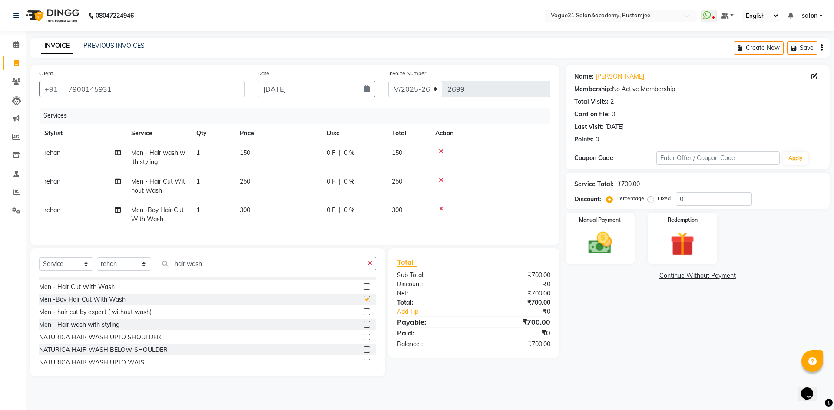
checkbox input "false"
drag, startPoint x: 443, startPoint y: 209, endPoint x: 432, endPoint y: 195, distance: 18.6
click at [442, 209] on div at bounding box center [490, 209] width 110 height 6
click at [441, 179] on icon at bounding box center [441, 180] width 5 height 6
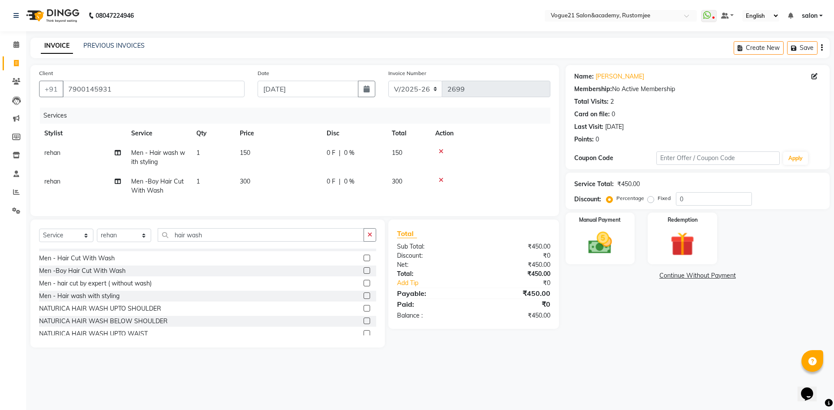
click at [440, 179] on icon at bounding box center [441, 180] width 5 height 6
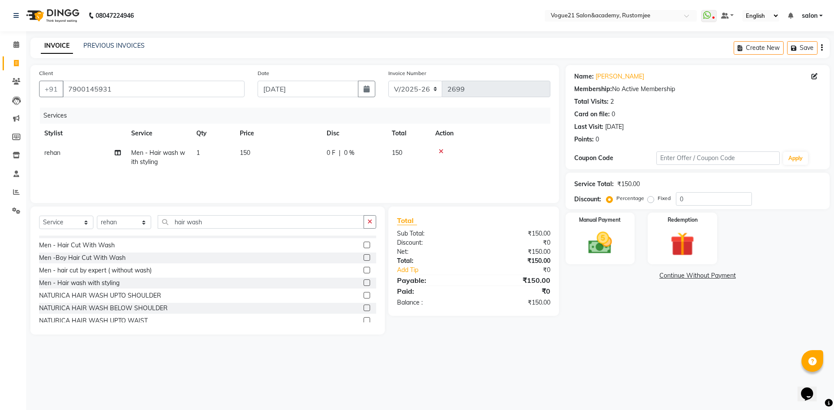
click at [251, 155] on td "150" at bounding box center [277, 157] width 87 height 29
select select "77867"
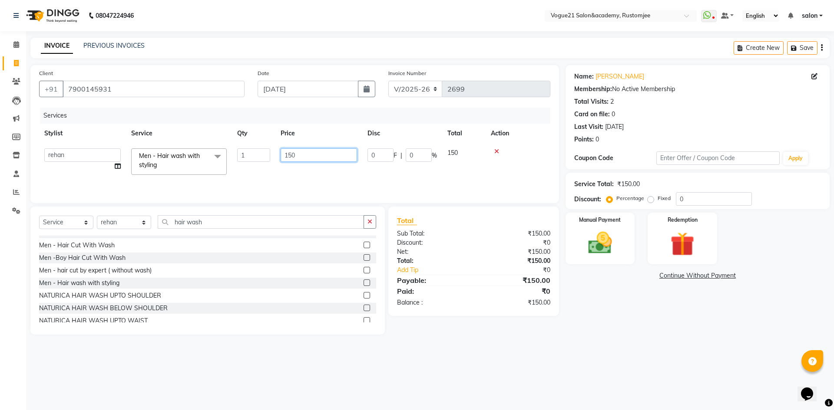
drag, startPoint x: 326, startPoint y: 148, endPoint x: 316, endPoint y: 155, distance: 12.2
click at [320, 153] on td "150" at bounding box center [318, 161] width 87 height 37
type input "100"
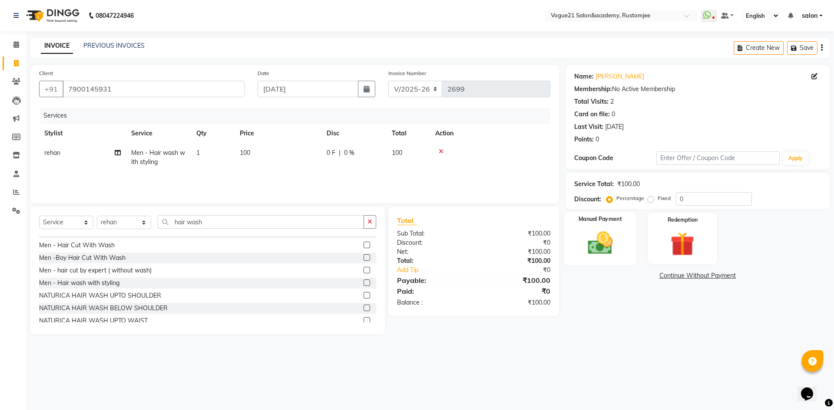
click at [596, 247] on img at bounding box center [600, 243] width 40 height 29
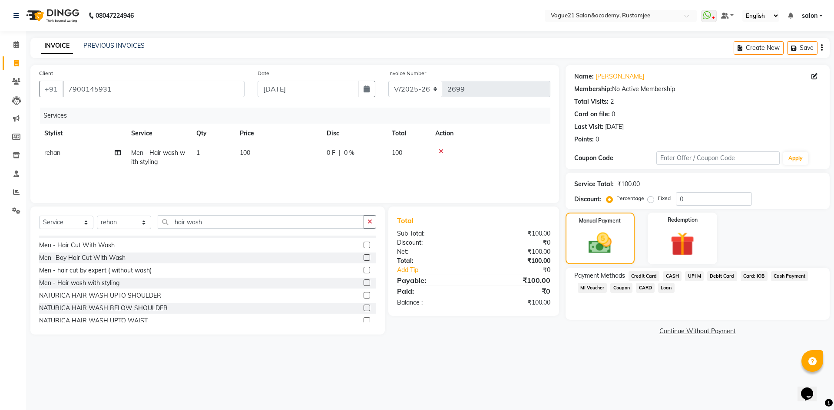
click at [689, 278] on span "UPI M" at bounding box center [694, 276] width 19 height 10
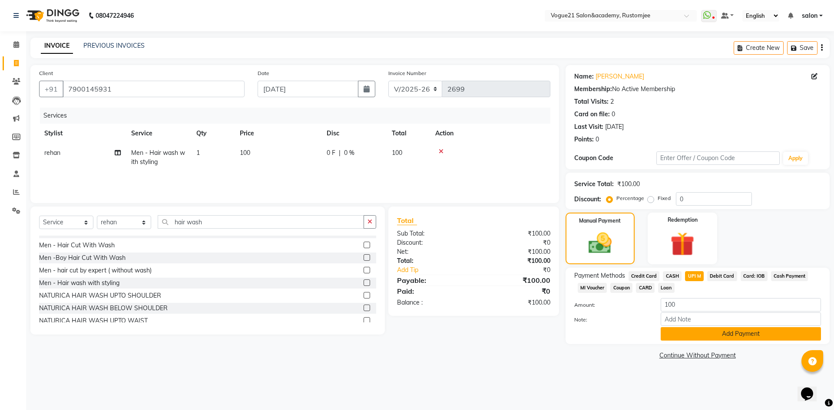
click at [719, 332] on button "Add Payment" at bounding box center [740, 333] width 160 height 13
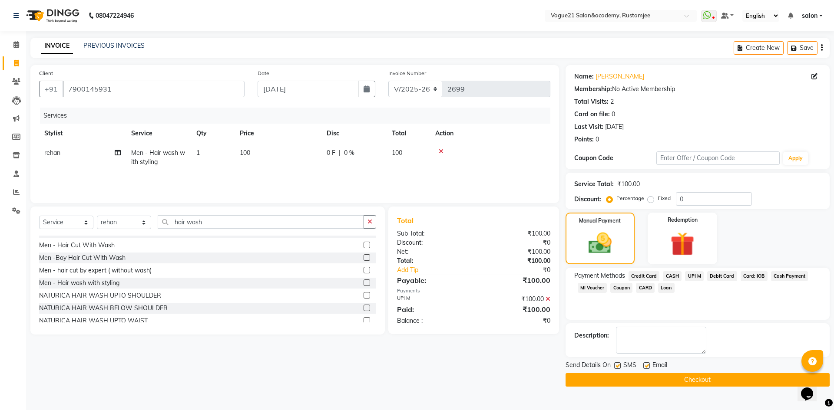
click at [578, 376] on button "Checkout" at bounding box center [697, 379] width 264 height 13
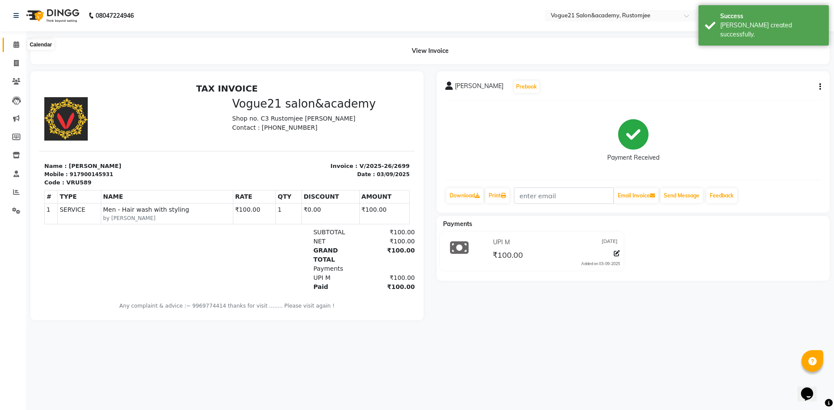
click at [16, 43] on icon at bounding box center [16, 44] width 6 height 7
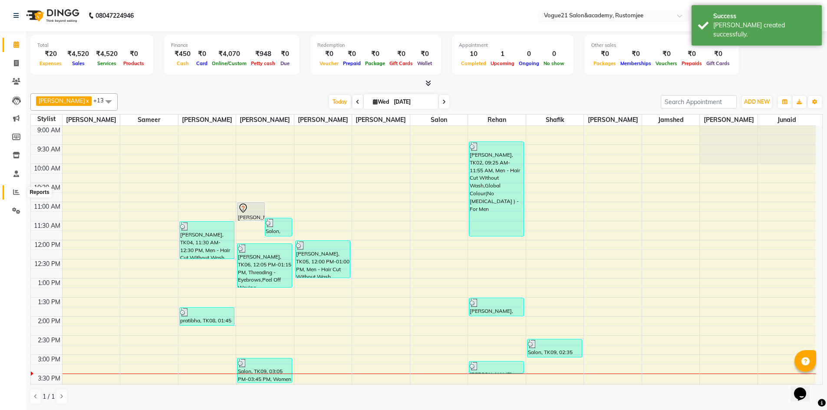
click at [19, 190] on icon at bounding box center [16, 192] width 7 height 7
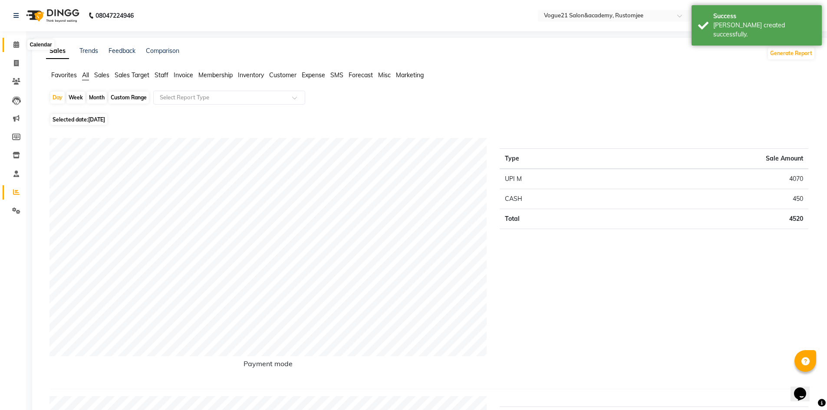
click at [20, 44] on span at bounding box center [16, 45] width 15 height 10
